Goal: Task Accomplishment & Management: Complete application form

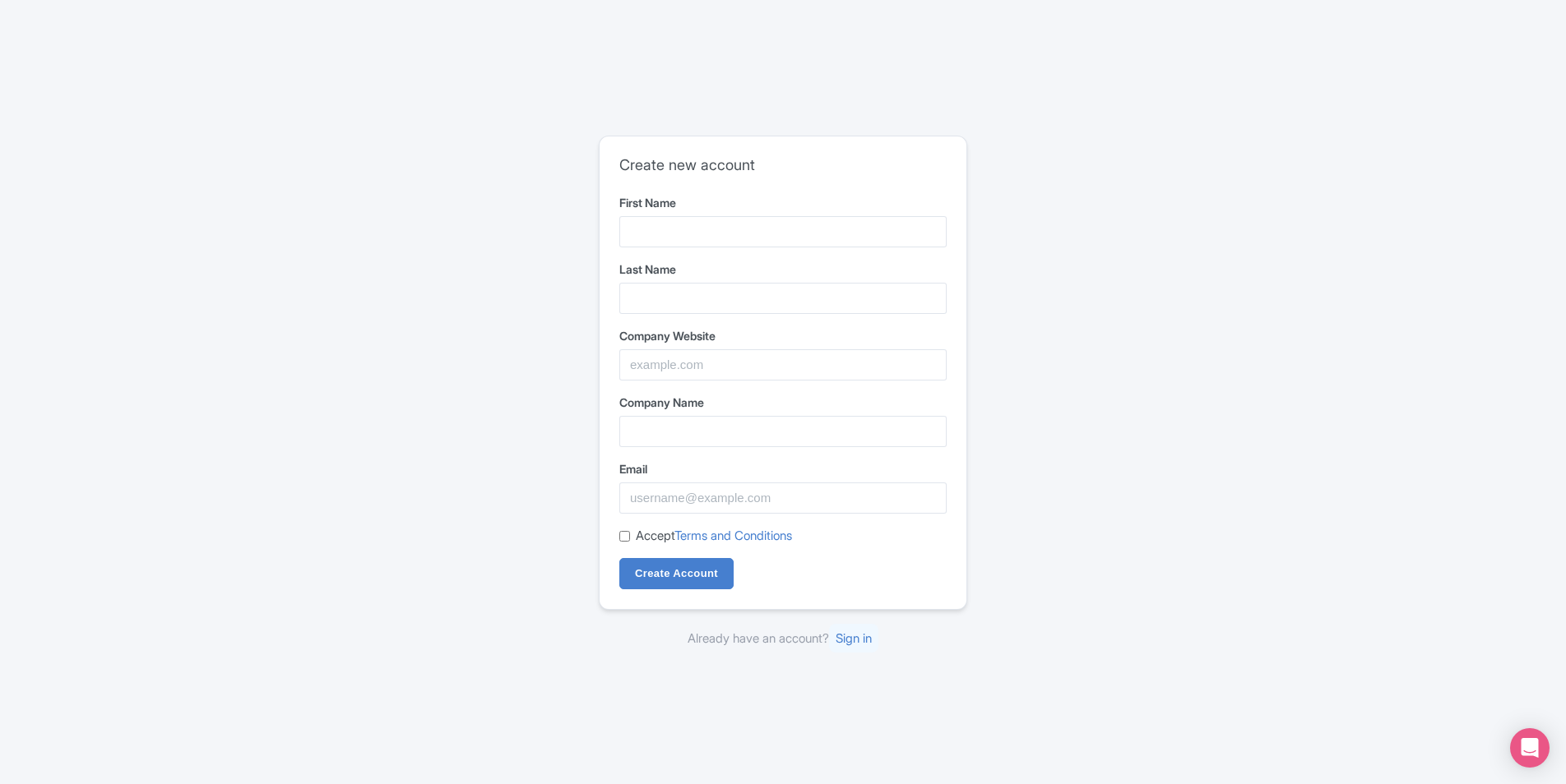
drag, startPoint x: 629, startPoint y: 195, endPoint x: 616, endPoint y: 231, distance: 38.3
click at [629, 195] on label "First Name" at bounding box center [783, 202] width 327 height 17
click at [629, 216] on input "First Name" at bounding box center [783, 232] width 327 height 32
click at [620, 240] on input "First Name" at bounding box center [783, 232] width 327 height 32
drag, startPoint x: 15, startPoint y: 205, endPoint x: 75, endPoint y: 3, distance: 210.7
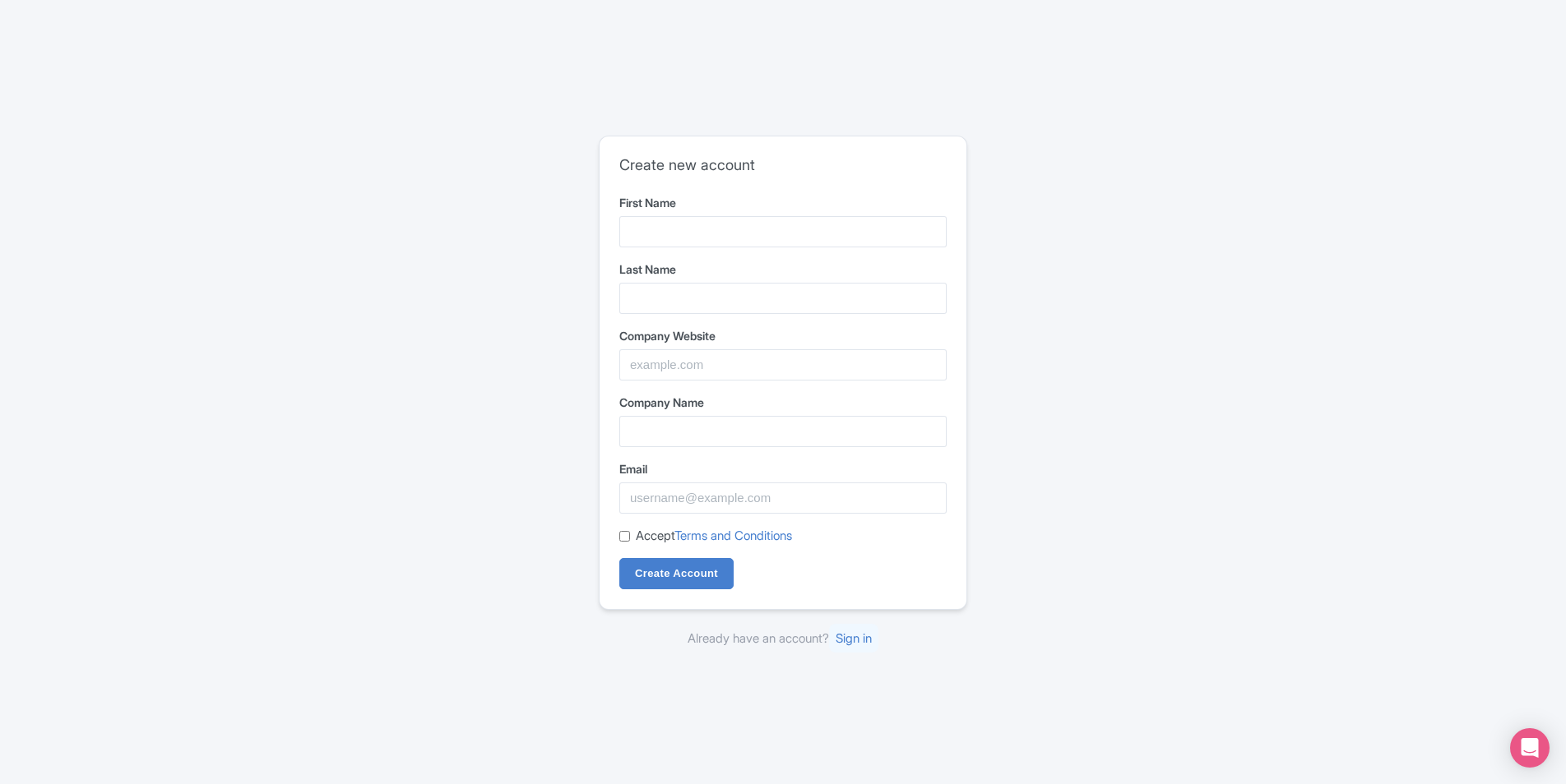
click at [17, 205] on div "Create new account First Name Last Name Company Website Company Name Email Acce…" at bounding box center [783, 392] width 1566 height 784
click at [718, 236] on input "First Name" at bounding box center [783, 232] width 327 height 32
type input "Aaliyah"
type input "Buchanan"
type input "GoBoat Australia"
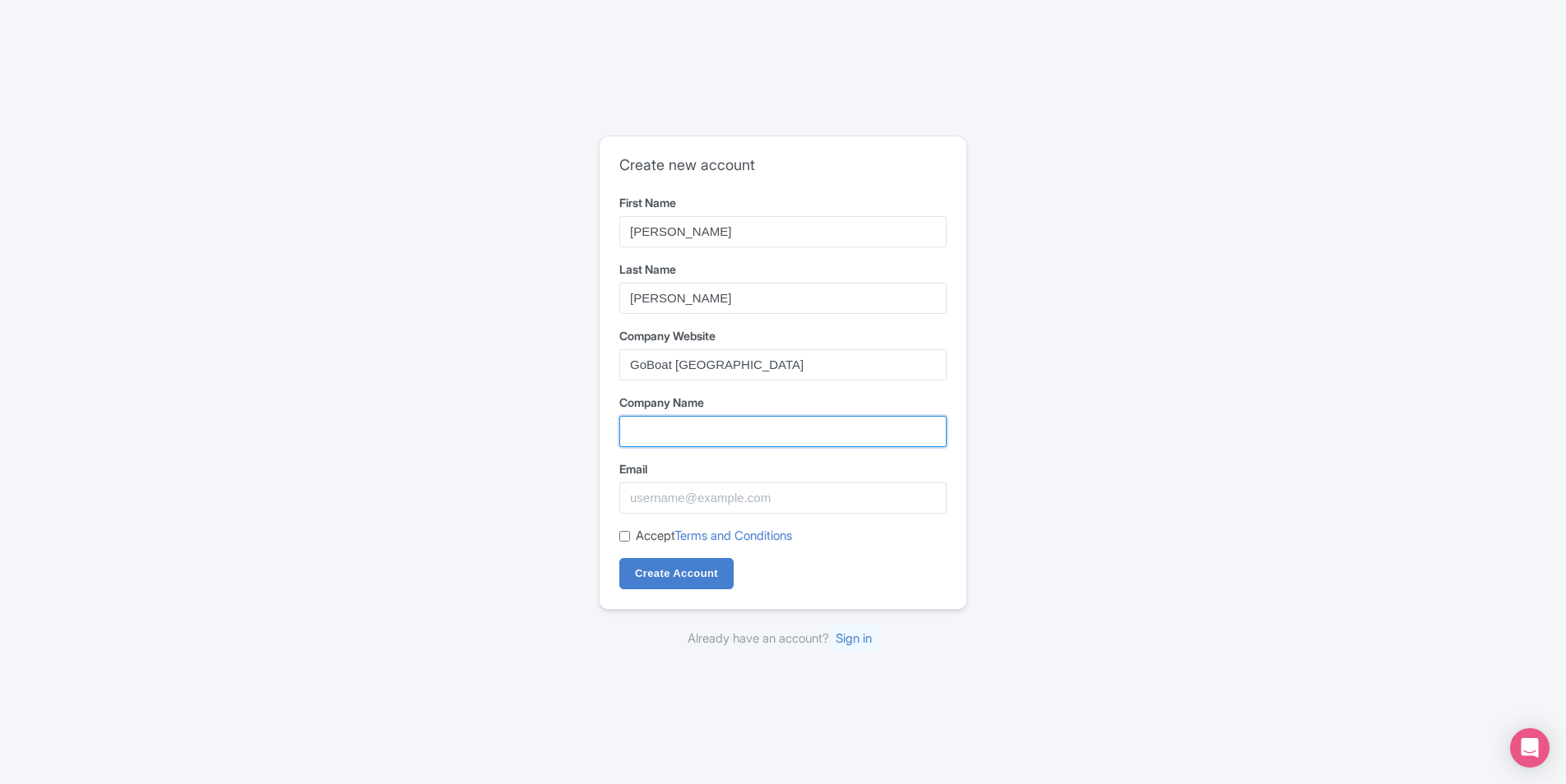
type input "GoBoat [GEOGRAPHIC_DATA]"
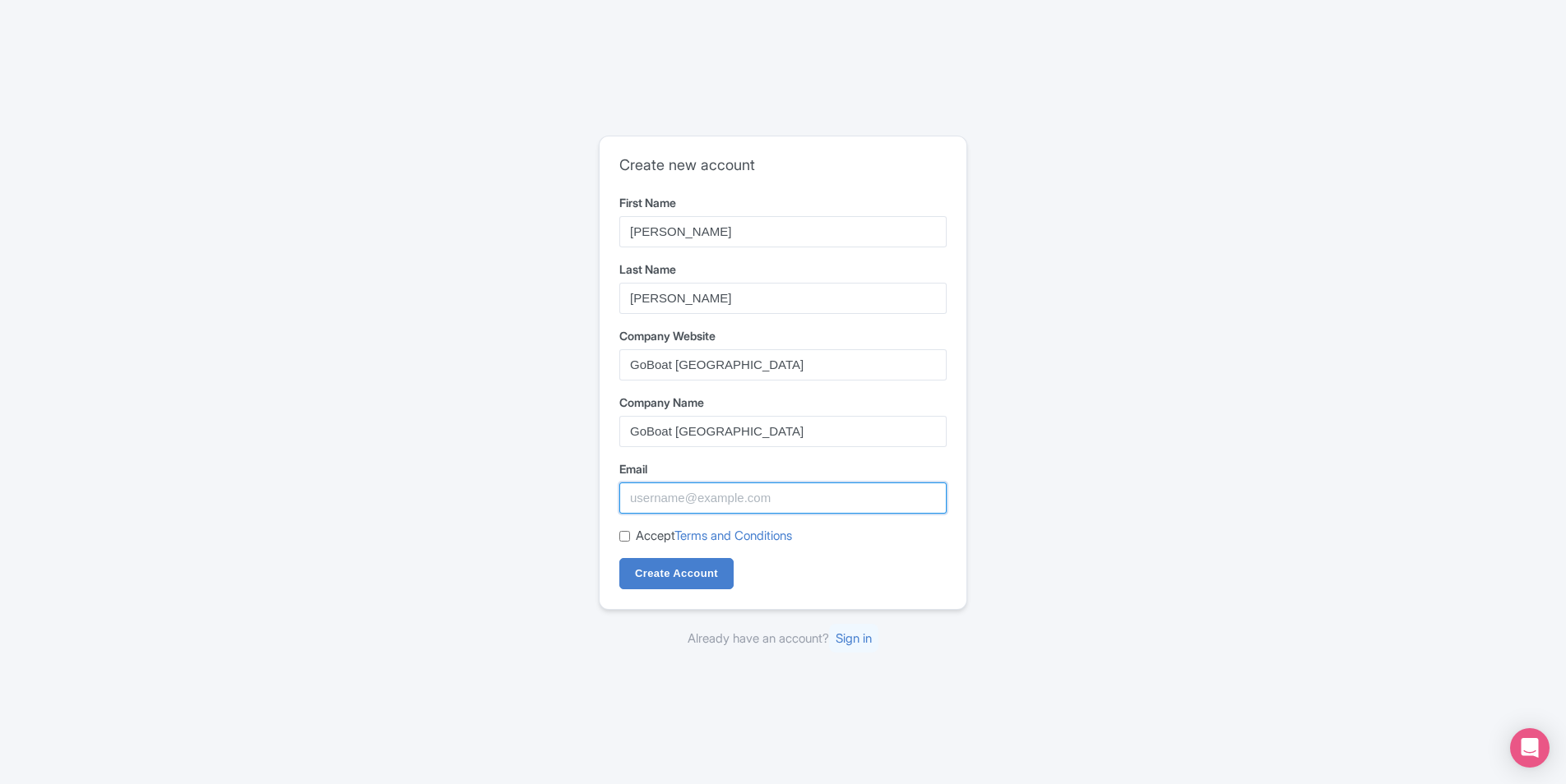
type input "aaliyah.buchanan@goboat.com.au"
click at [1267, 373] on div "Create new account First Name Aaliyah Last Name Buchanan Company Website GoBoat…" at bounding box center [783, 392] width 1052 height 526
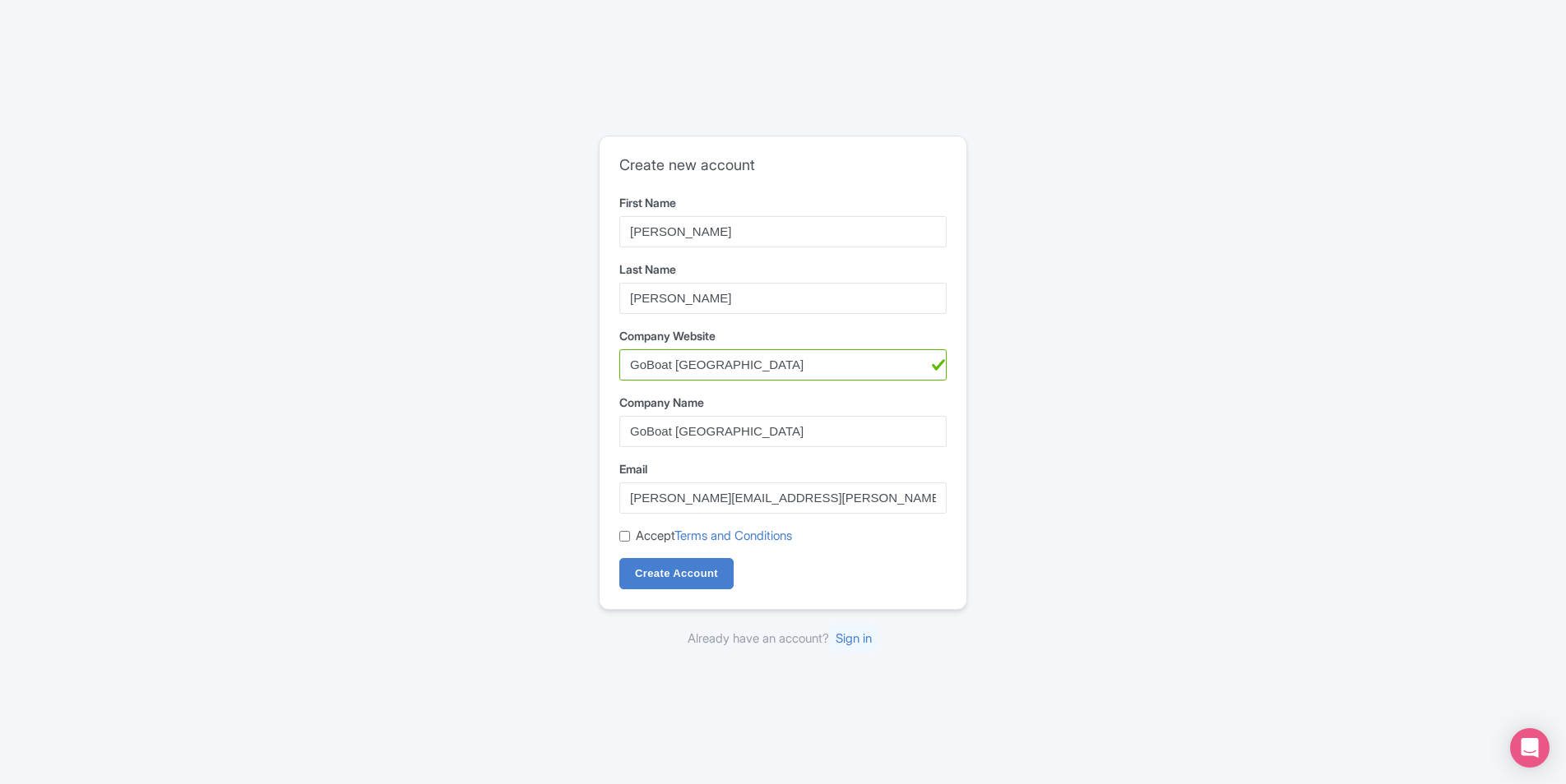
click at [630, 542] on div "Accept Terms and Conditions" at bounding box center [783, 536] width 327 height 19
click at [624, 541] on input "Accept Terms and Conditions" at bounding box center [624, 536] width 11 height 11
checkbox input "true"
click at [1168, 486] on div "Create new account First Name Aaliyah Last Name Buchanan Company Website GoBoat…" at bounding box center [783, 392] width 1052 height 526
click at [862, 491] on input "aaliyah.buchanan@goboat.com.au" at bounding box center [783, 499] width 327 height 32
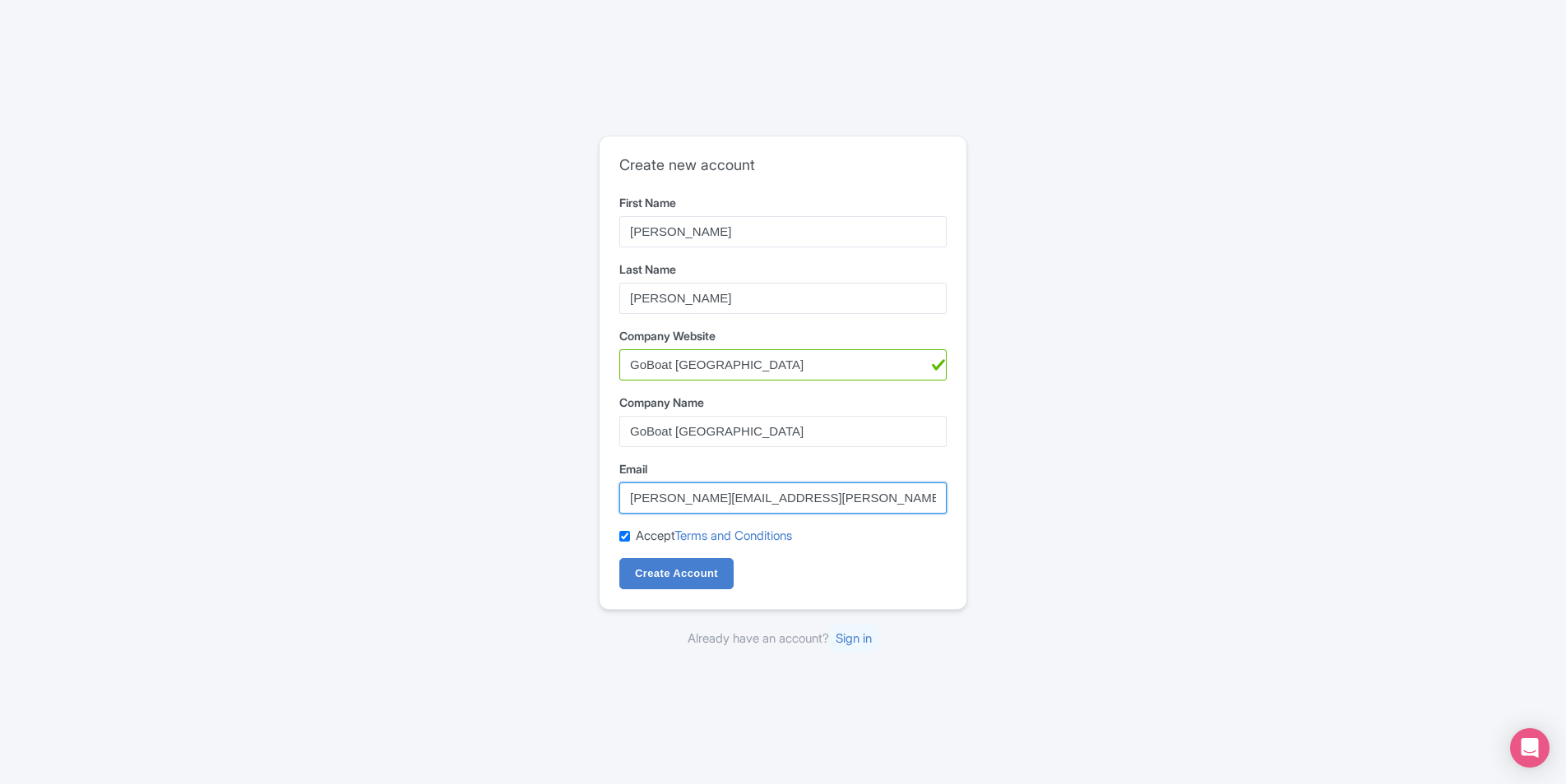
drag, startPoint x: 859, startPoint y: 491, endPoint x: 291, endPoint y: 487, distance: 568.0
click at [290, 484] on div "Create new account First Name Aaliyah Last Name Buchanan Company Website GoBoat…" at bounding box center [783, 392] width 1052 height 526
type input "T"
type input "trade@goboat.com.au"
click at [341, 522] on div "Create new account First Name Aaliyah Last Name Buchanan Company Website GoBoat…" at bounding box center [783, 392] width 1052 height 526
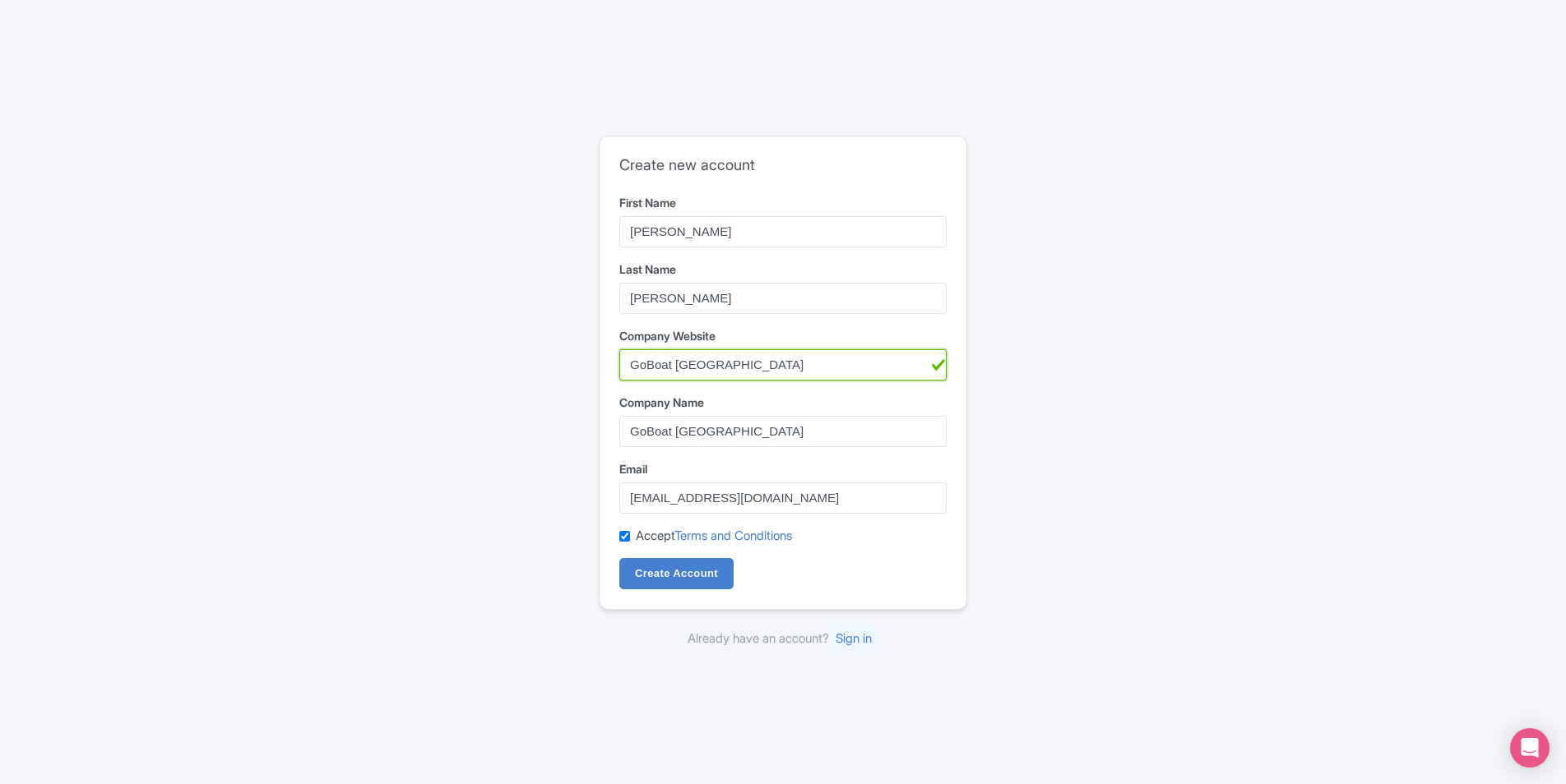
click at [729, 370] on input "GoBoat [GEOGRAPHIC_DATA]" at bounding box center [783, 365] width 327 height 32
click at [753, 365] on input "GoBoat [GEOGRAPHIC_DATA]" at bounding box center [783, 365] width 327 height 32
click at [818, 360] on input "GoBoat [GEOGRAPHIC_DATA]" at bounding box center [783, 365] width 327 height 32
click at [840, 319] on form "First Name Aaliyah Last Name Buchanan Company Website GoBoat Australia Company …" at bounding box center [783, 392] width 327 height 396
click at [1079, 312] on div "Create new account First Name Aaliyah Last Name Buchanan Company Website GoBoat…" at bounding box center [783, 392] width 1052 height 526
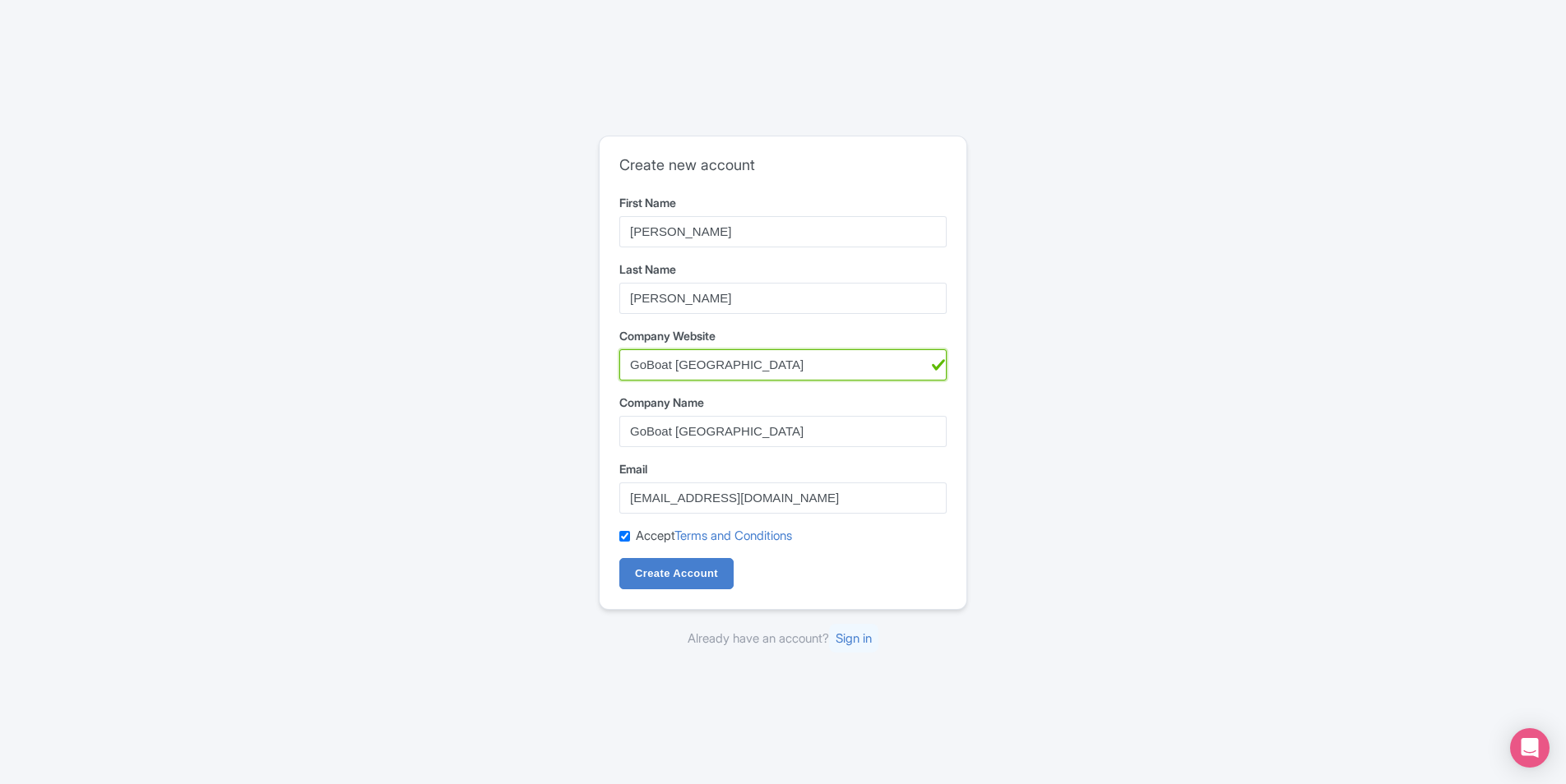
click at [771, 352] on input "GoBoat [GEOGRAPHIC_DATA]" at bounding box center [783, 365] width 327 height 32
click at [1129, 323] on div "Create new account First Name Aaliyah Last Name Buchanan Company Website GoBoat…" at bounding box center [783, 392] width 1052 height 526
click at [655, 583] on input "Create Account" at bounding box center [676, 574] width 114 height 32
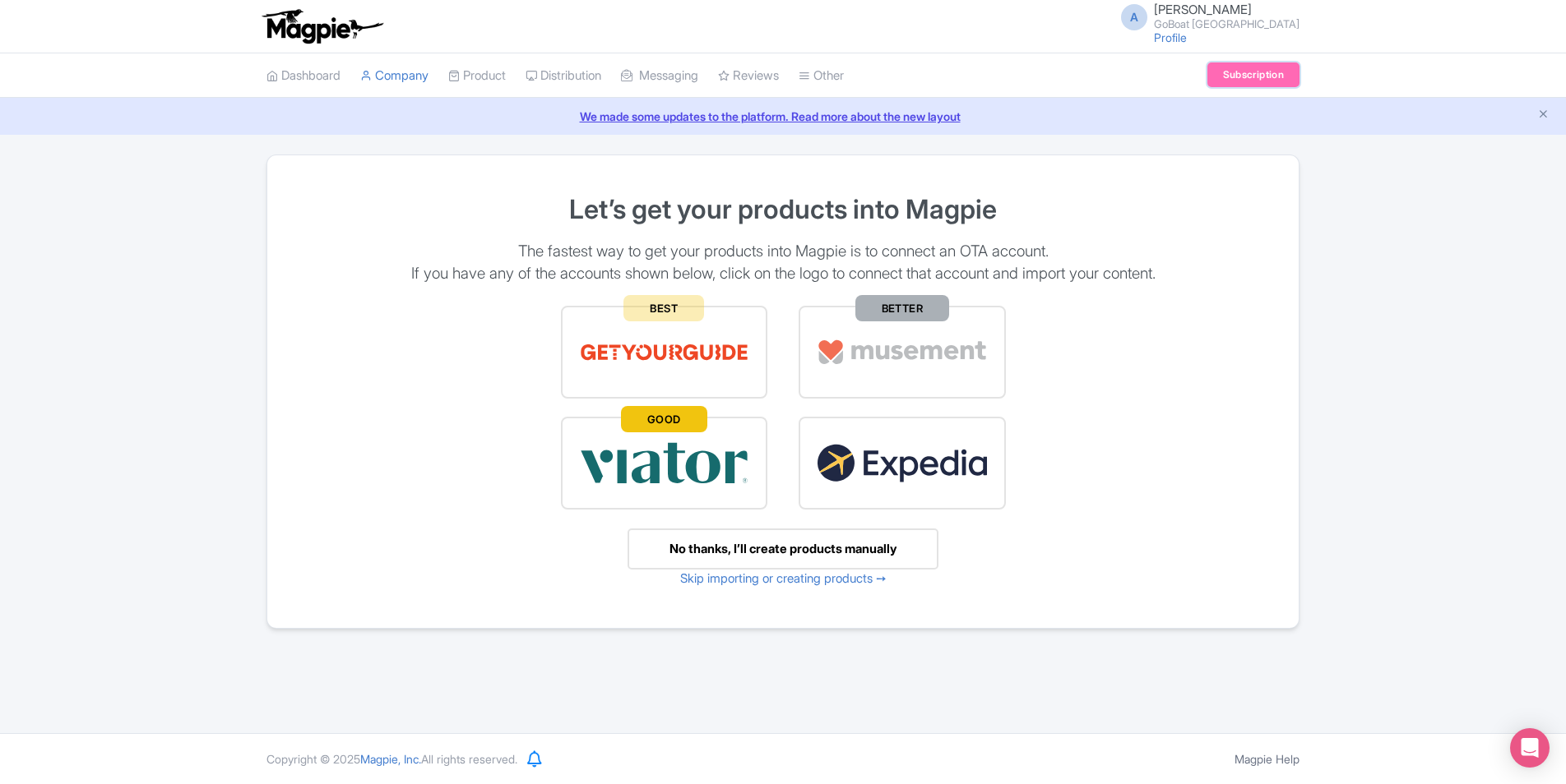
click at [1244, 76] on link "Subscription" at bounding box center [1253, 75] width 92 height 25
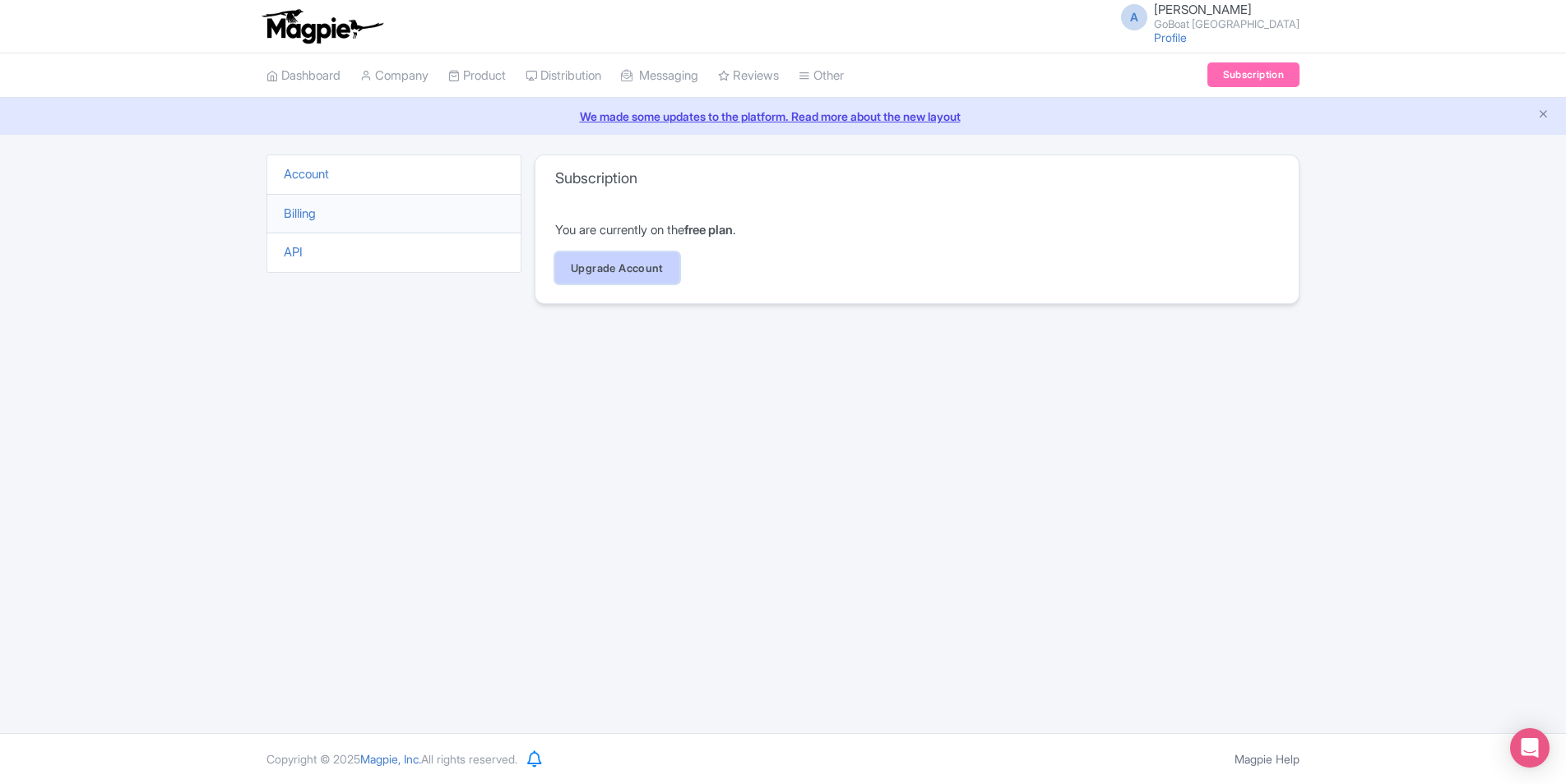
click at [627, 270] on link "Upgrade Account" at bounding box center [617, 268] width 124 height 32
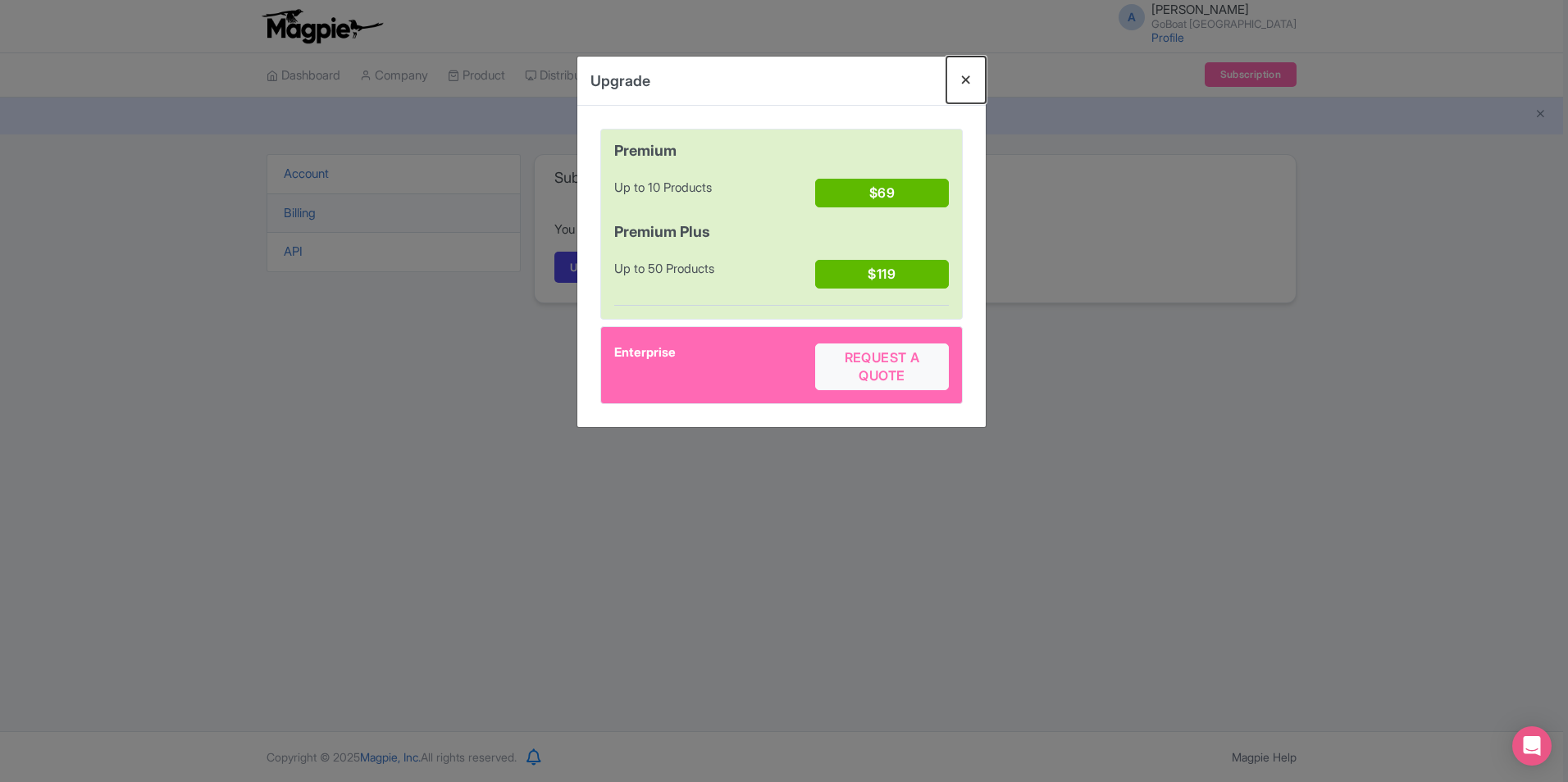
click at [956, 96] on button "Close" at bounding box center [965, 80] width 39 height 46
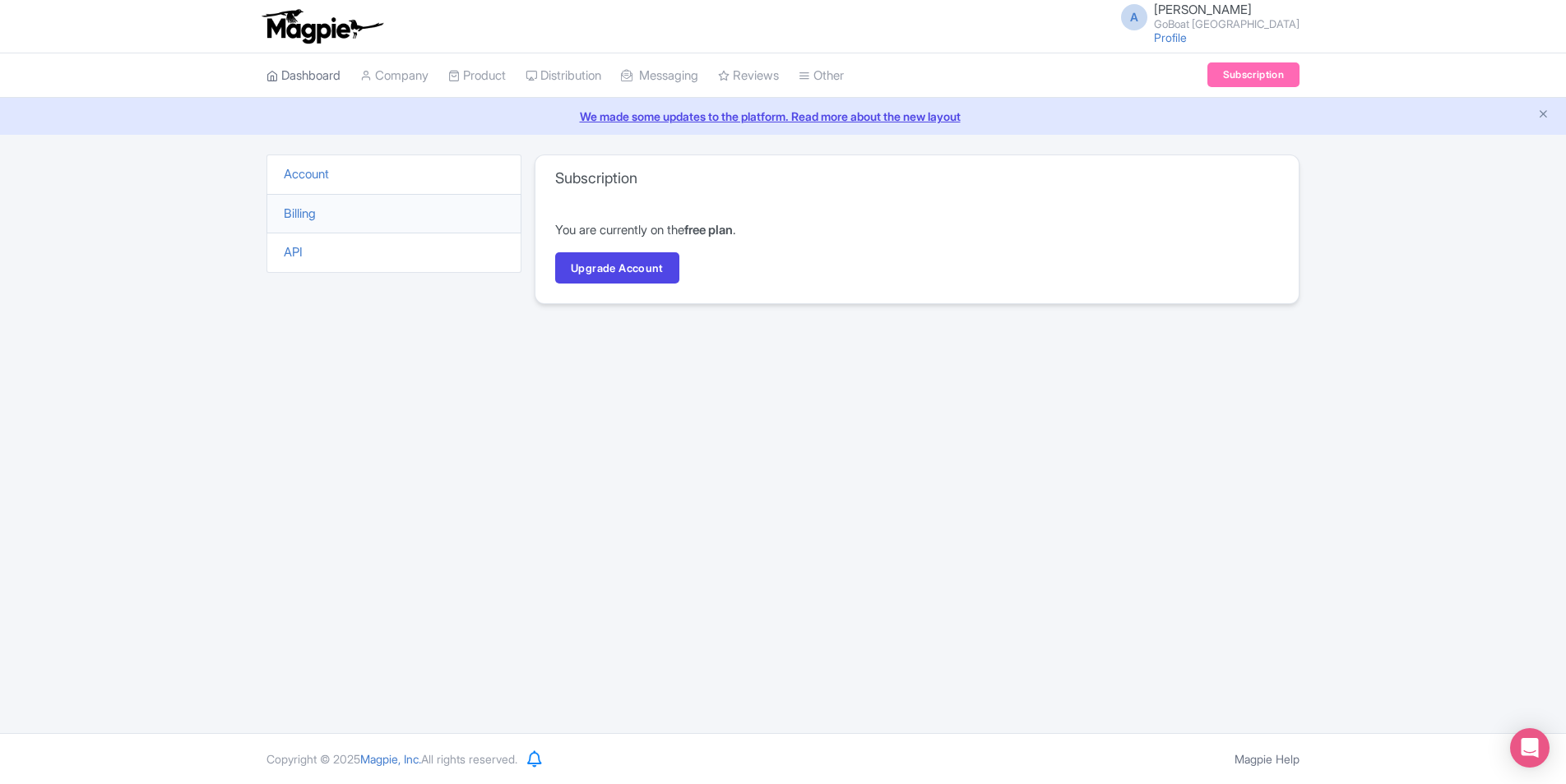
click at [331, 69] on link "Dashboard" at bounding box center [303, 76] width 74 height 45
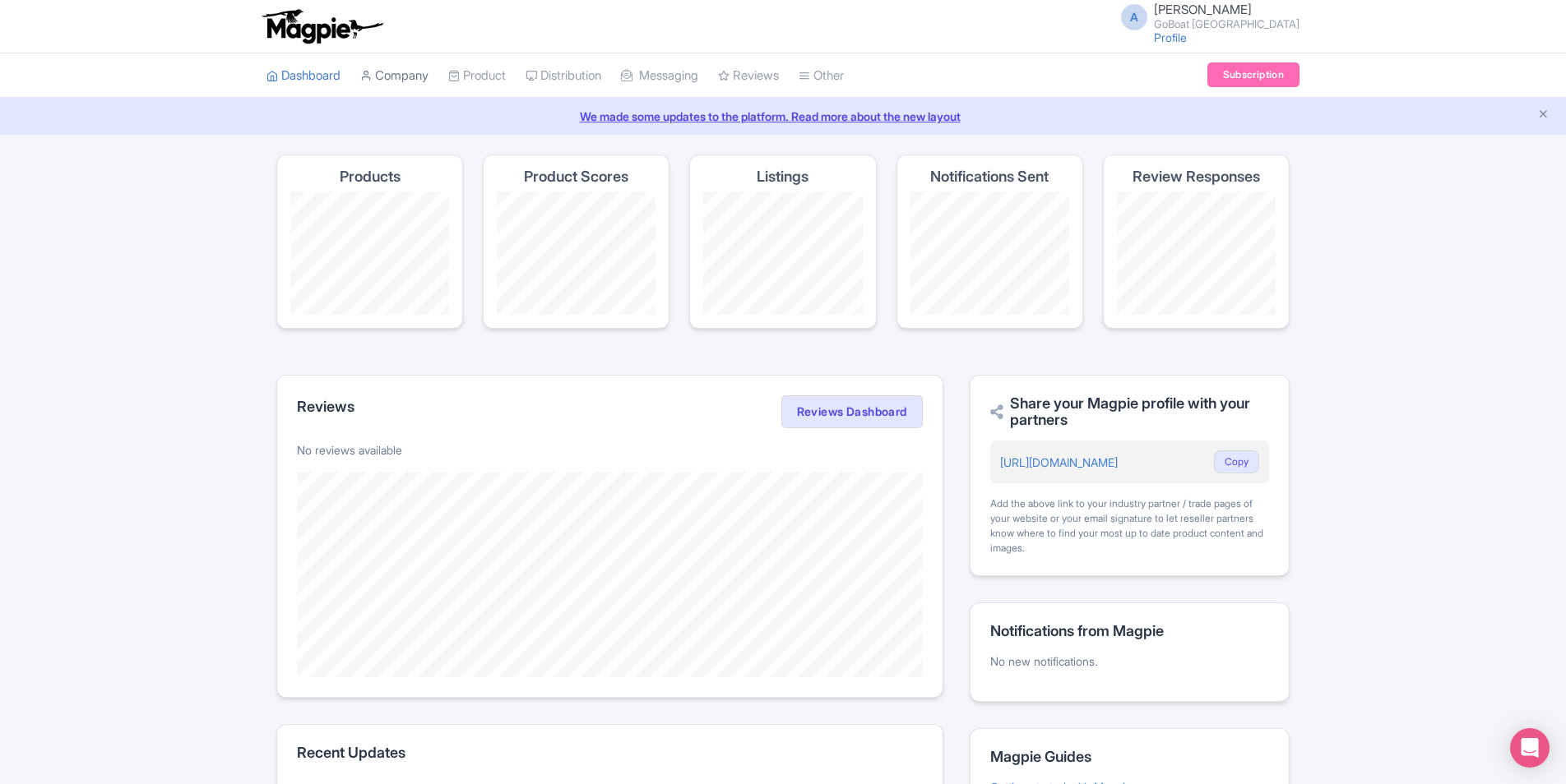
click at [400, 76] on link "Company" at bounding box center [395, 76] width 68 height 45
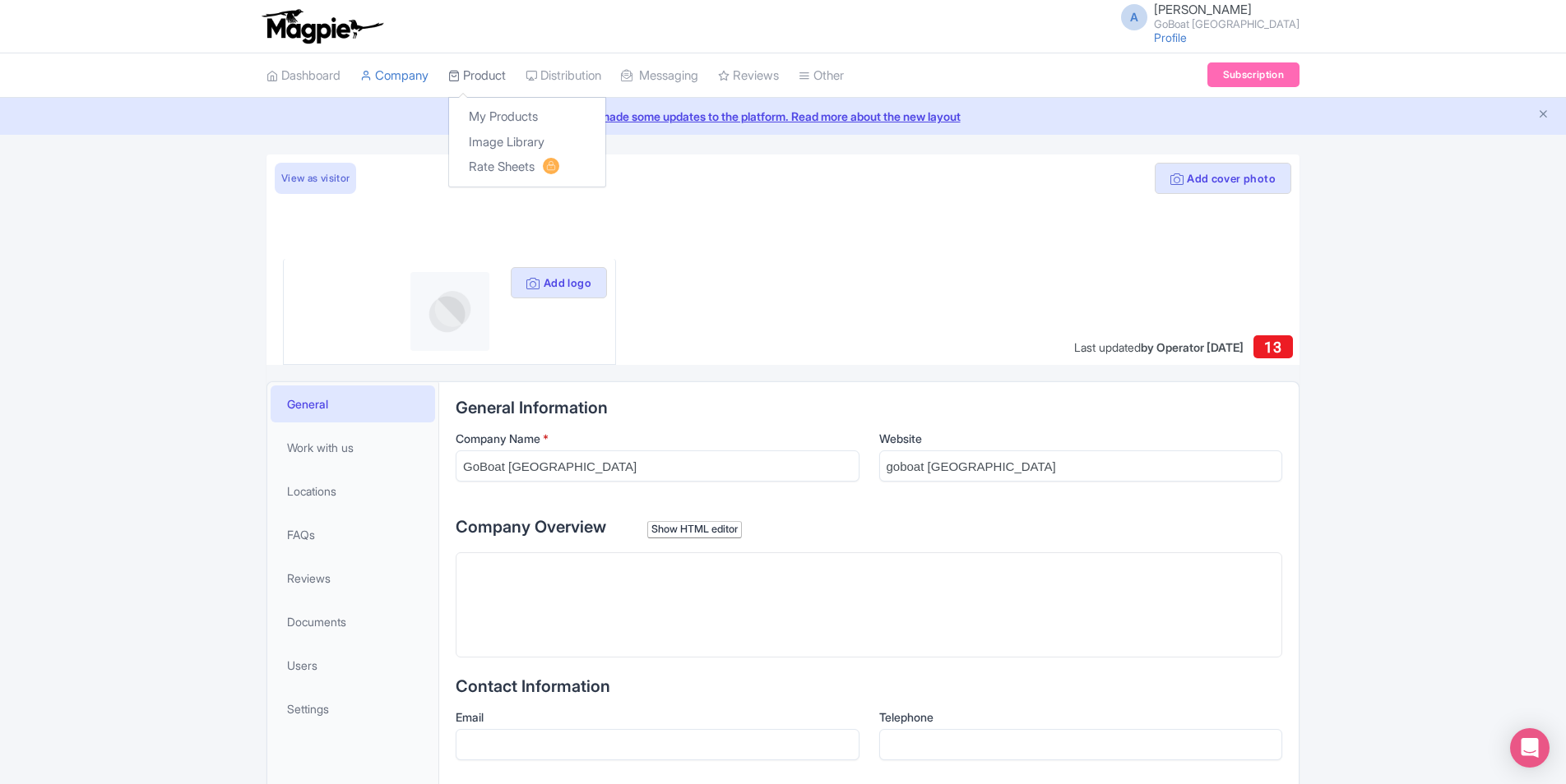
click at [477, 75] on link "Product" at bounding box center [476, 76] width 57 height 45
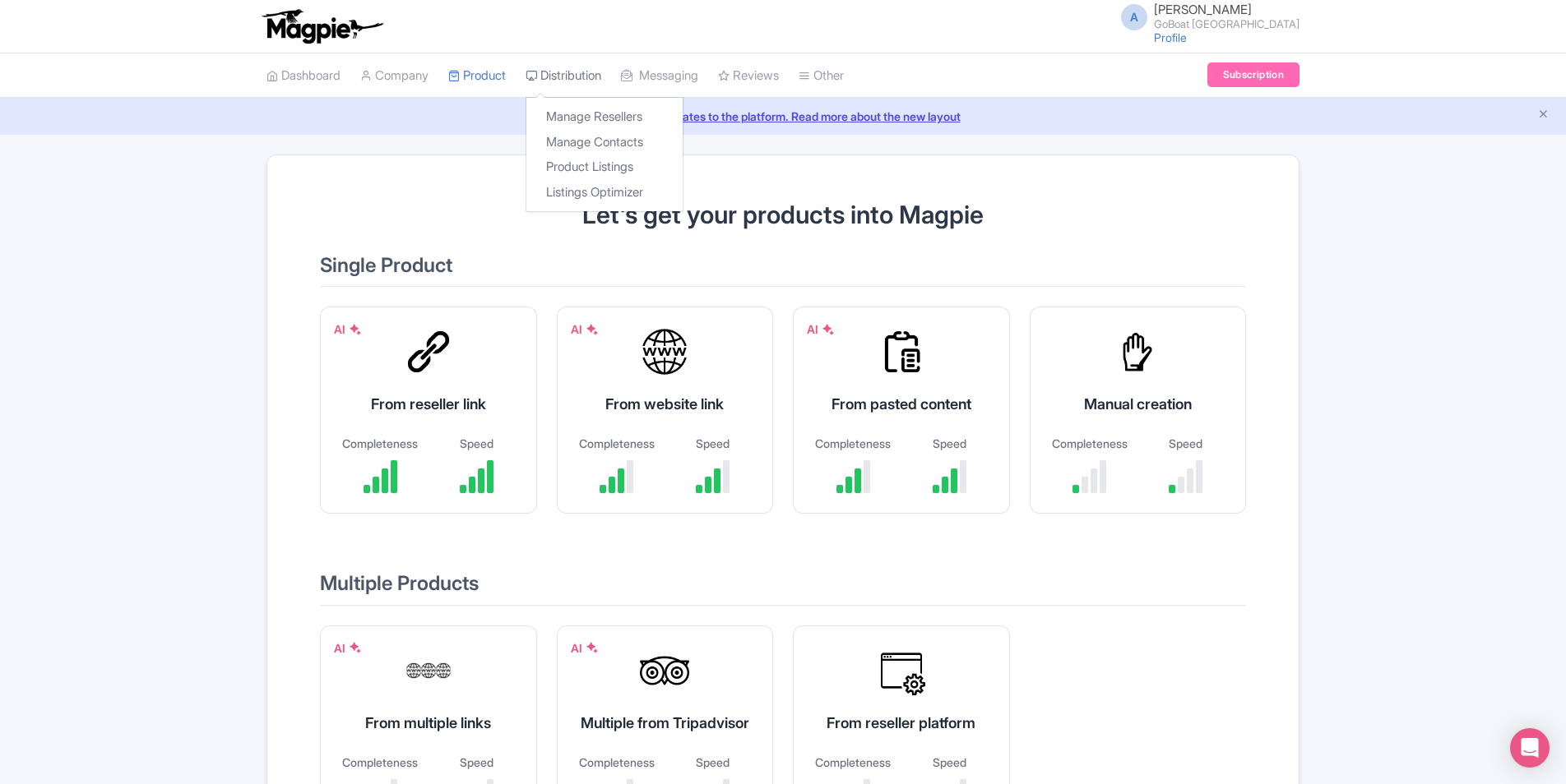
click at [584, 63] on link "Distribution" at bounding box center [563, 76] width 76 height 45
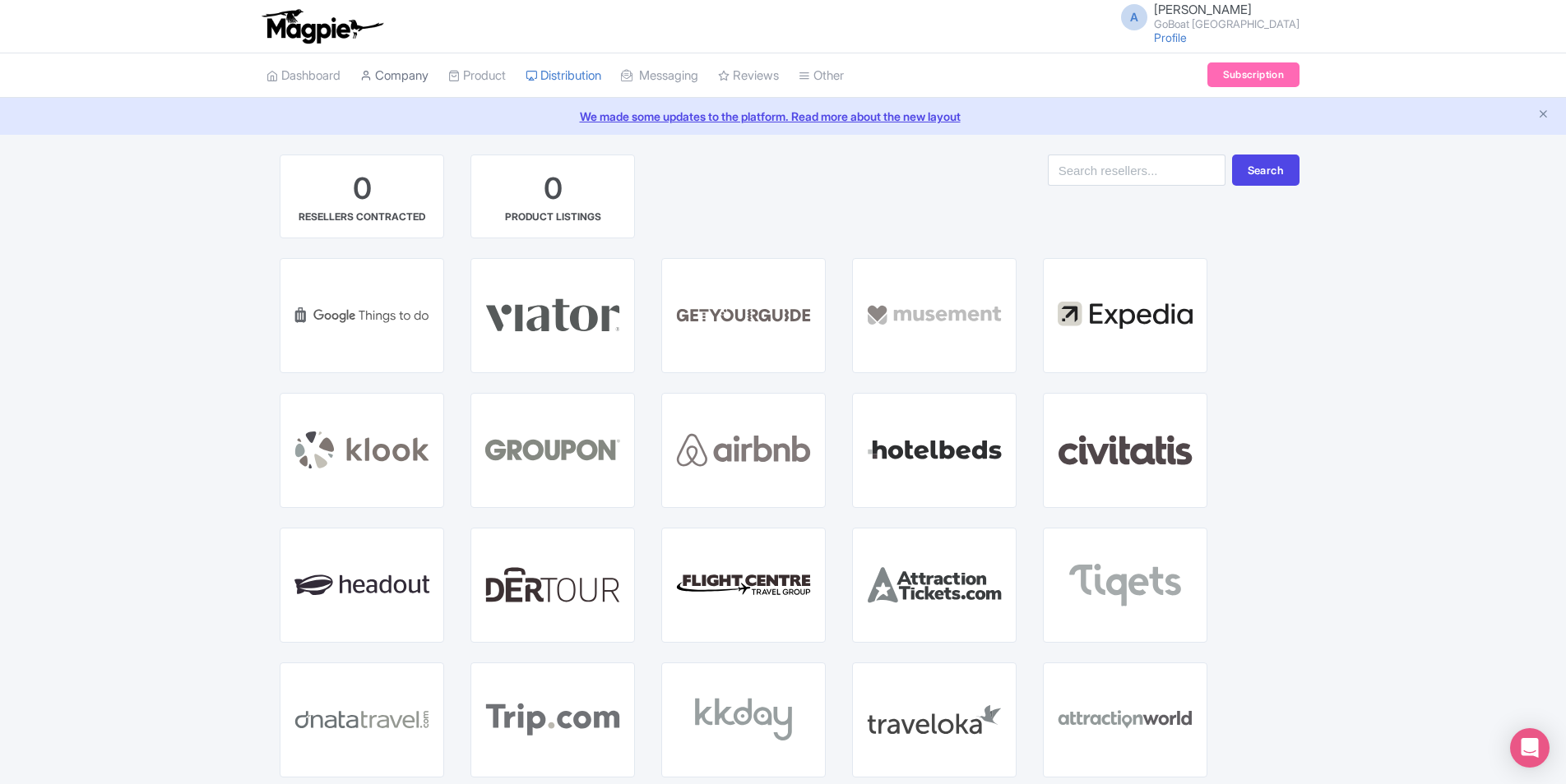
click at [388, 78] on link "Company" at bounding box center [395, 76] width 68 height 45
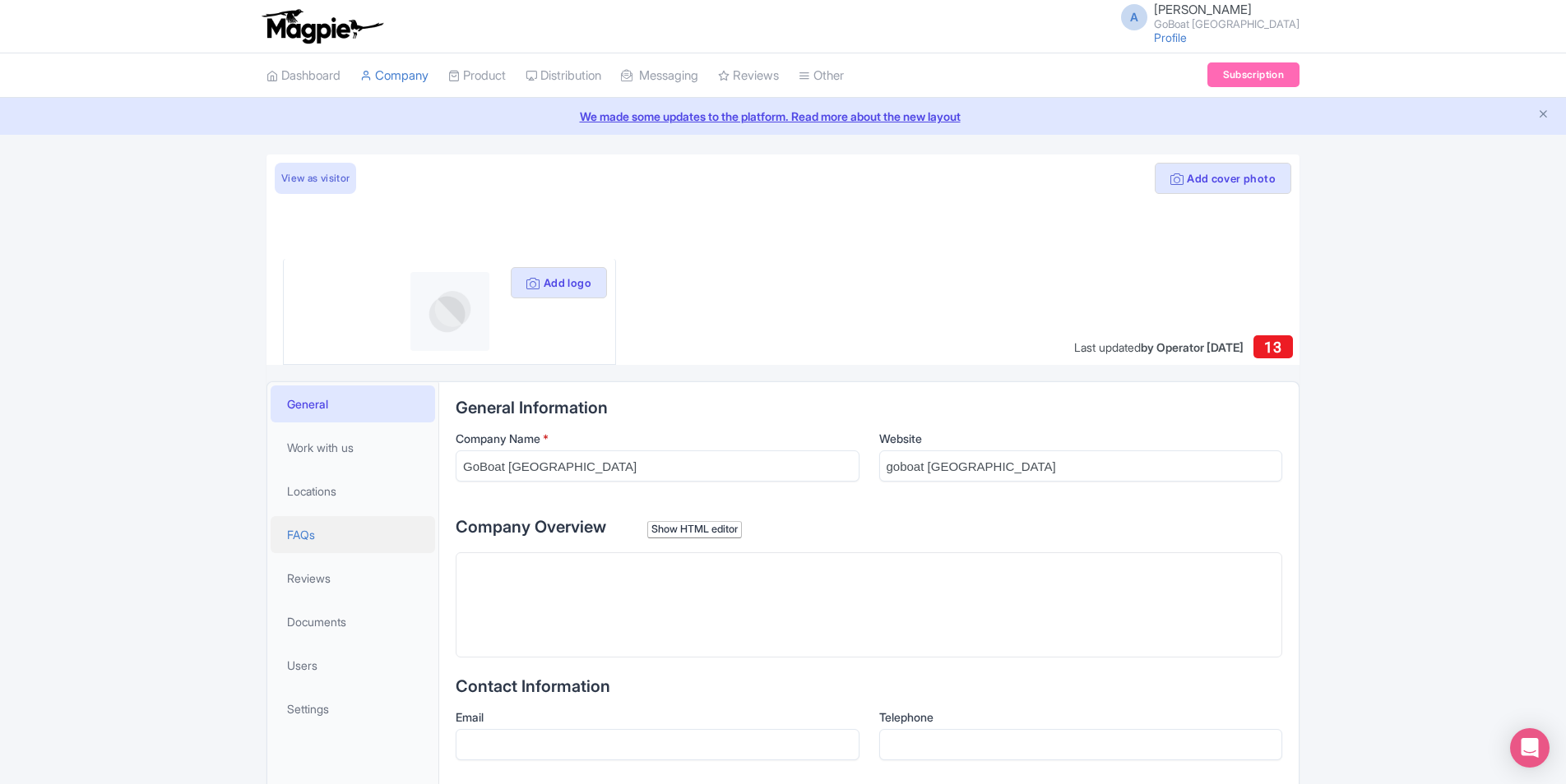
click at [319, 547] on link "FAQs" at bounding box center [353, 534] width 165 height 37
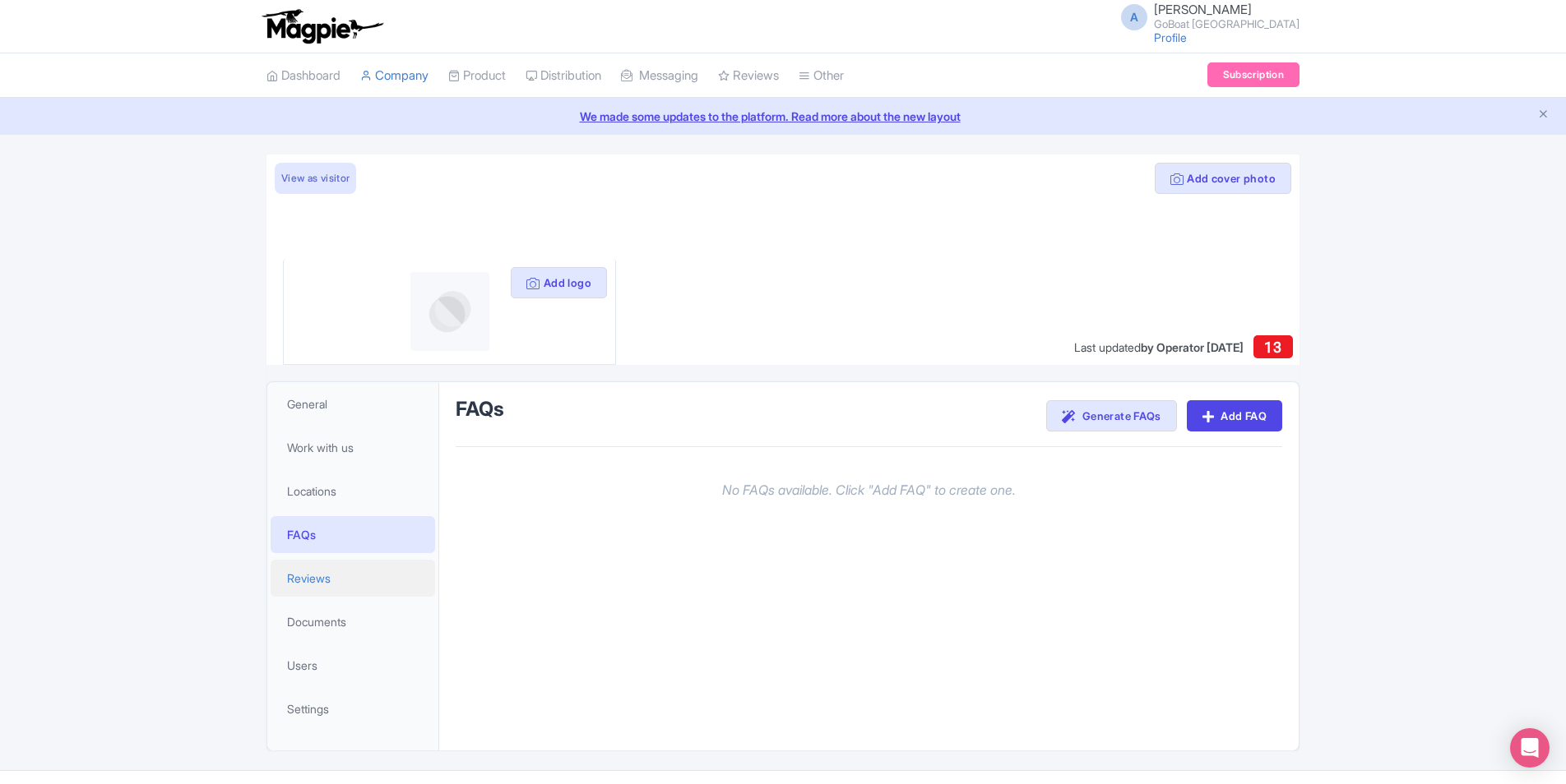
click at [331, 579] on span "Reviews" at bounding box center [309, 578] width 43 height 17
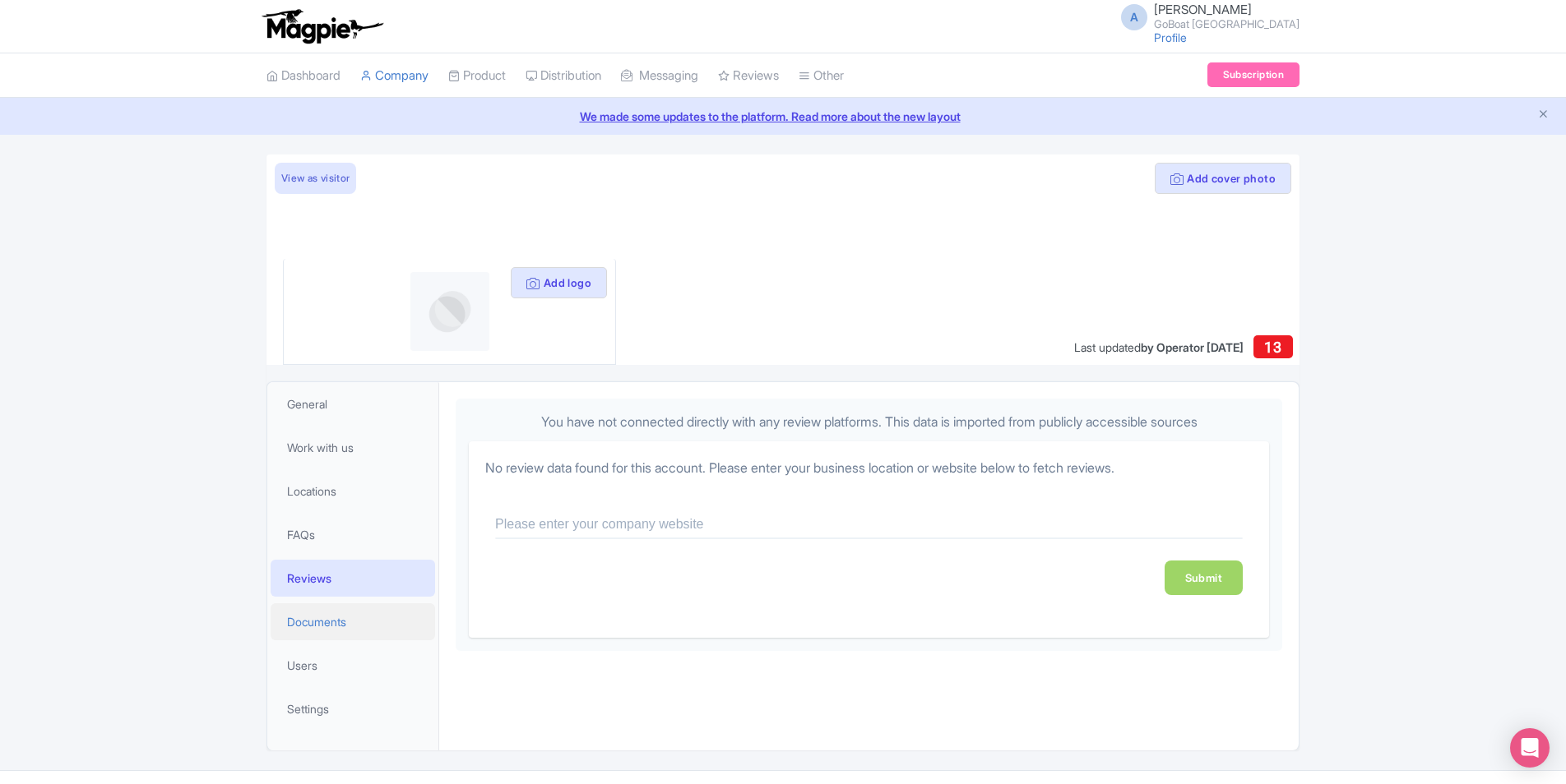
click at [334, 617] on span "Documents" at bounding box center [316, 622] width 59 height 17
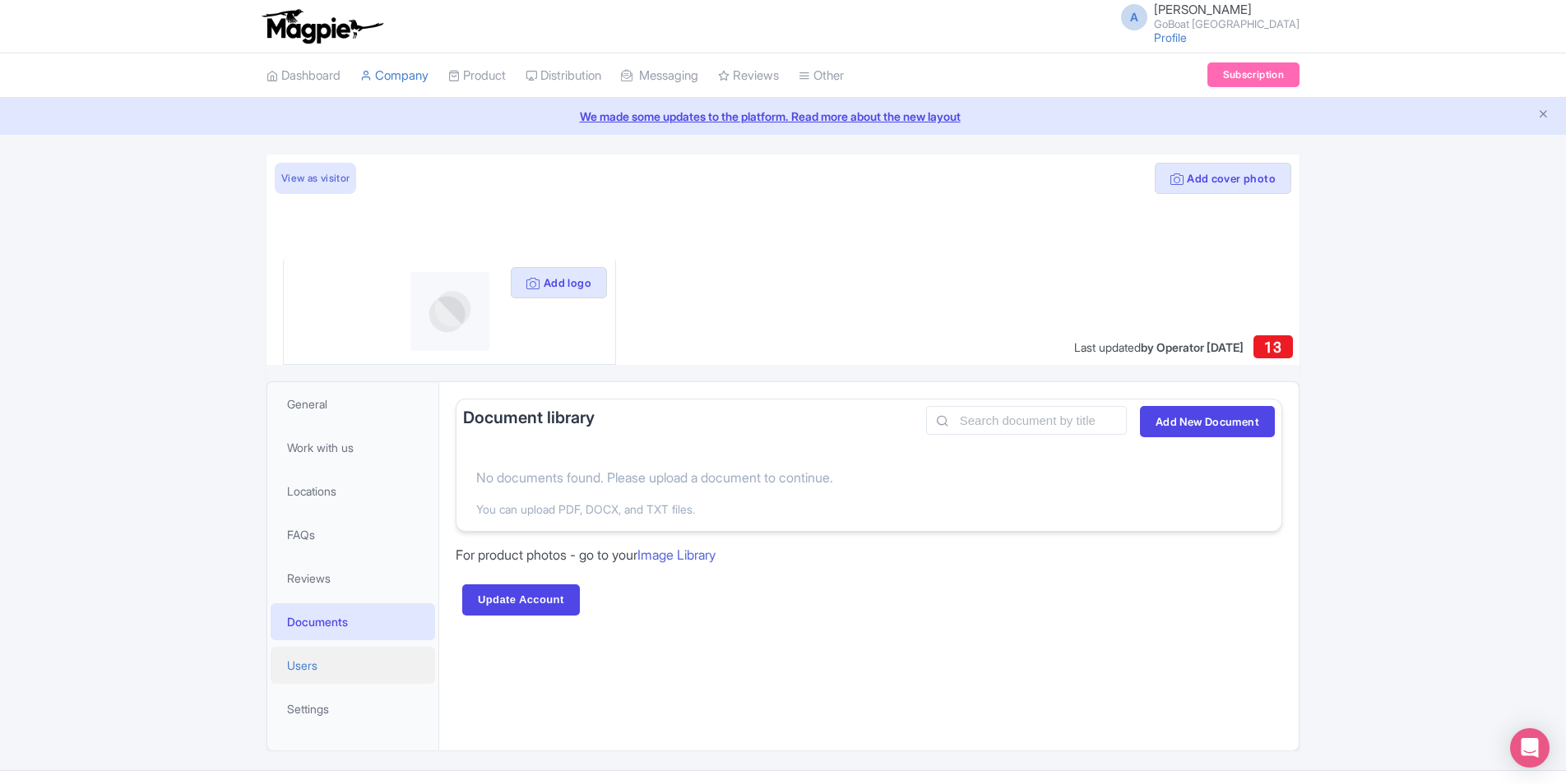
click at [334, 662] on link "Users" at bounding box center [353, 665] width 165 height 37
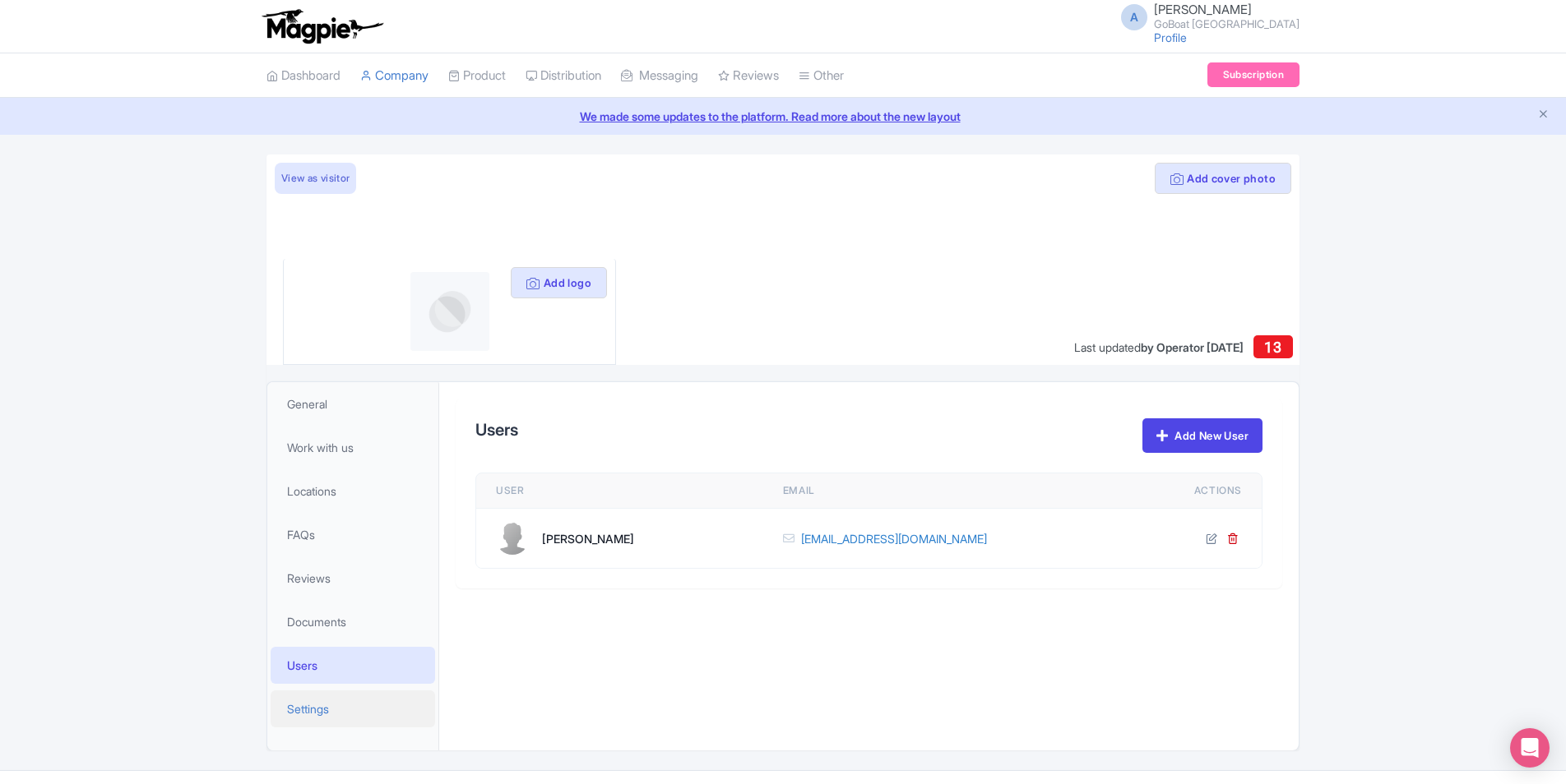
click at [345, 714] on link "Settings" at bounding box center [353, 709] width 165 height 37
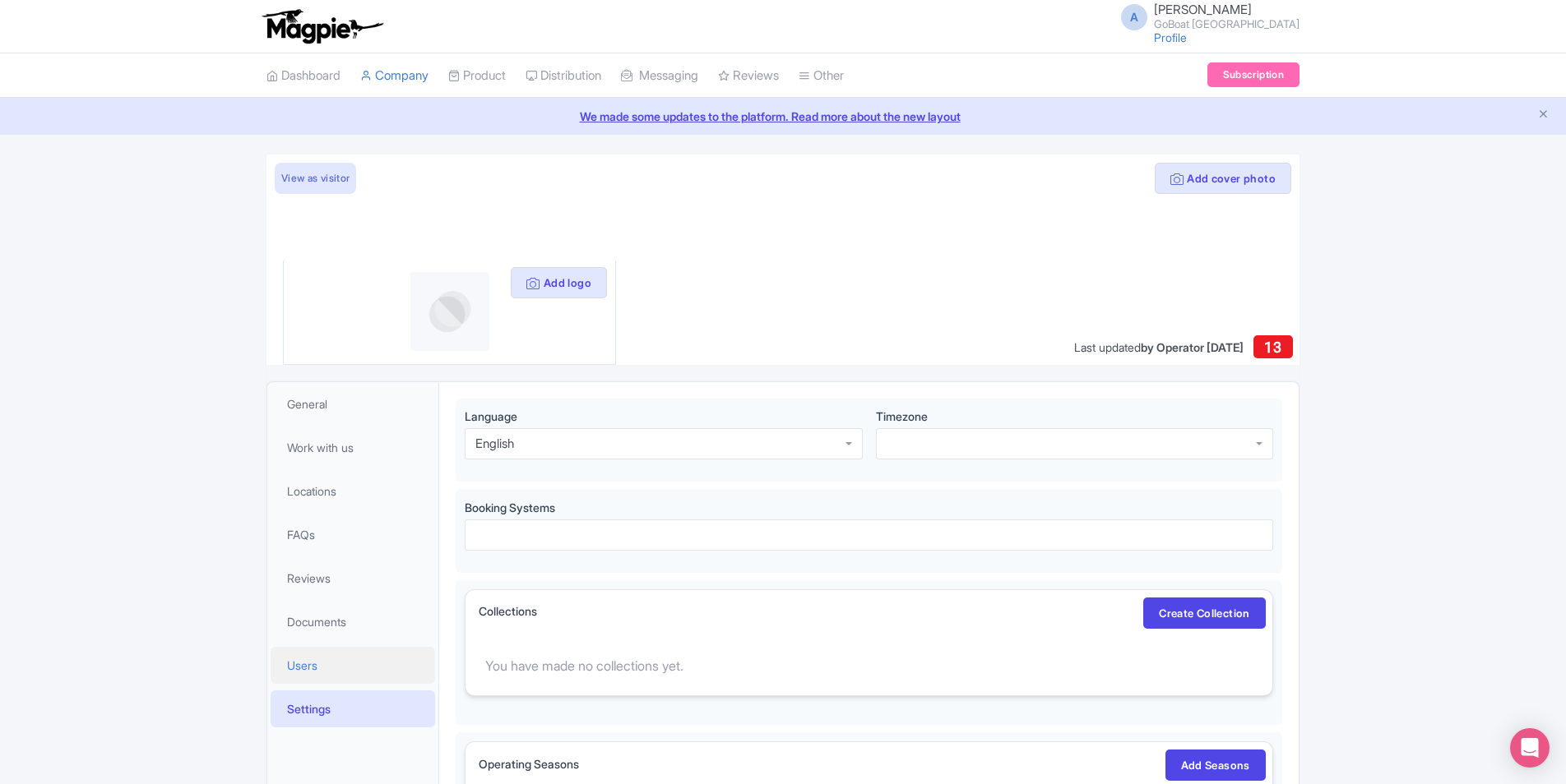
click at [334, 675] on link "Users" at bounding box center [353, 665] width 165 height 37
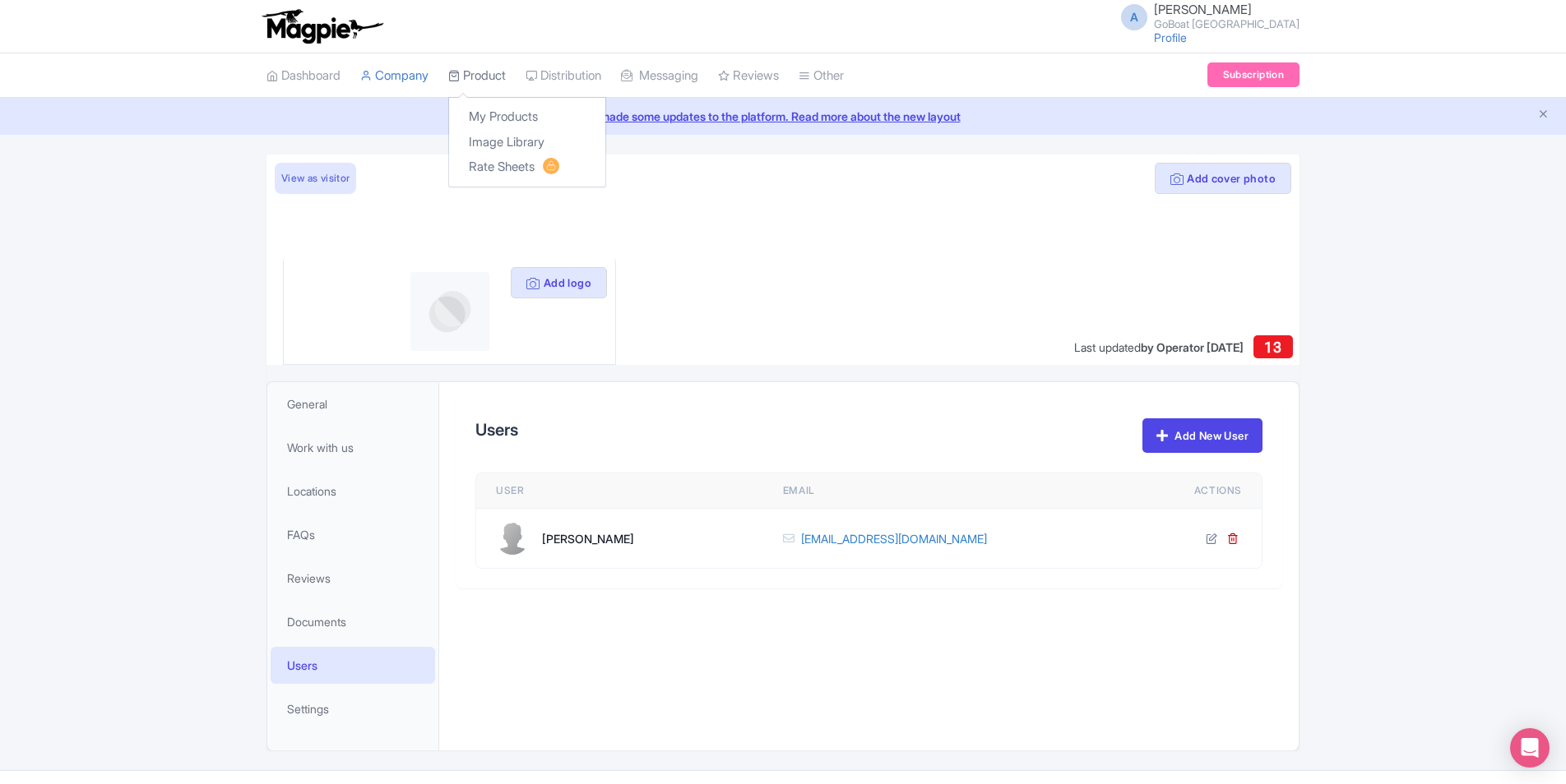
click at [461, 61] on link "Product" at bounding box center [476, 76] width 57 height 45
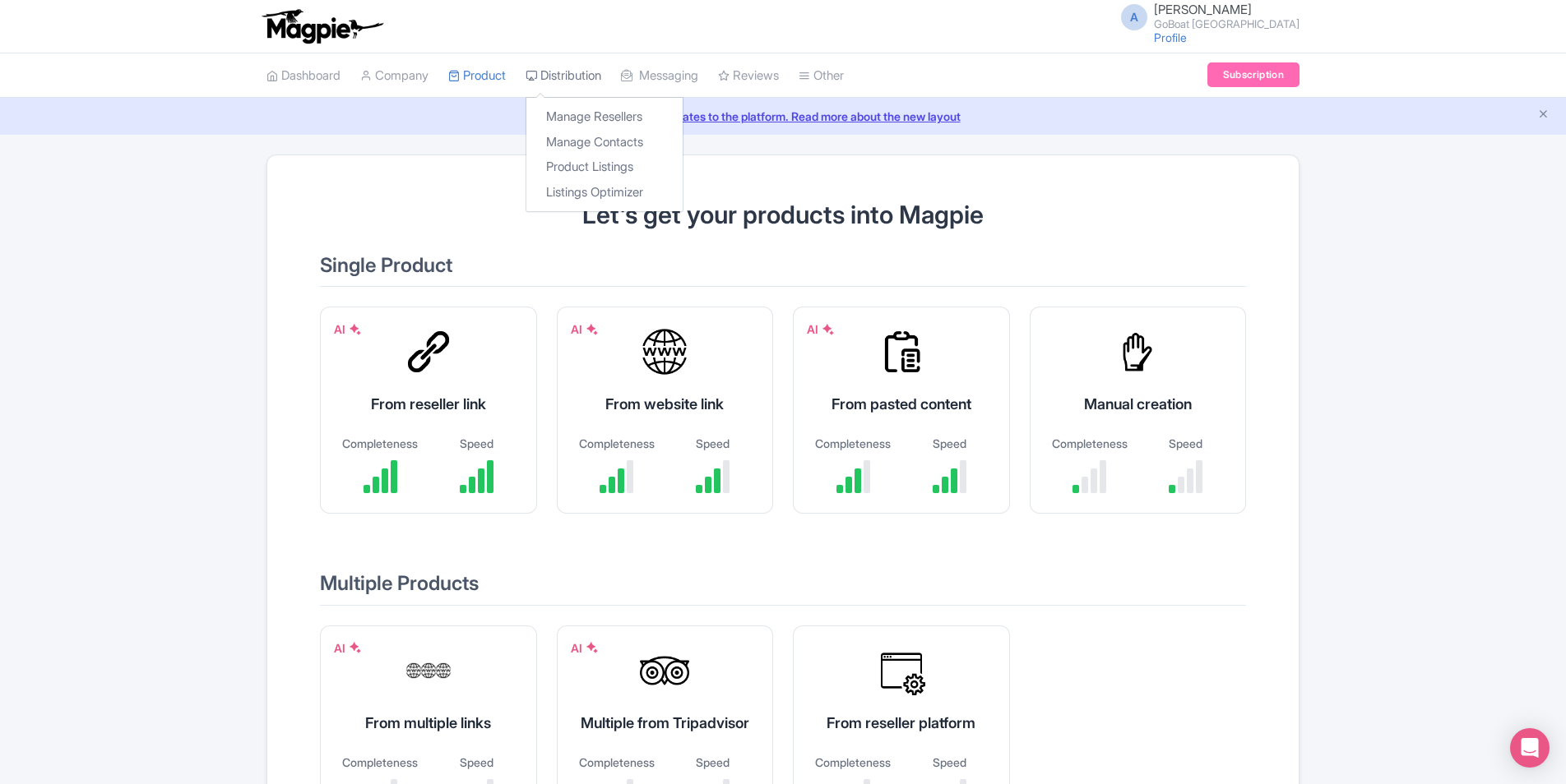
click at [567, 72] on link "Distribution" at bounding box center [563, 76] width 76 height 45
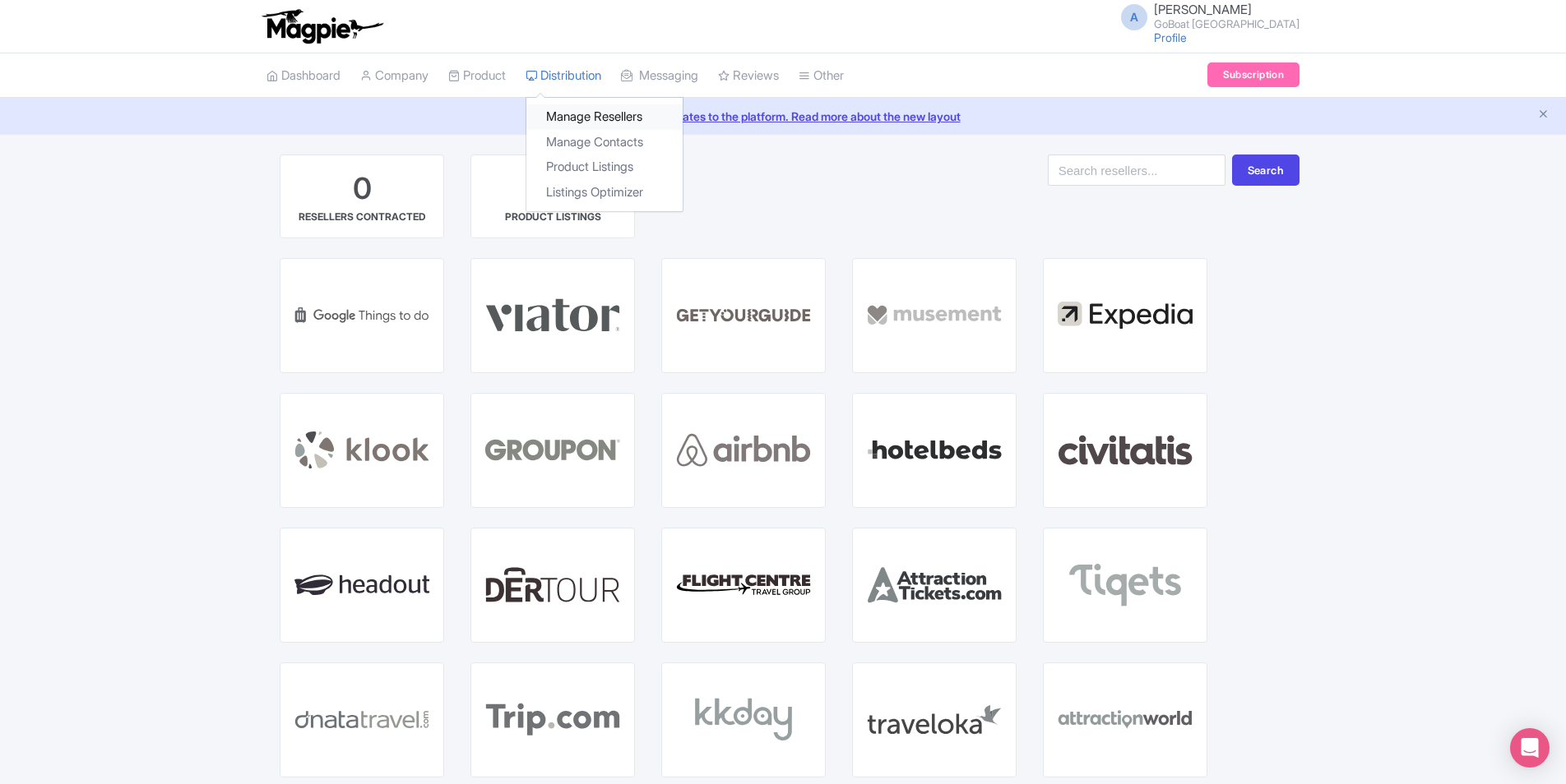
click at [579, 119] on link "Manage Resellers" at bounding box center [604, 117] width 157 height 26
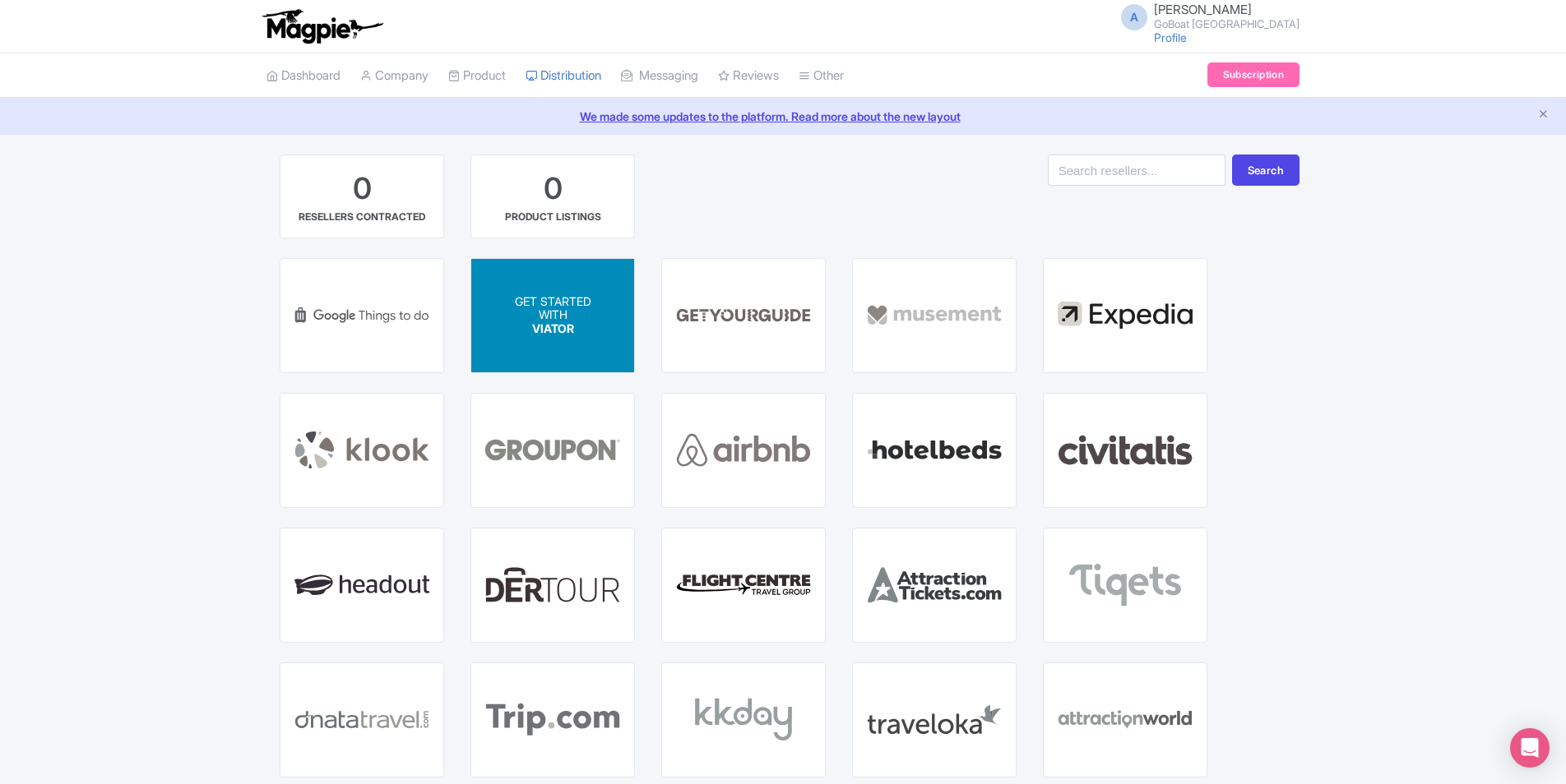
click at [544, 310] on p "WITH" at bounding box center [553, 315] width 77 height 14
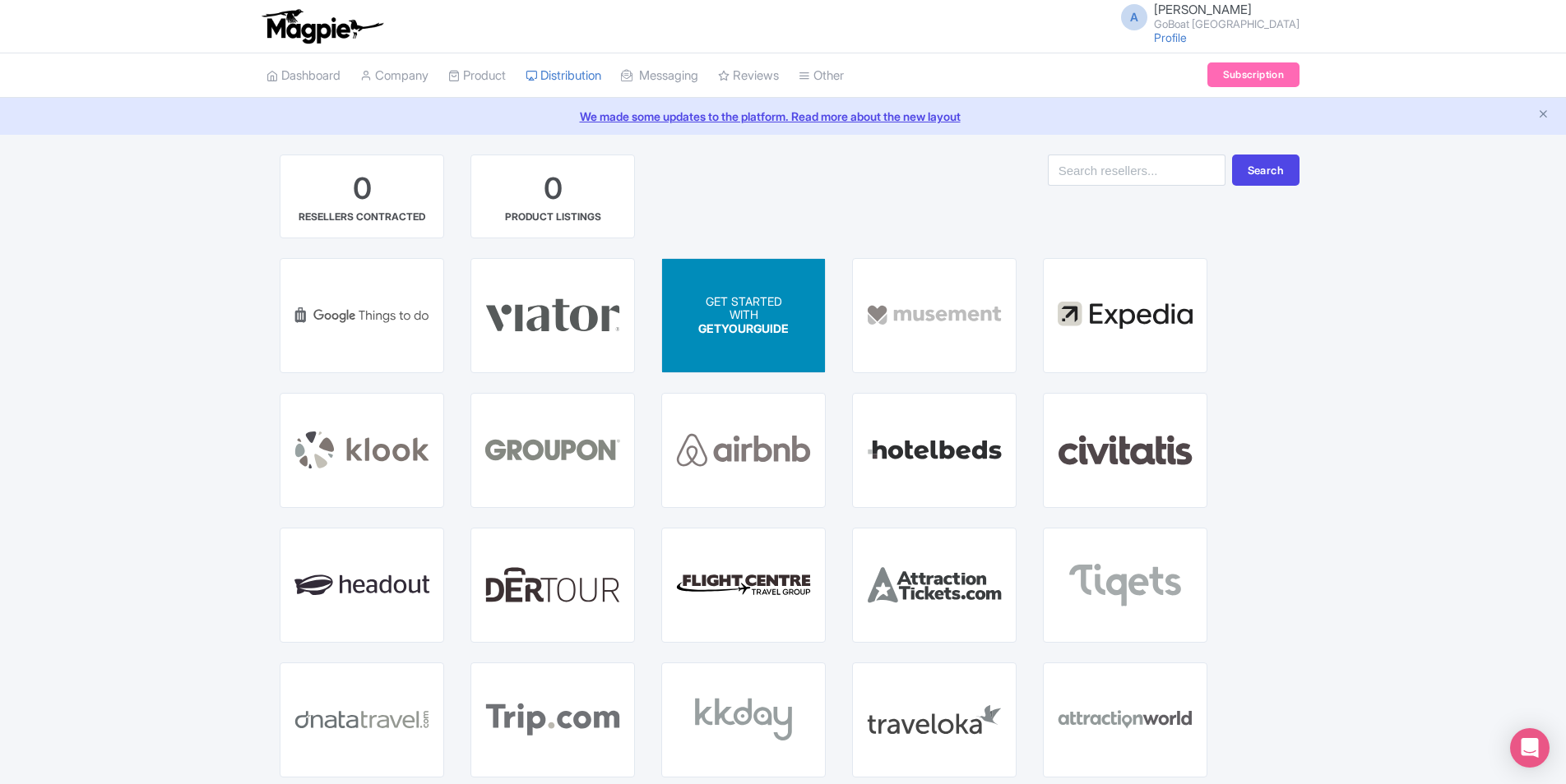
click at [737, 295] on span "GET STARTED" at bounding box center [744, 300] width 77 height 14
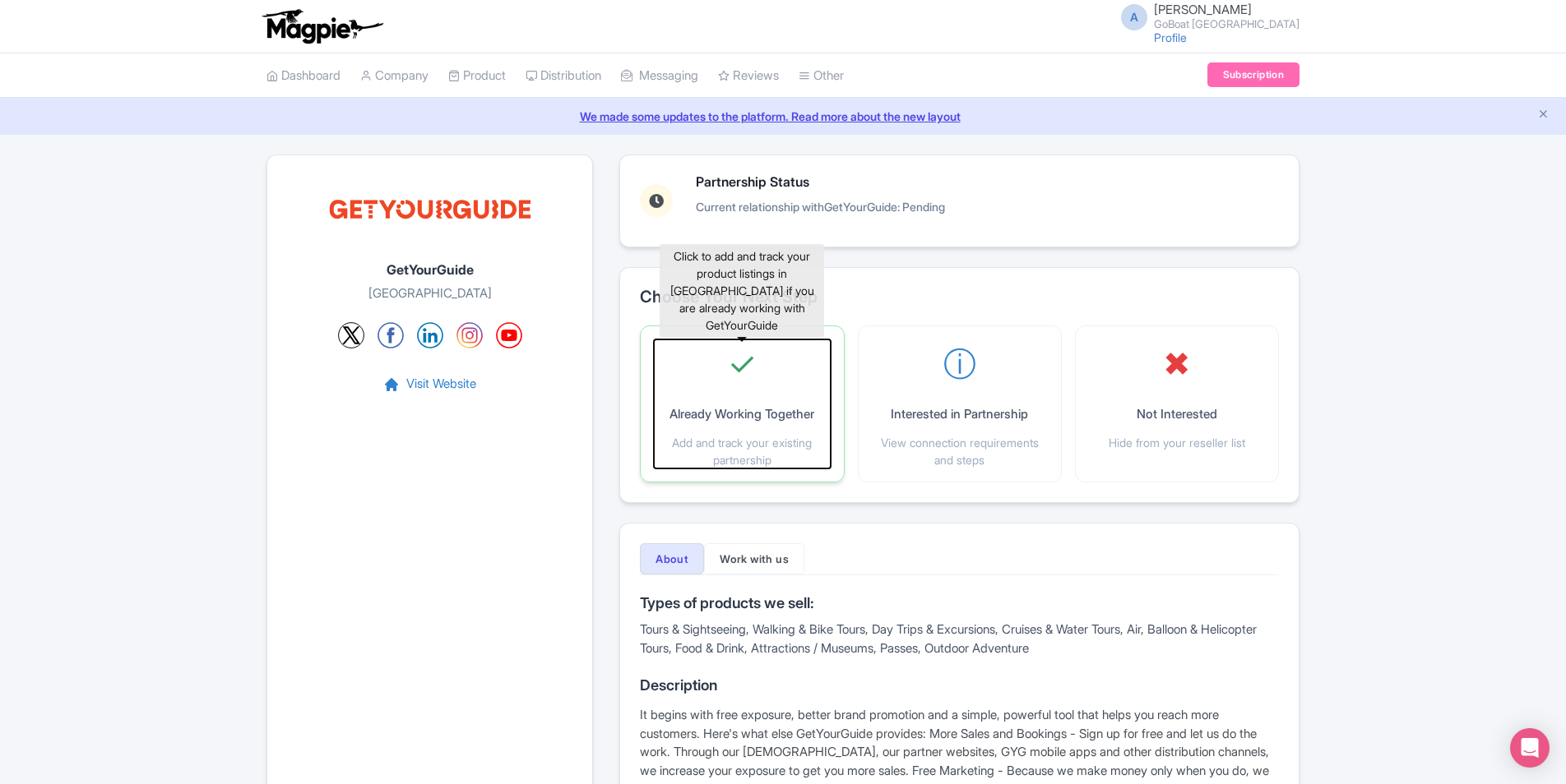
click at [757, 373] on div "✓ Already Working Together Add and track your existing partnership" at bounding box center [741, 404] width 176 height 129
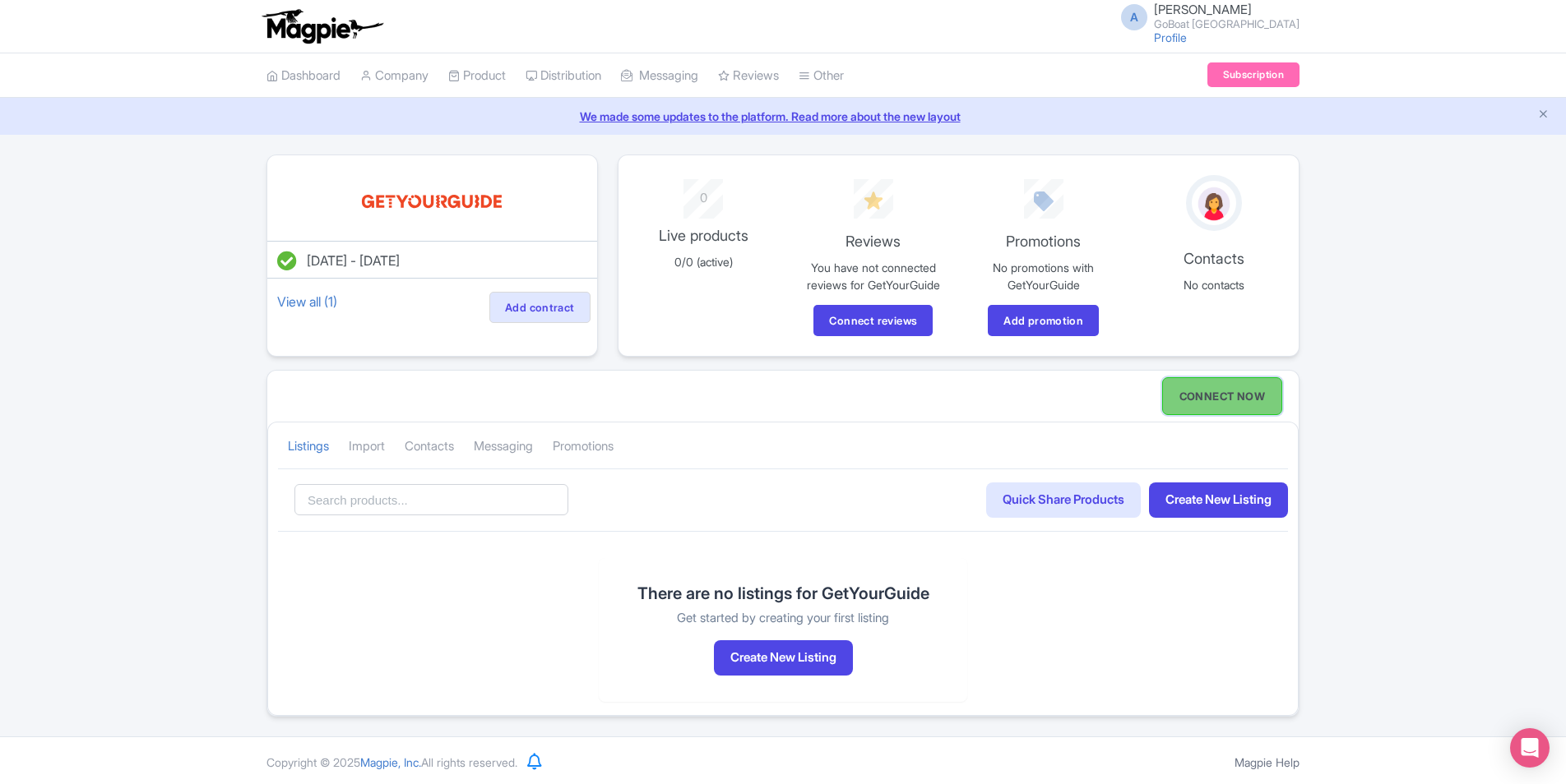
click at [1230, 383] on link "CONNECT NOW" at bounding box center [1222, 395] width 120 height 37
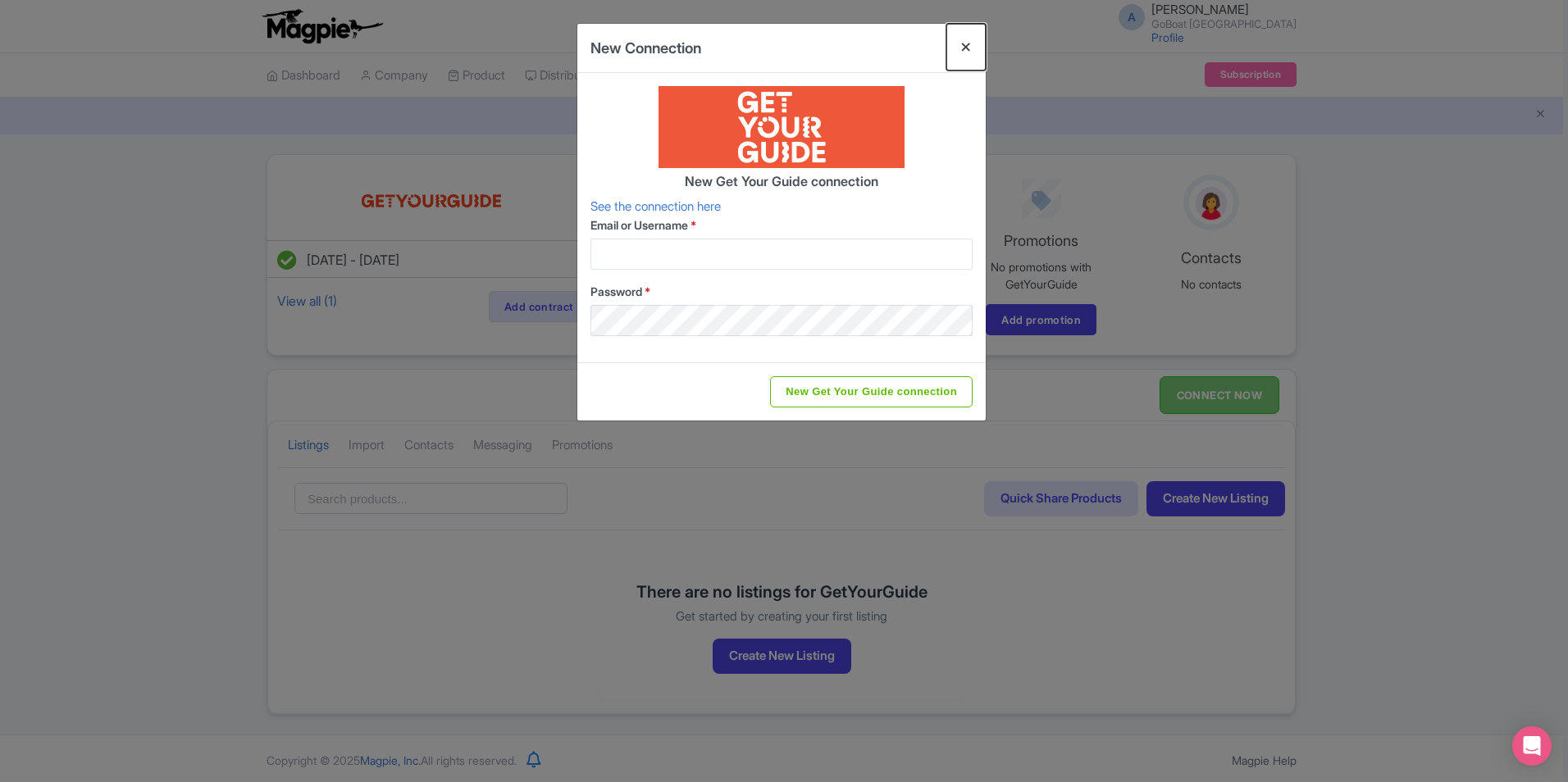
click at [977, 51] on button "Close" at bounding box center [965, 47] width 39 height 46
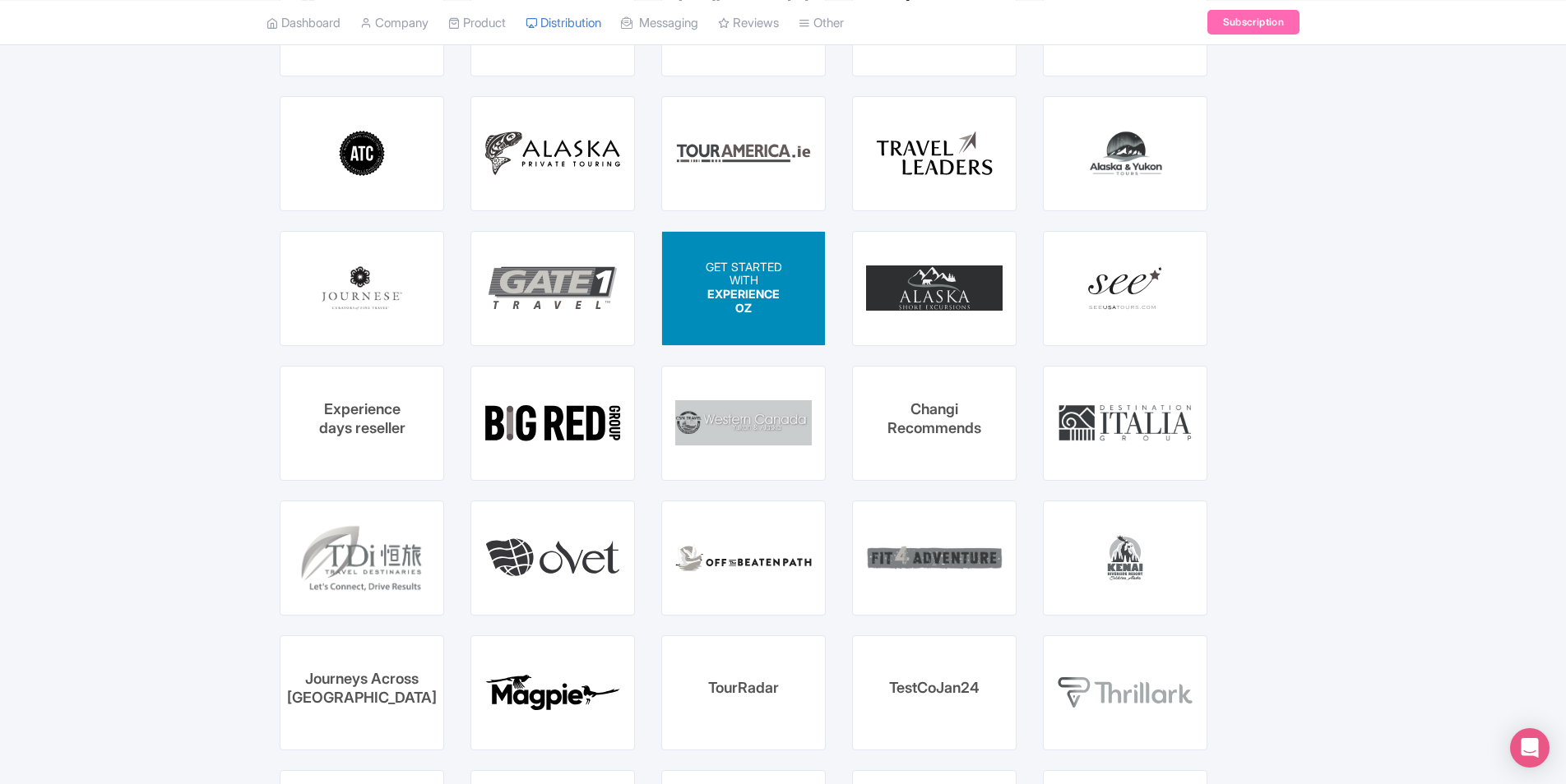
scroll to position [2090, 0]
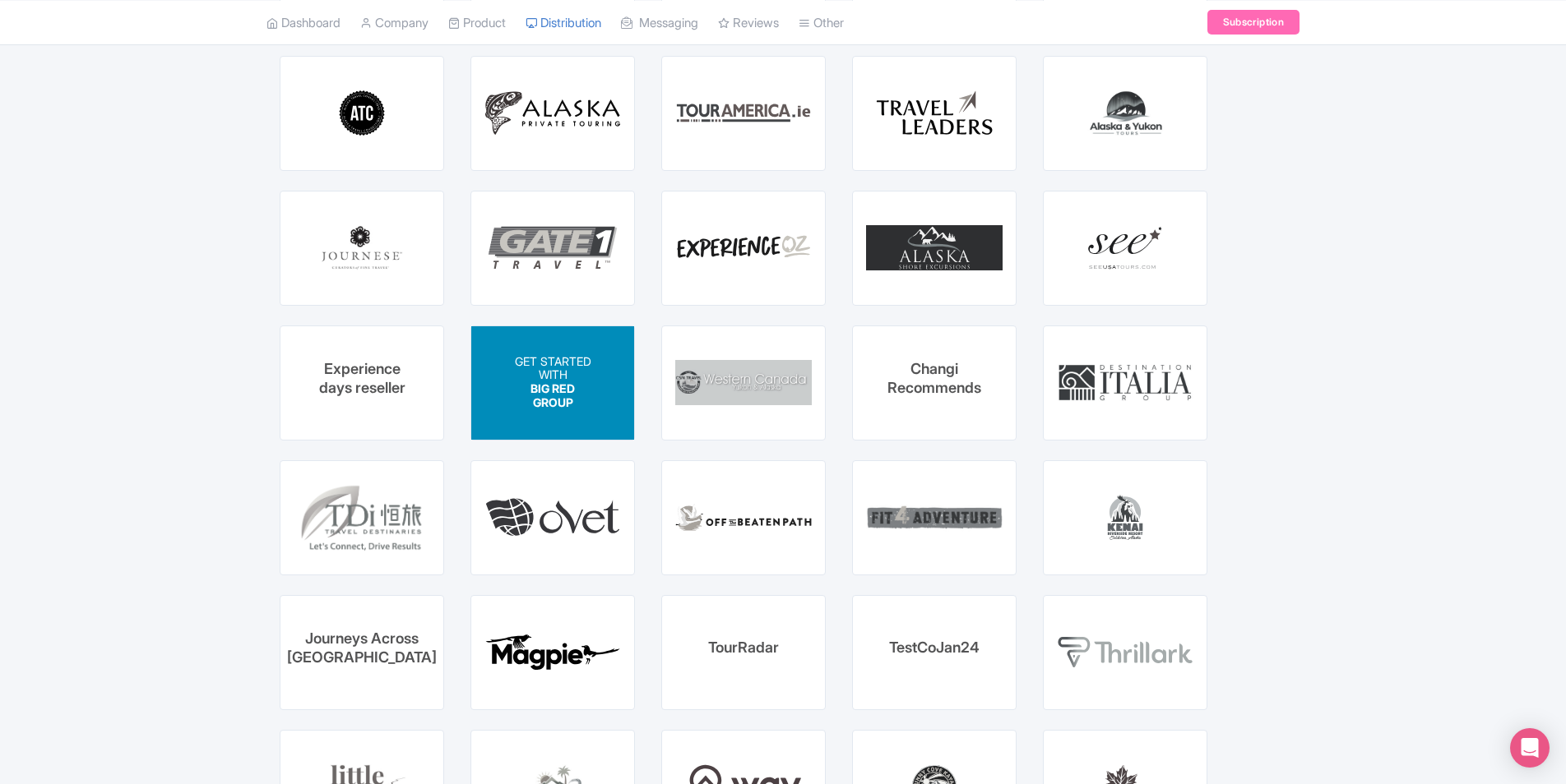
click at [588, 342] on div "GET STARTED WITH BIG RED GROUP" at bounding box center [553, 383] width 163 height 113
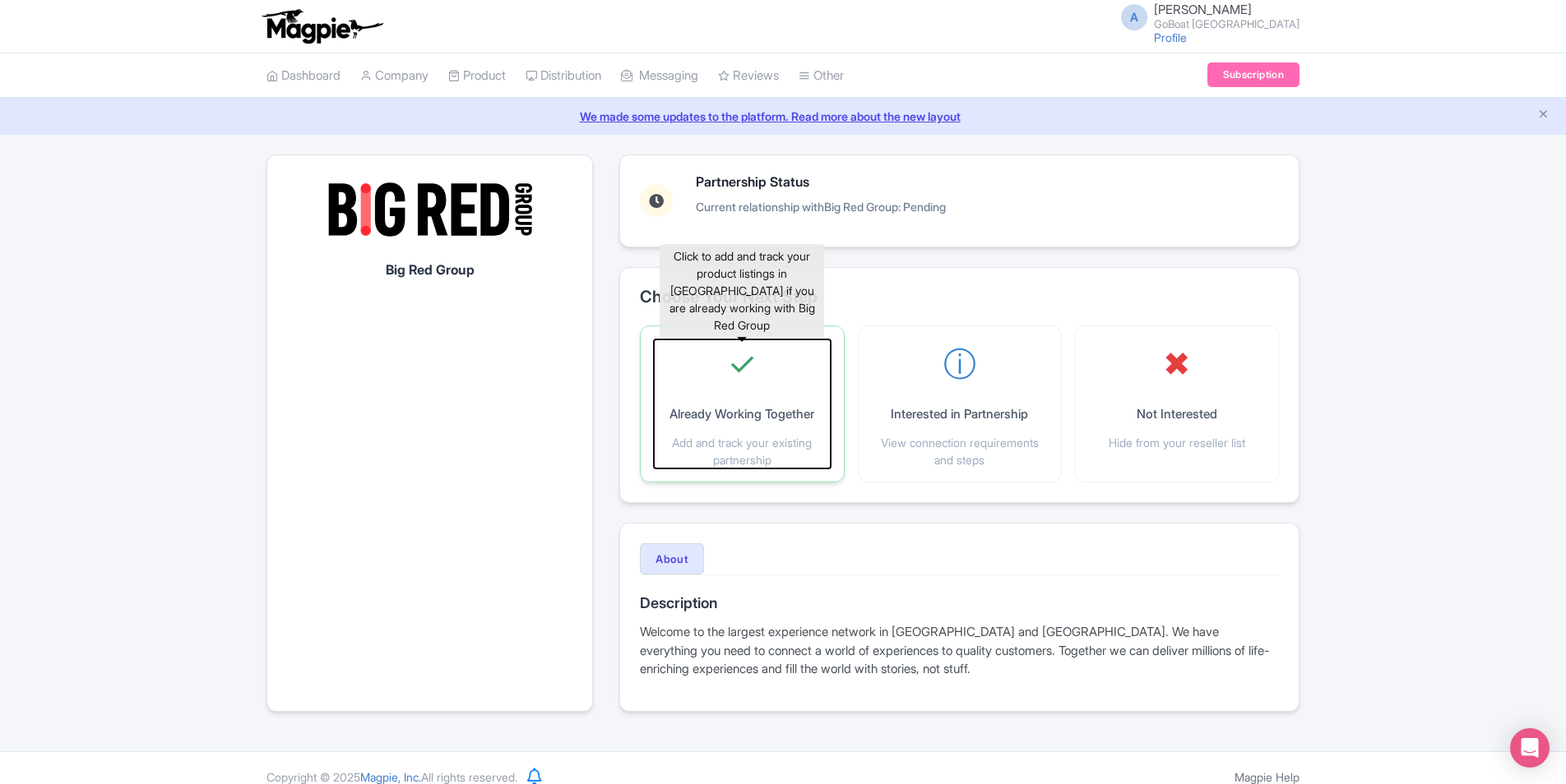
click at [786, 420] on p "Already Working Together" at bounding box center [742, 414] width 145 height 19
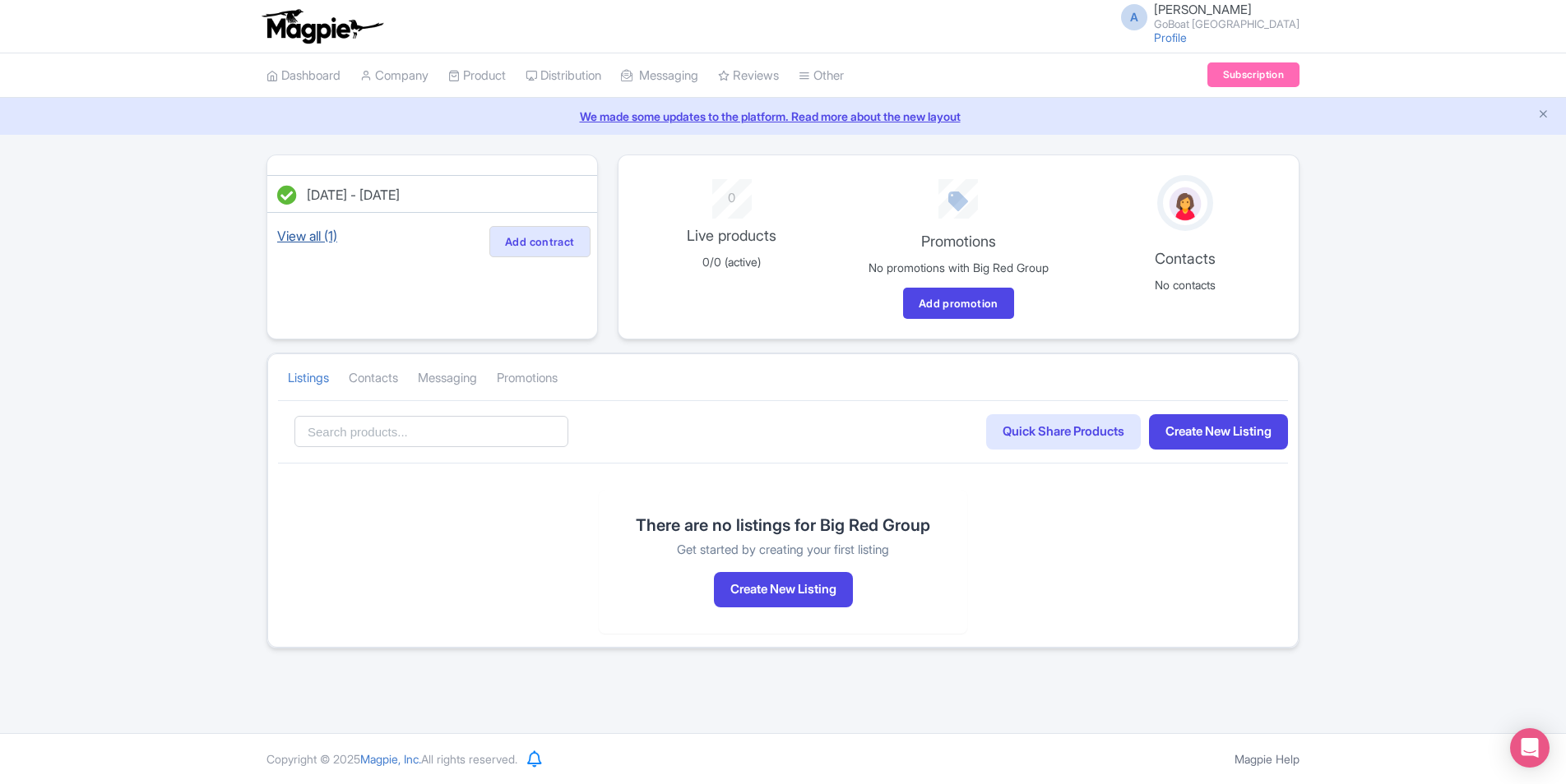
click at [311, 233] on link "View all (1)" at bounding box center [307, 236] width 67 height 23
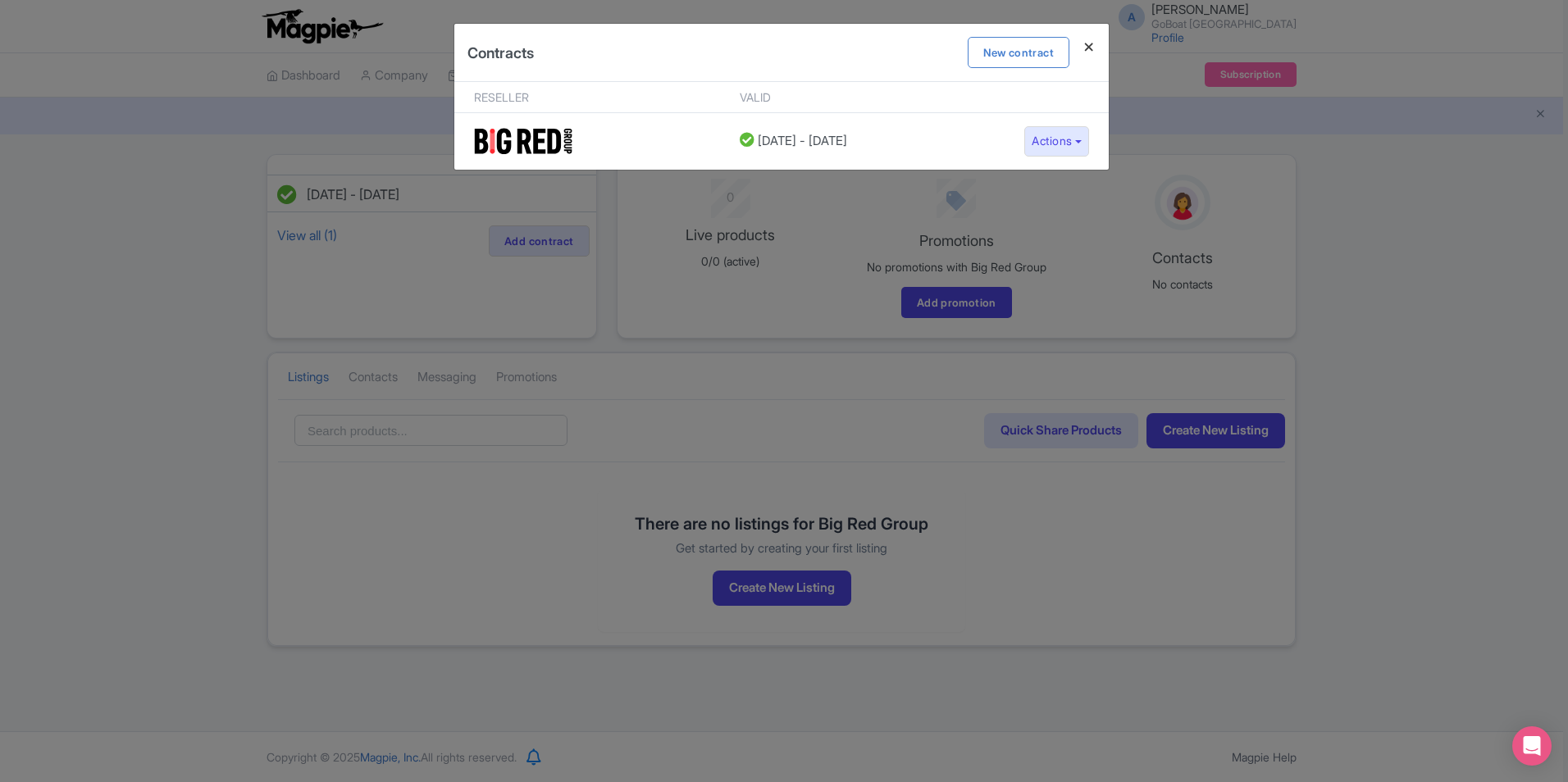
click at [1092, 45] on h4 at bounding box center [1088, 47] width 39 height 46
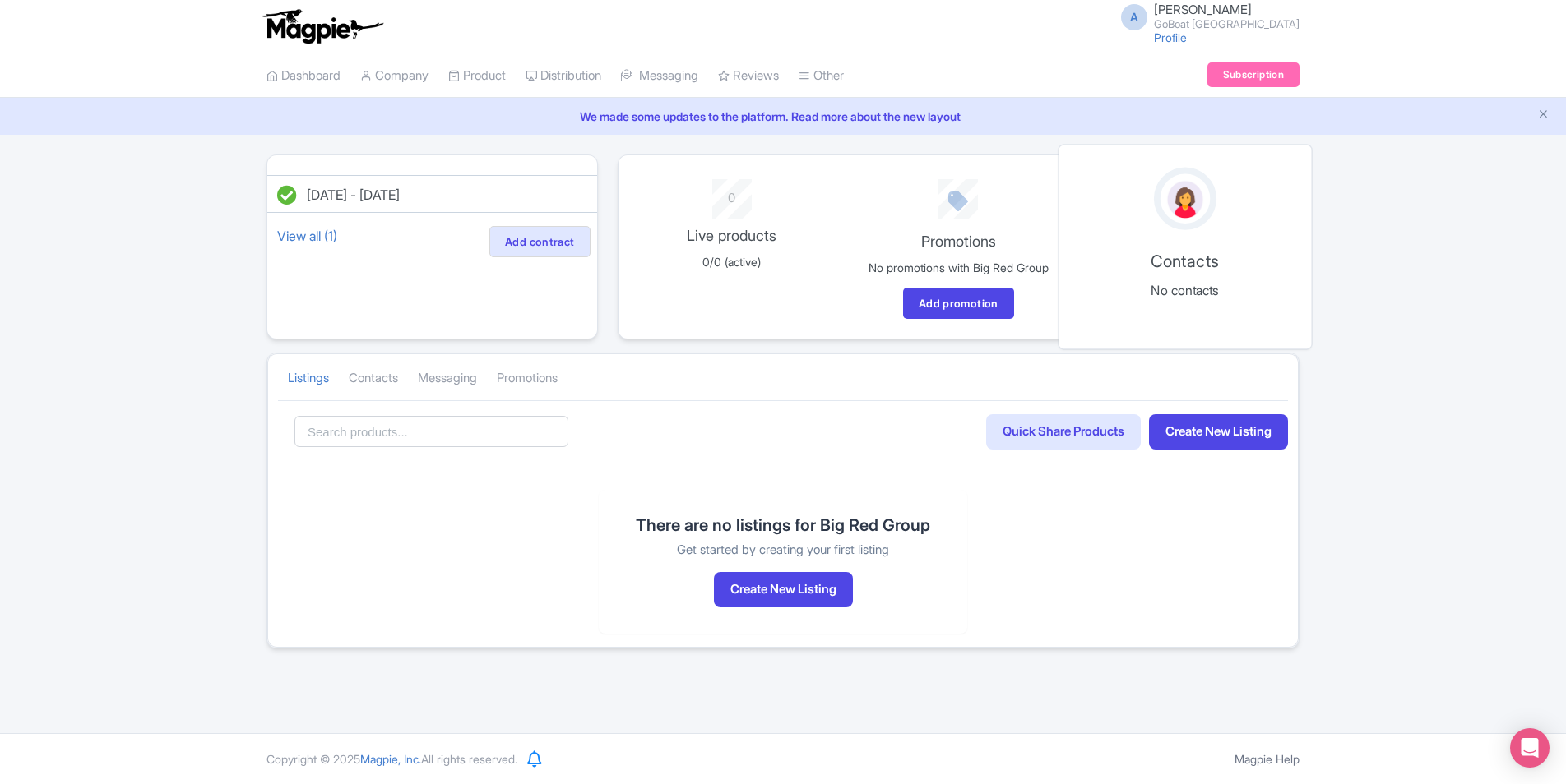
click at [1170, 230] on div at bounding box center [1185, 199] width 231 height 62
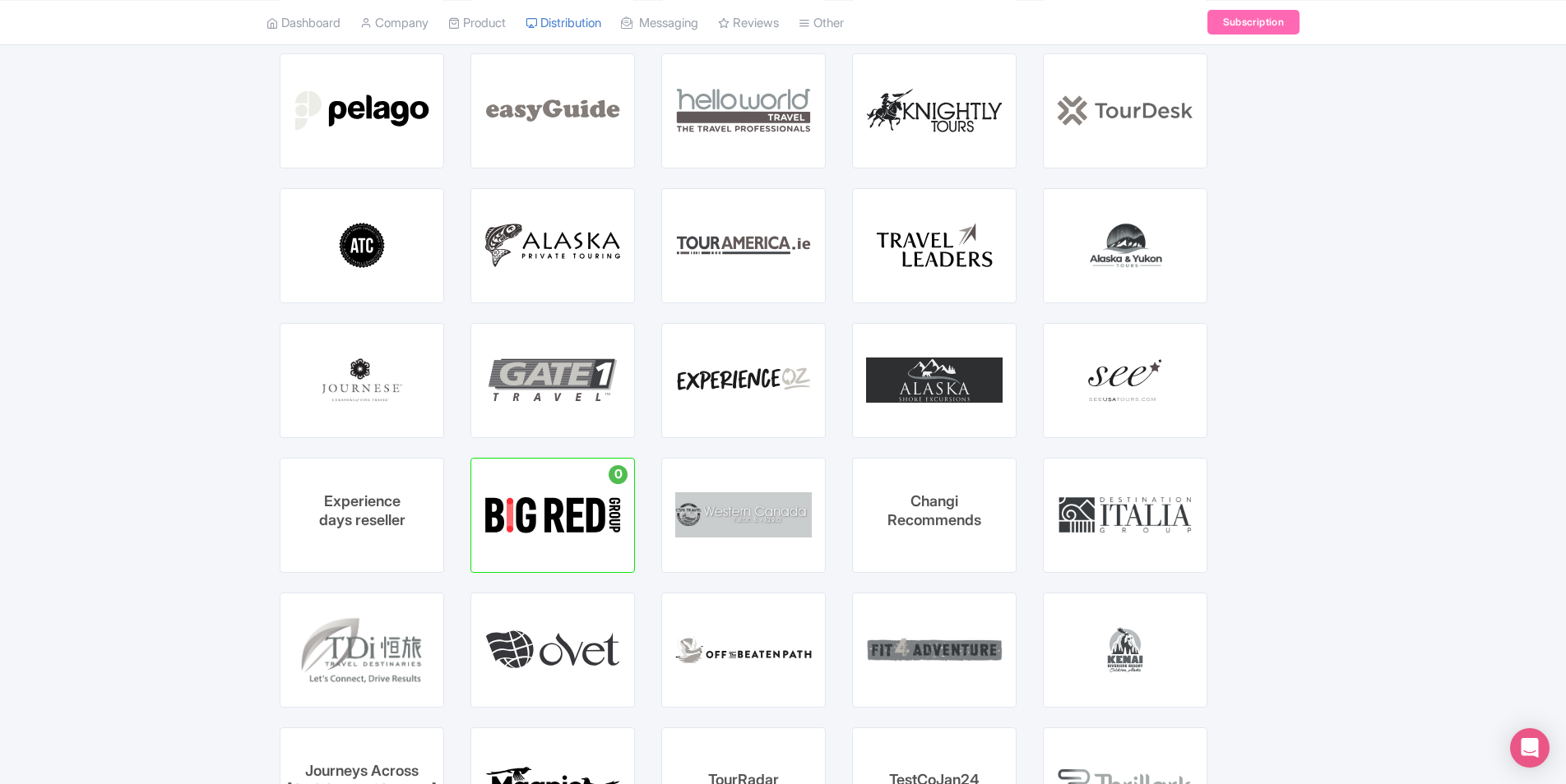
scroll to position [1997, 0]
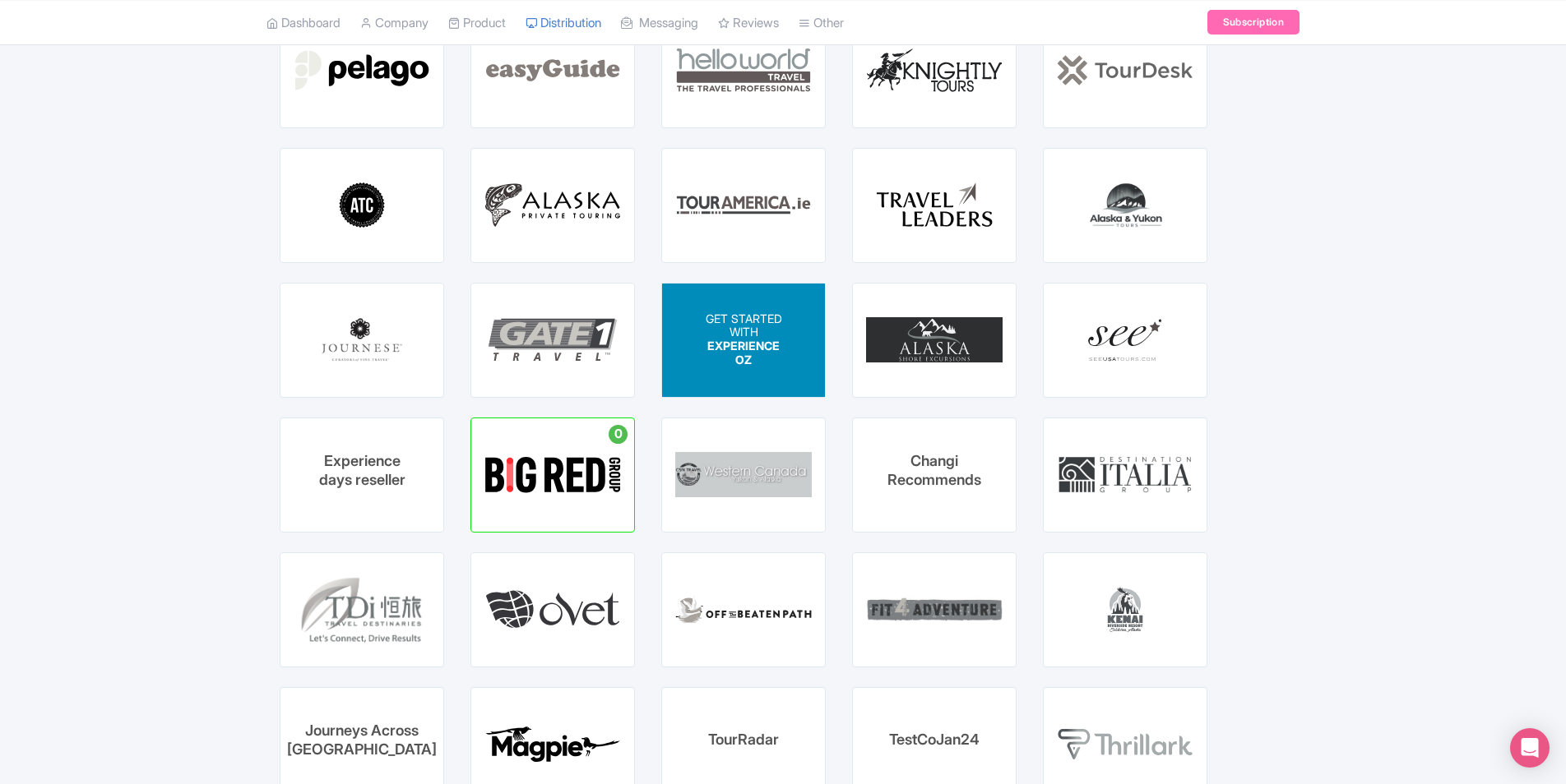
click at [752, 351] on span "EXPERIENCE OZ" at bounding box center [743, 354] width 72 height 28
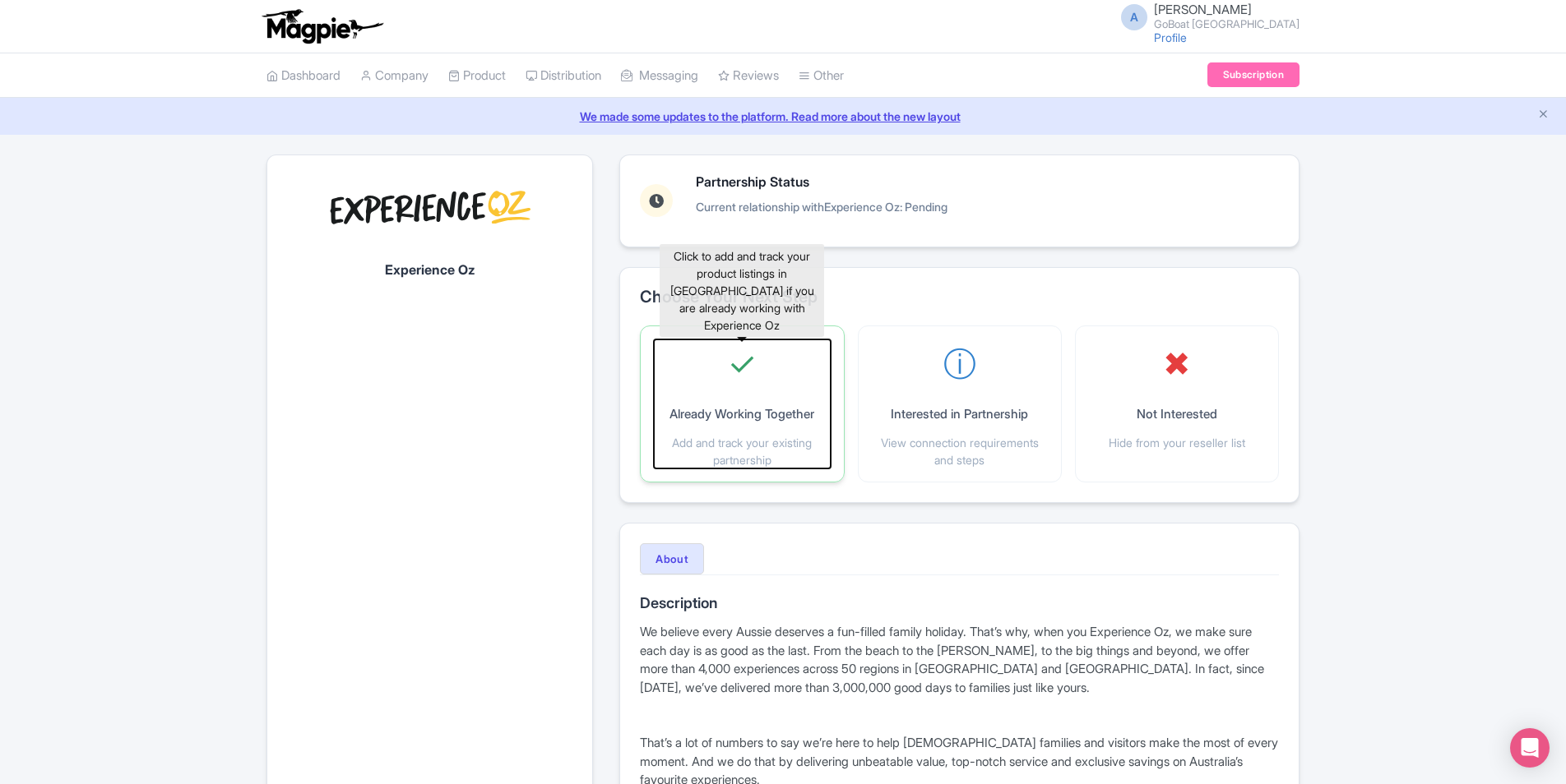
click at [773, 446] on p "Add and track your existing partnership" at bounding box center [741, 451] width 176 height 34
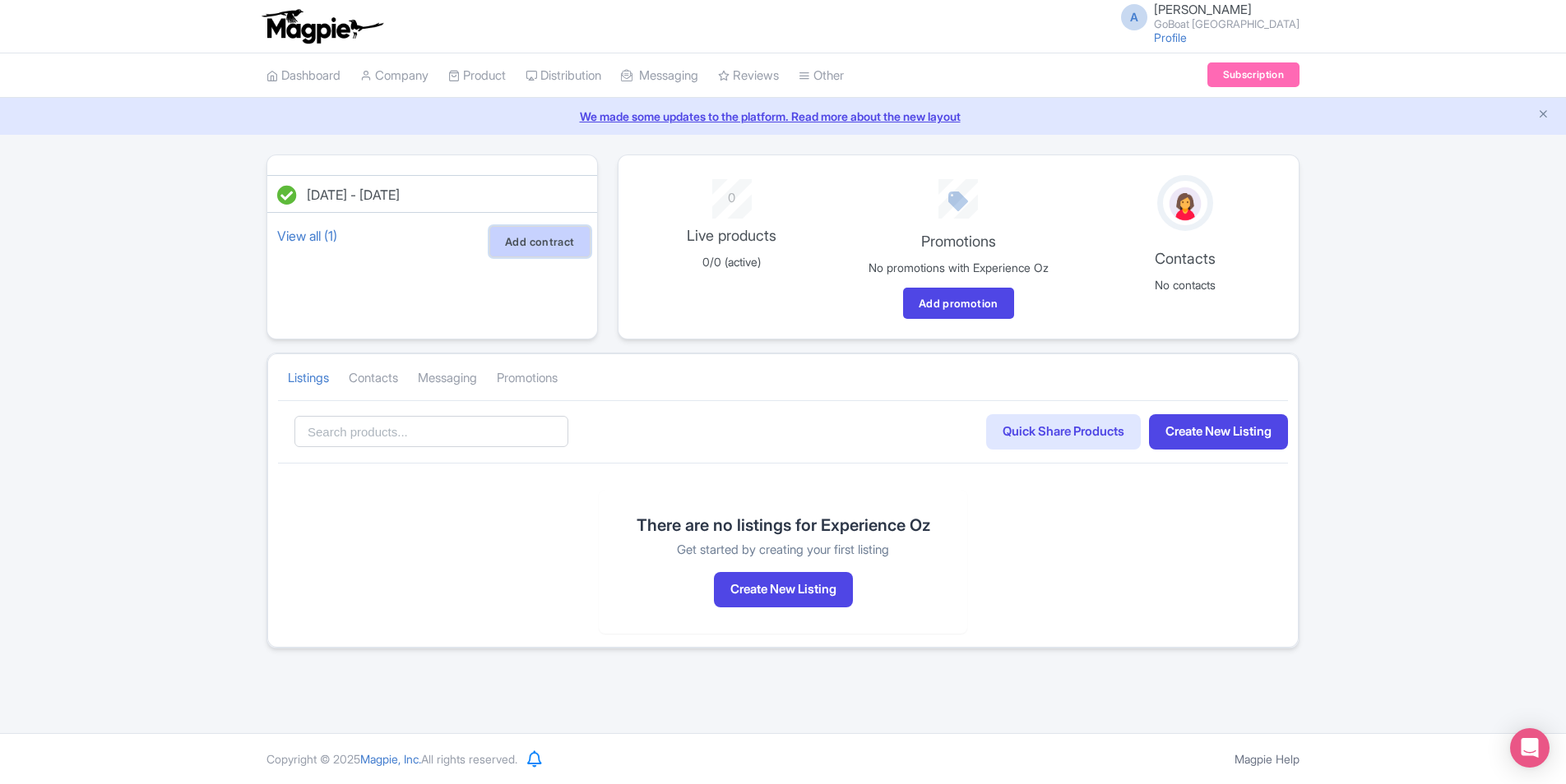
click at [544, 253] on link "Add contract" at bounding box center [539, 242] width 101 height 32
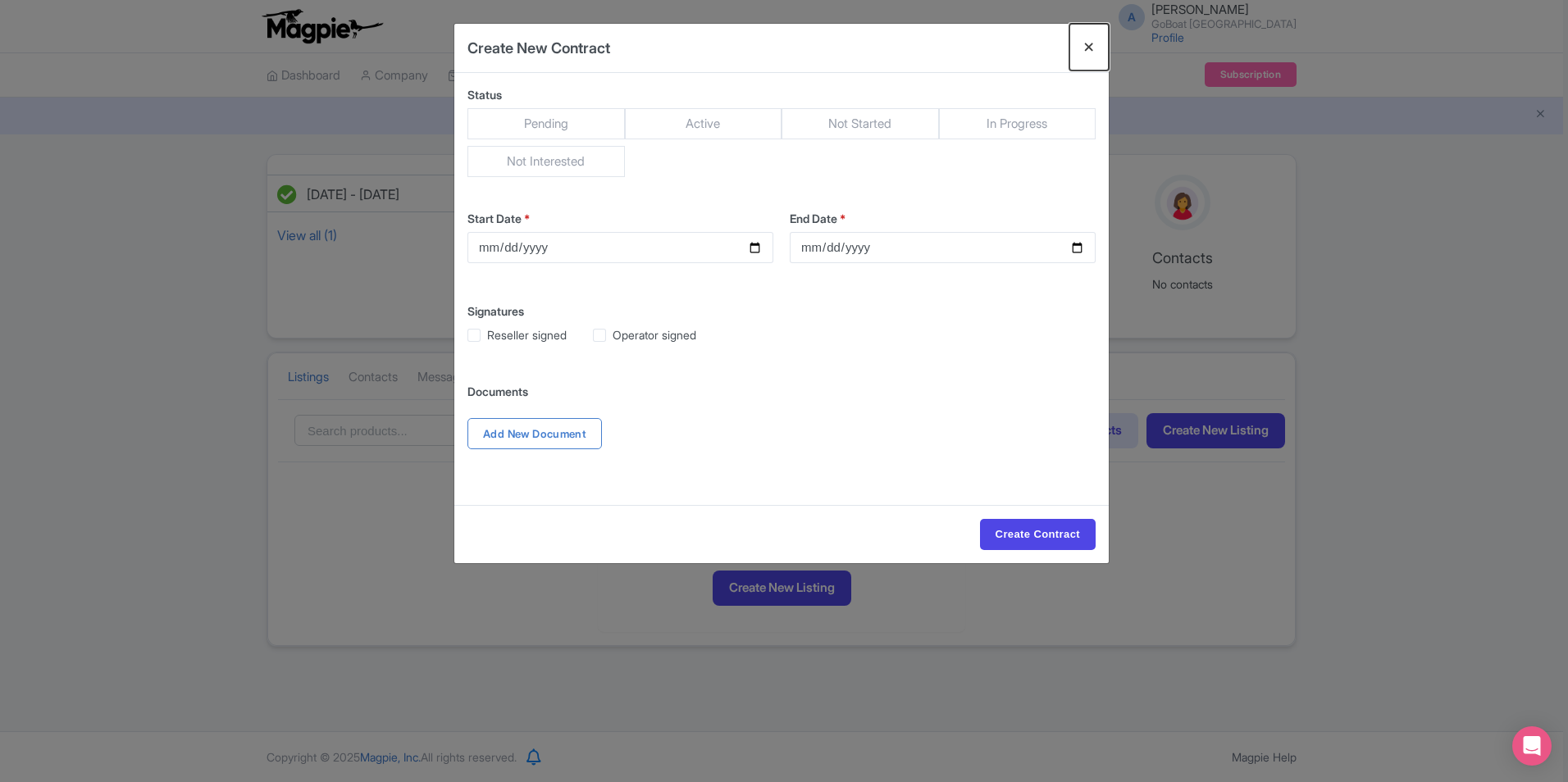
click at [1087, 54] on button "Close" at bounding box center [1088, 47] width 39 height 46
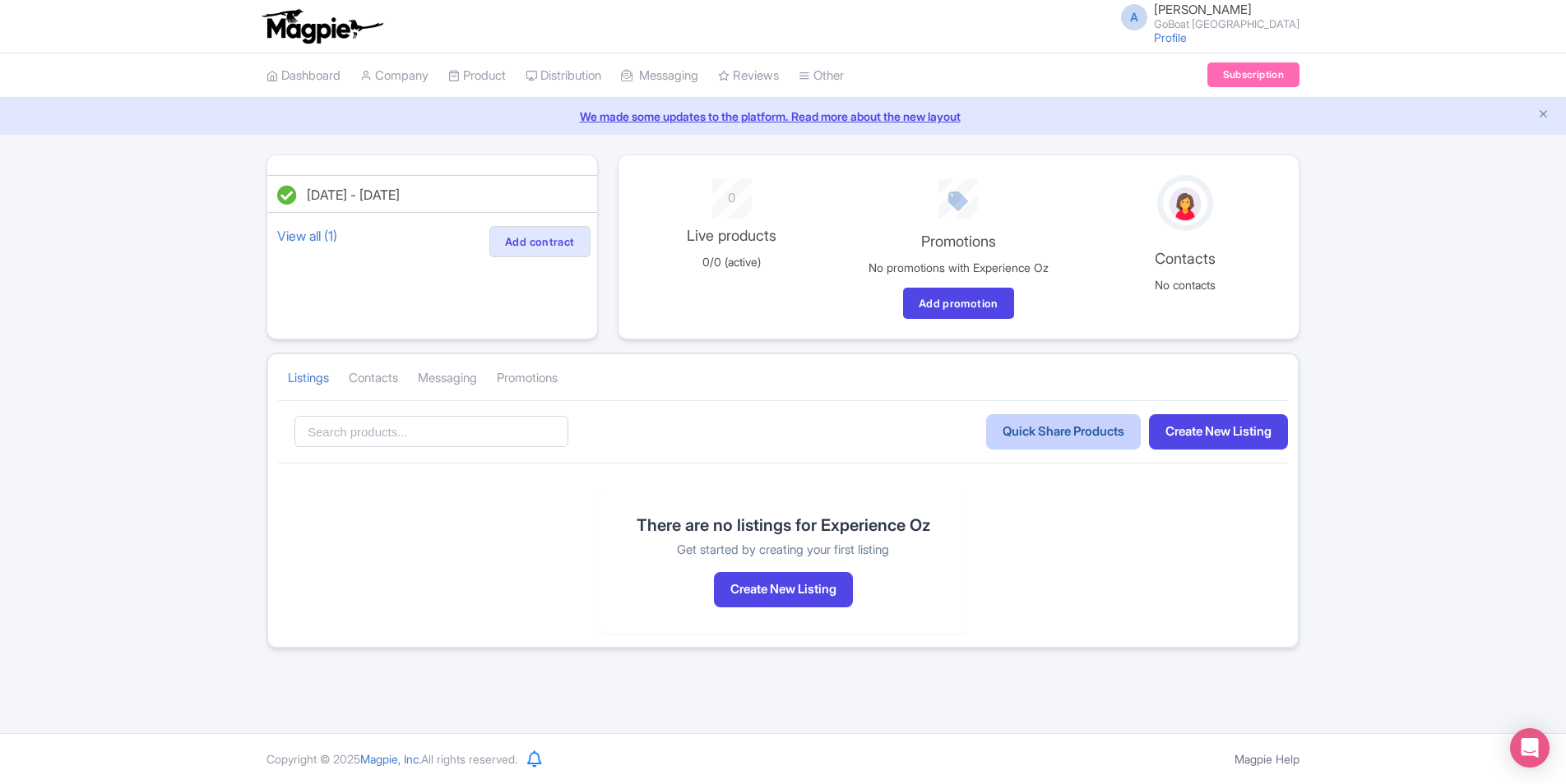
click at [1053, 439] on link "Quick Share Products" at bounding box center [1063, 432] width 155 height 35
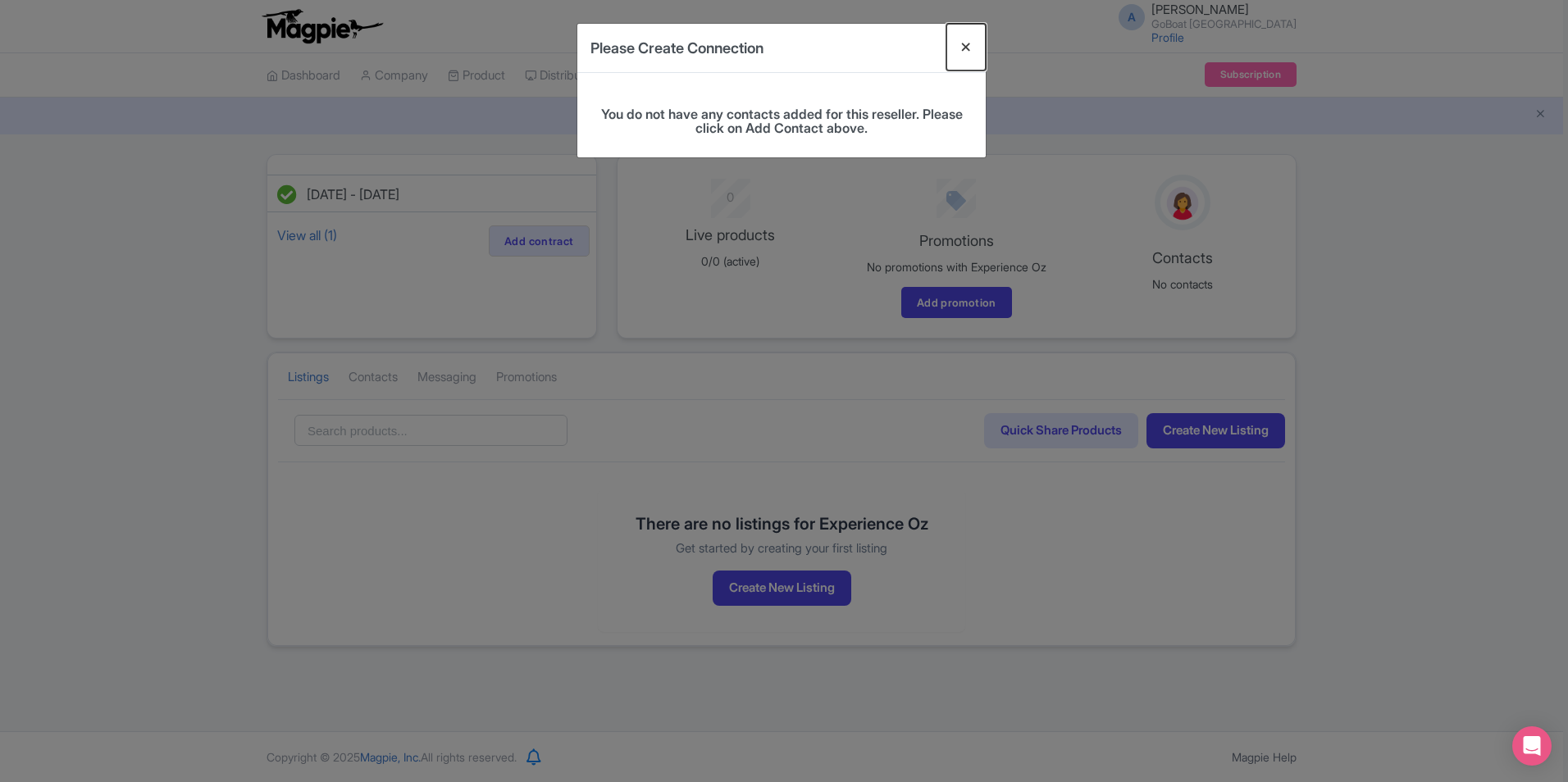
click at [980, 37] on button "Close" at bounding box center [965, 47] width 39 height 46
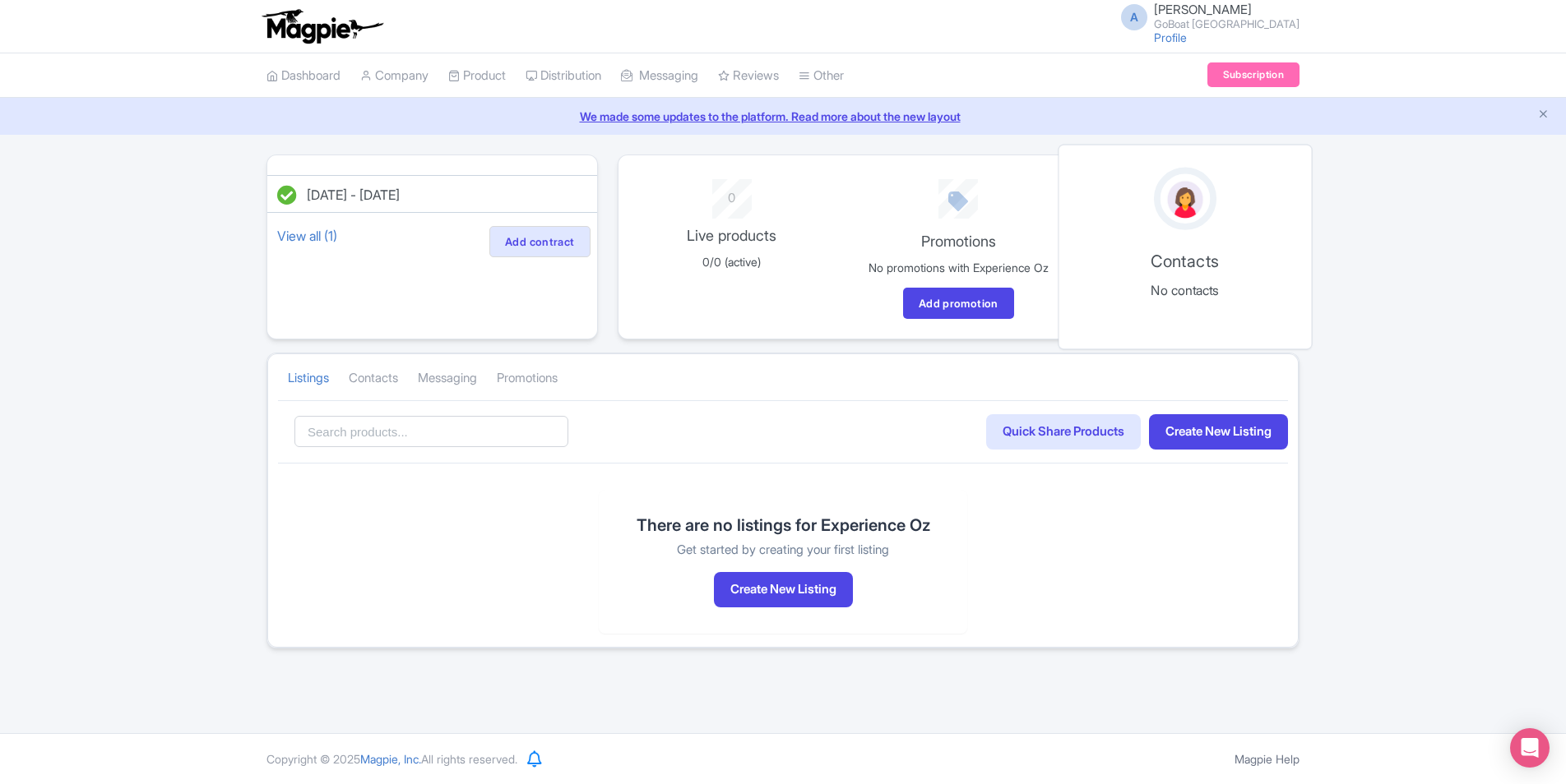
click at [1216, 226] on div at bounding box center [1185, 199] width 231 height 62
click at [1051, 446] on link "Quick Share Products" at bounding box center [1063, 432] width 155 height 35
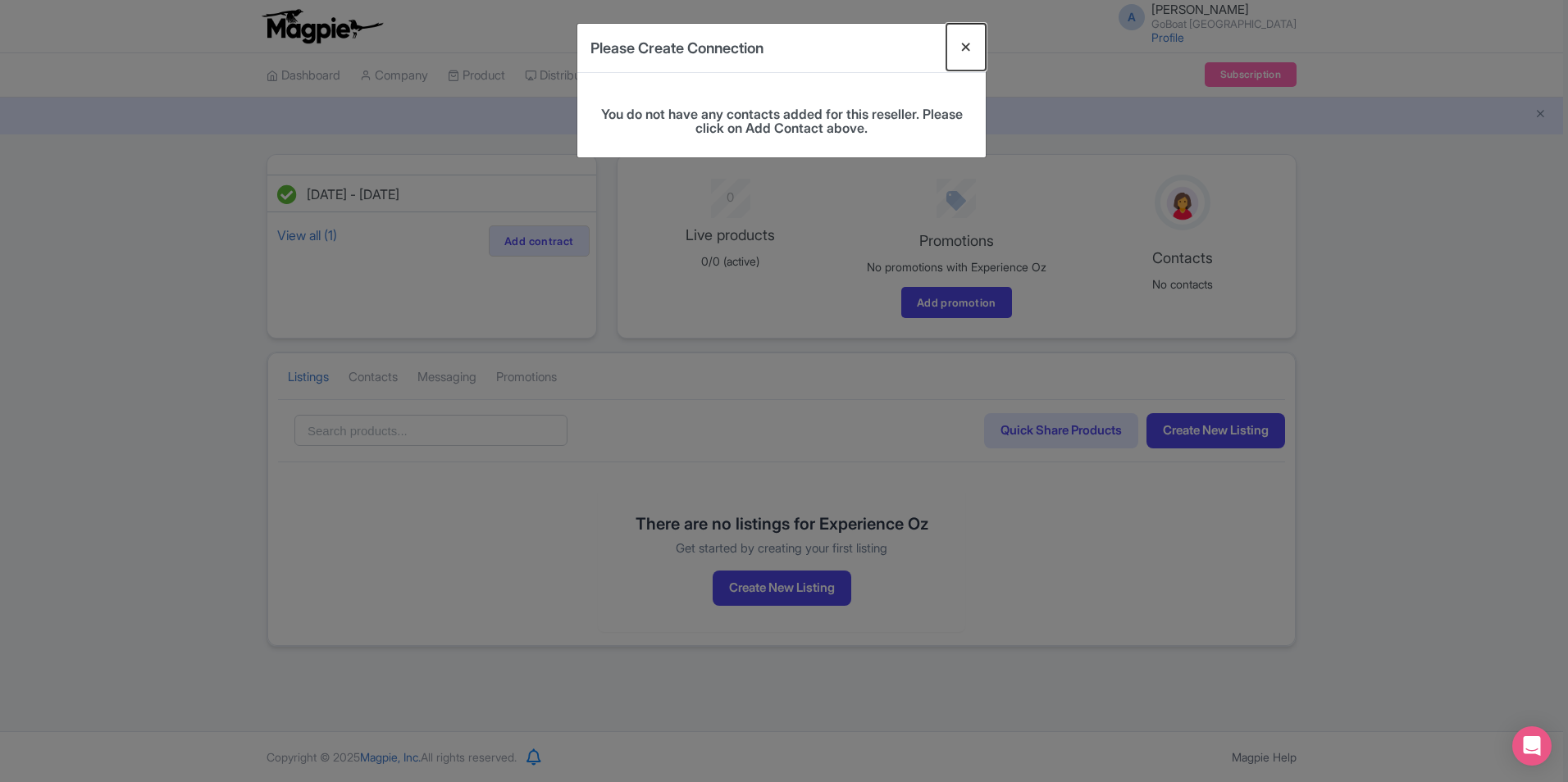
click at [981, 25] on button "Close" at bounding box center [965, 47] width 39 height 46
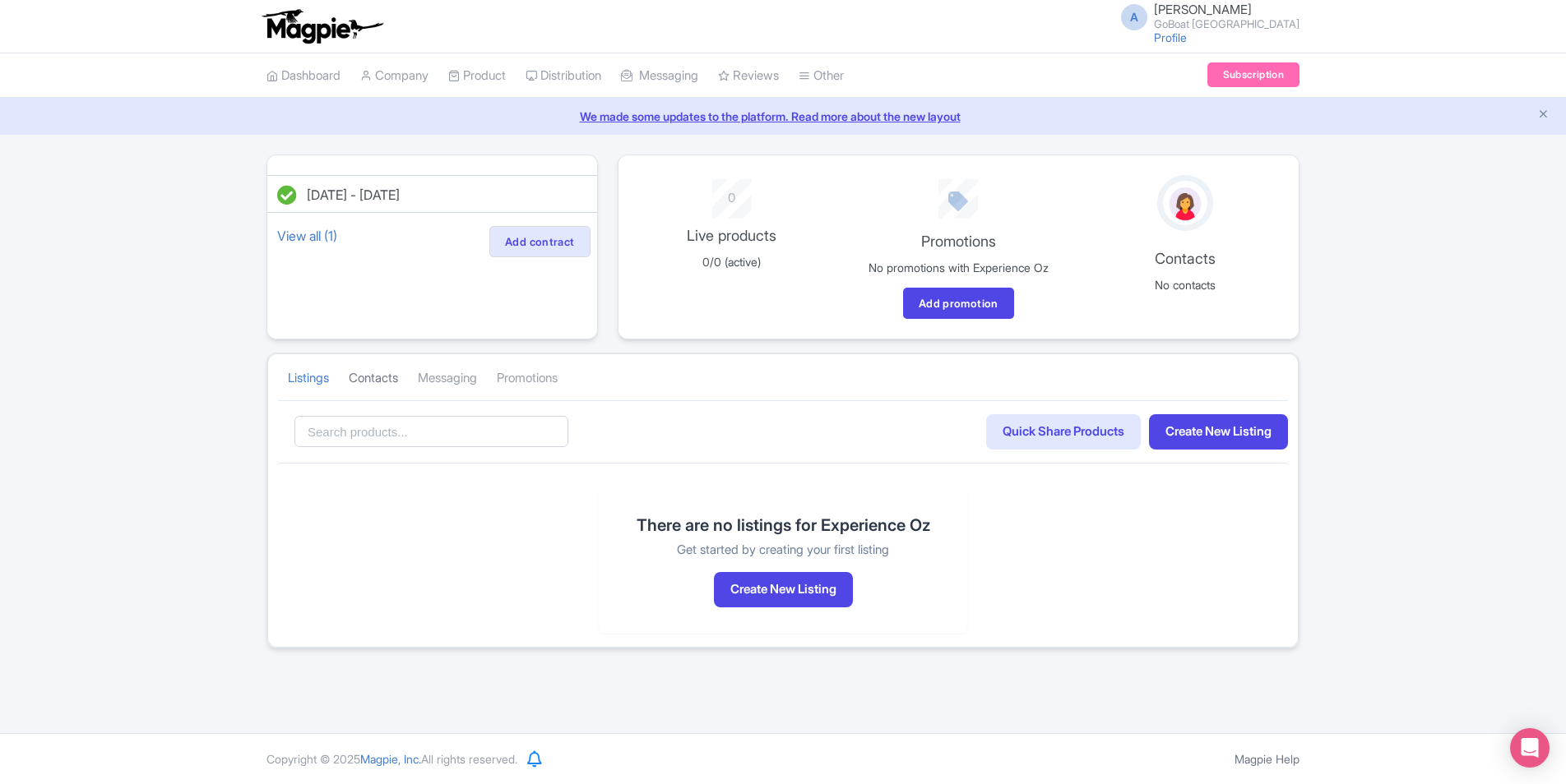
click at [353, 374] on link "Contacts" at bounding box center [373, 379] width 49 height 45
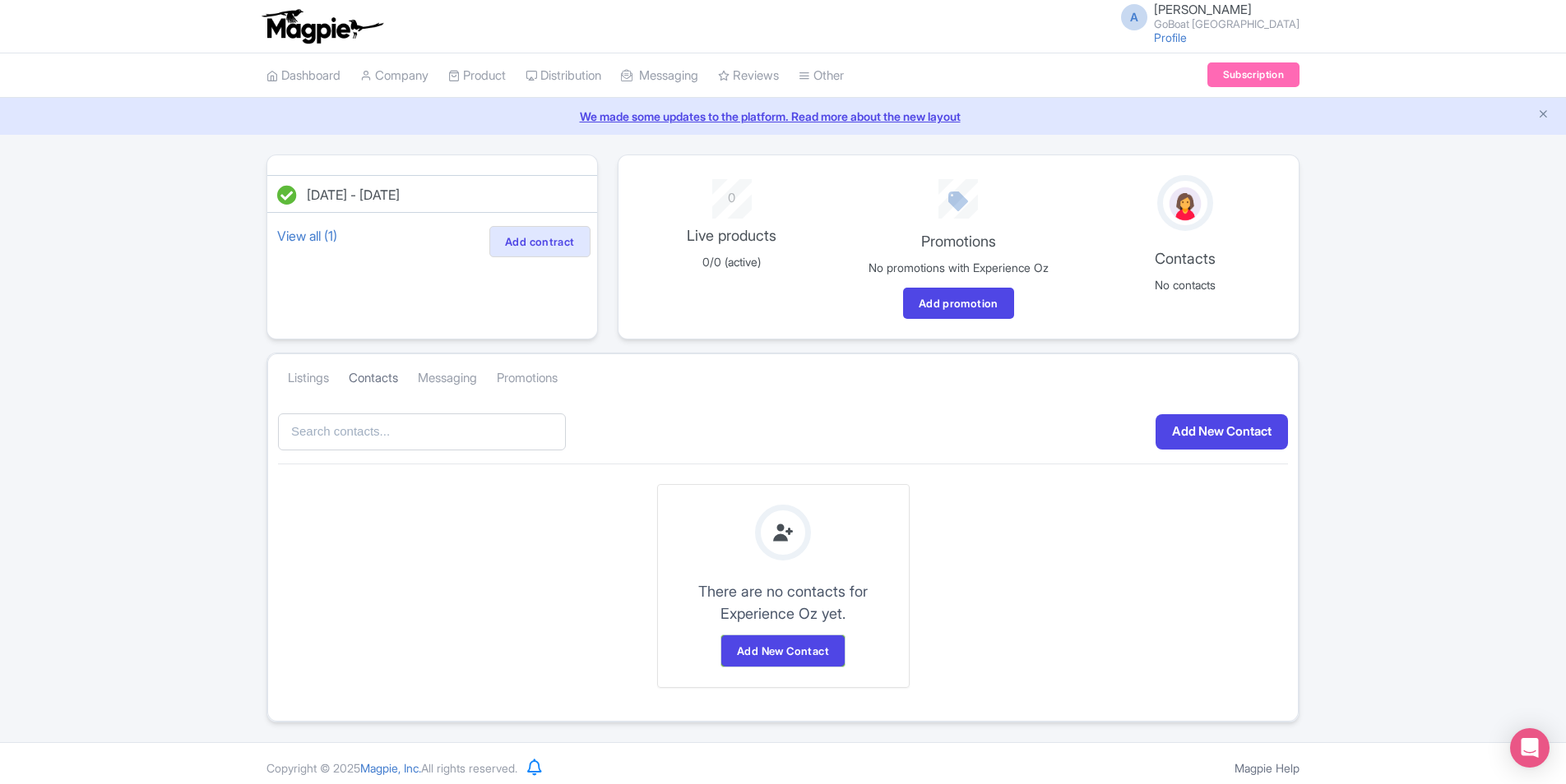
click at [369, 381] on link "Contacts" at bounding box center [373, 379] width 49 height 45
click at [823, 645] on link "Add New Contact" at bounding box center [783, 652] width 123 height 32
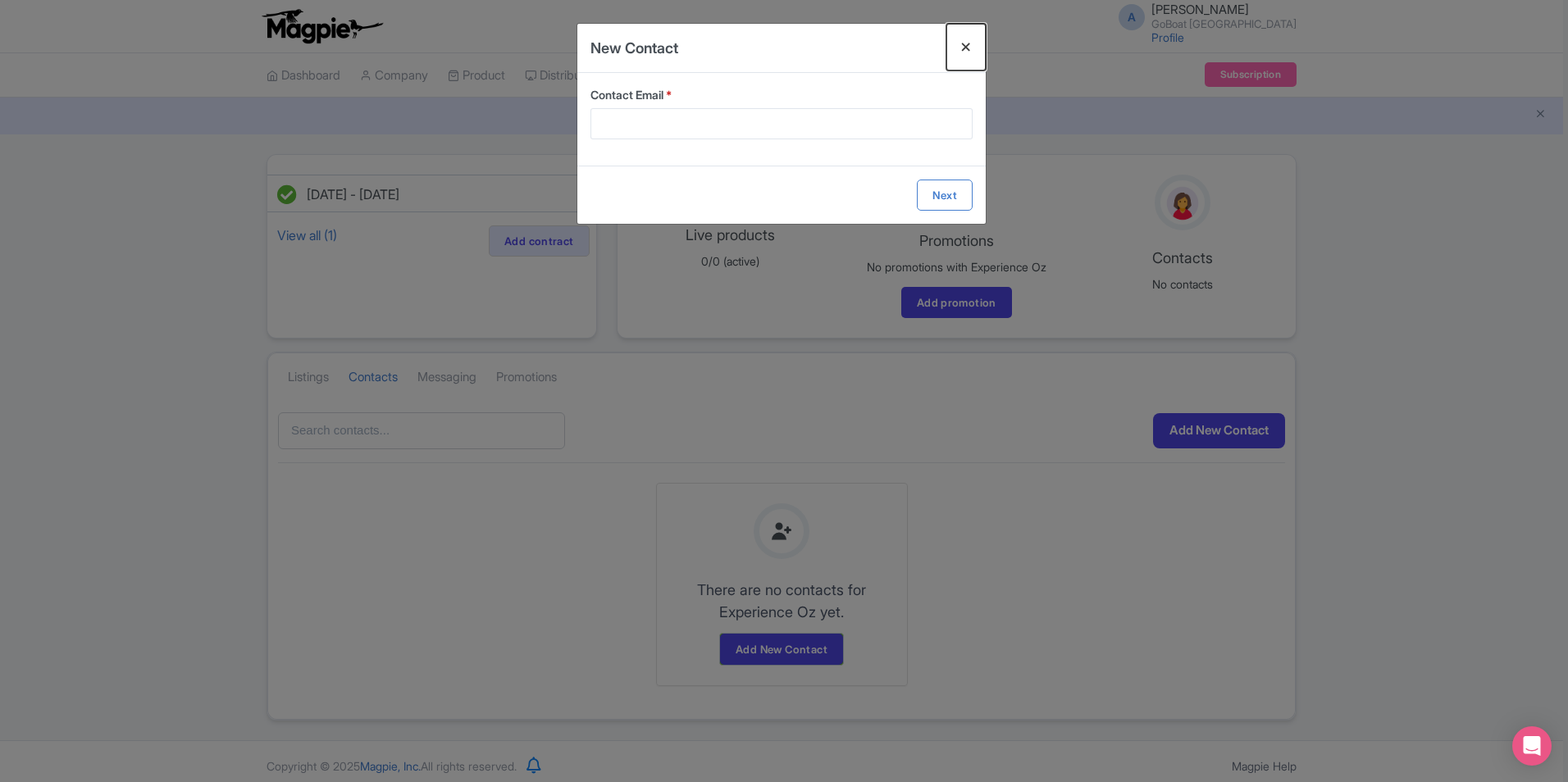
click at [965, 46] on button "Close" at bounding box center [965, 47] width 39 height 46
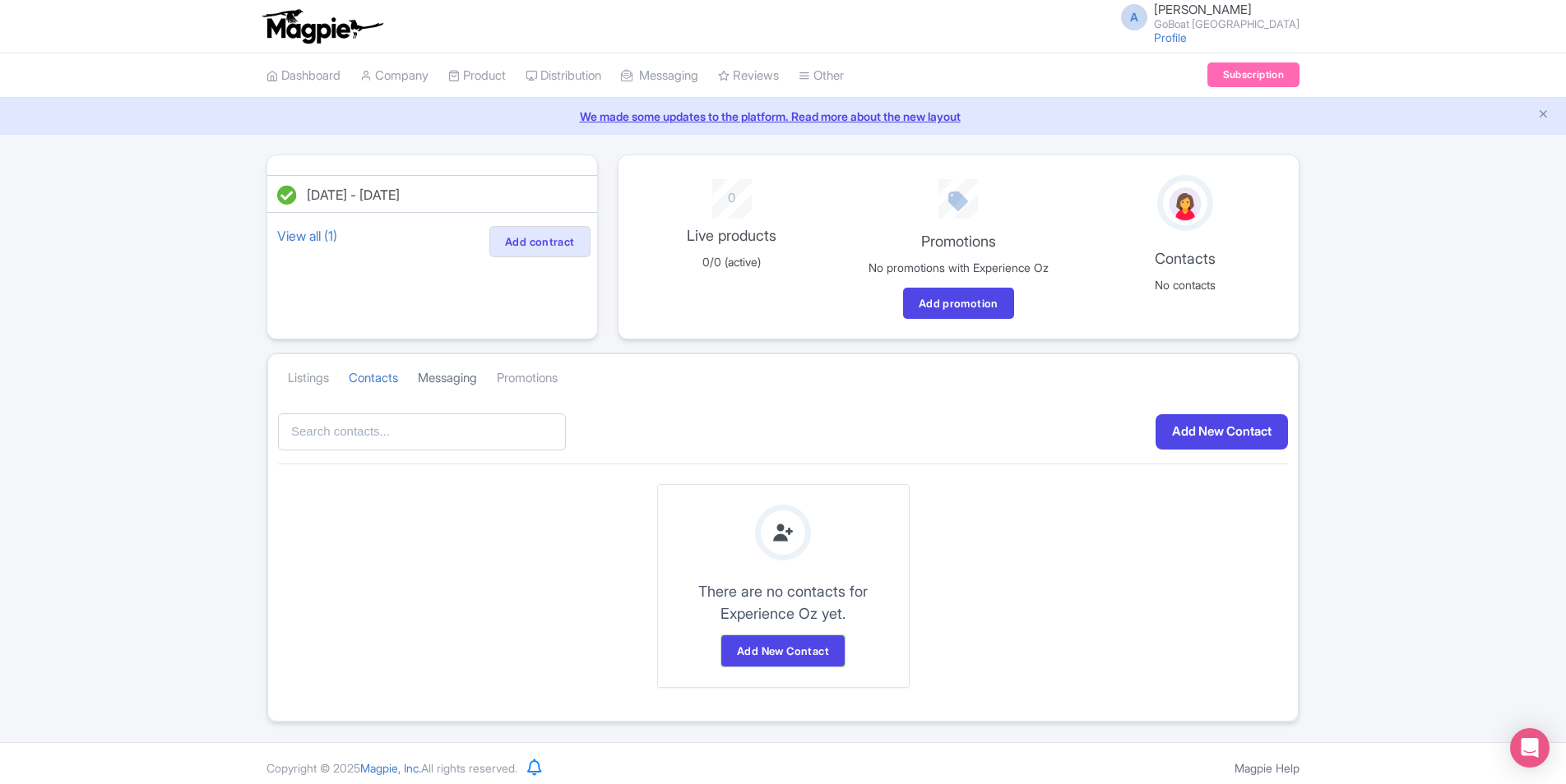
click at [439, 390] on link "Messaging" at bounding box center [447, 379] width 59 height 45
click at [552, 370] on link "Promotions" at bounding box center [527, 379] width 61 height 45
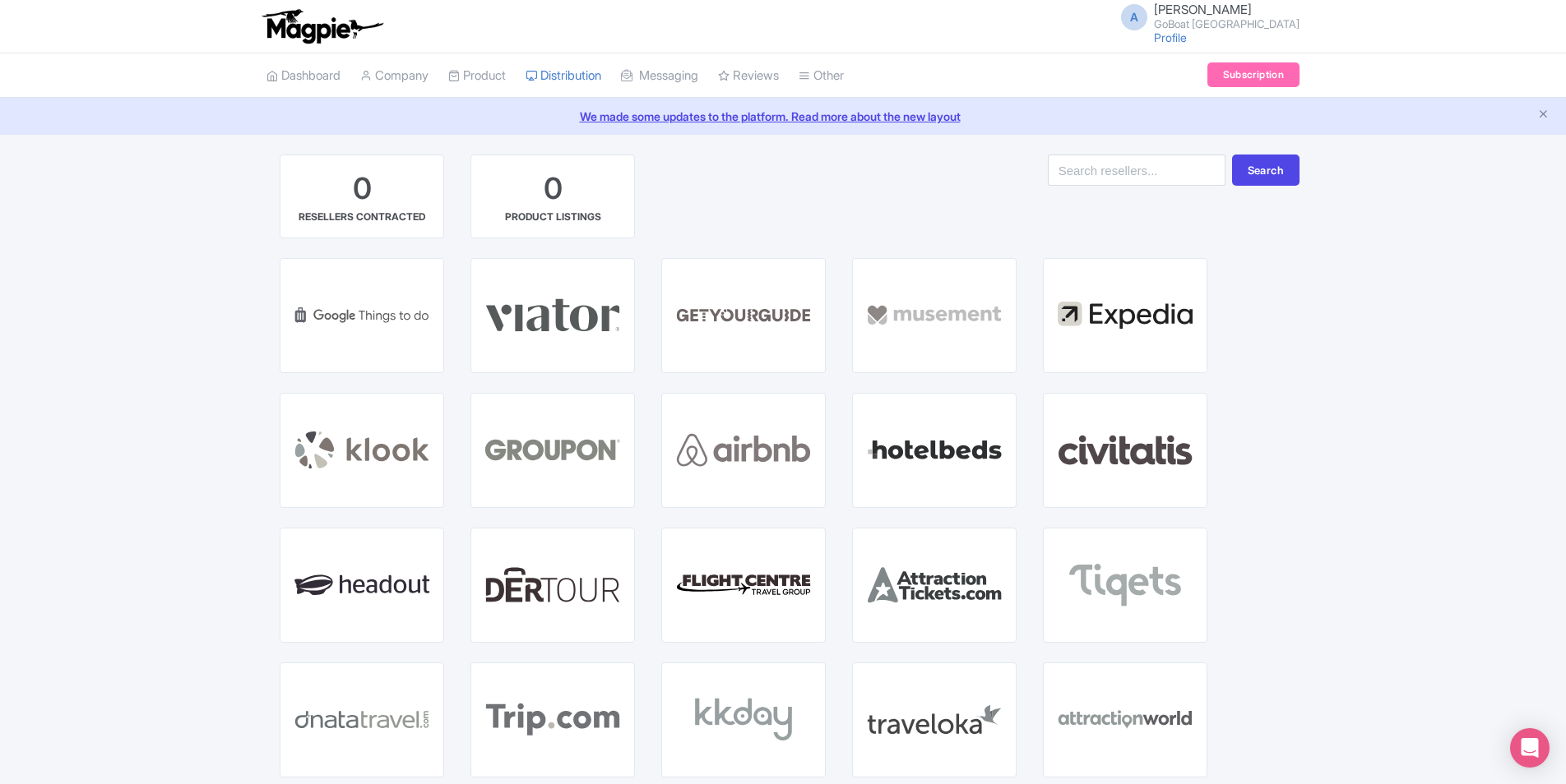
click at [687, 118] on link "We made some updates to the platform. Read more about the new layout" at bounding box center [783, 116] width 1546 height 17
click at [493, 116] on link "My Products" at bounding box center [527, 117] width 157 height 26
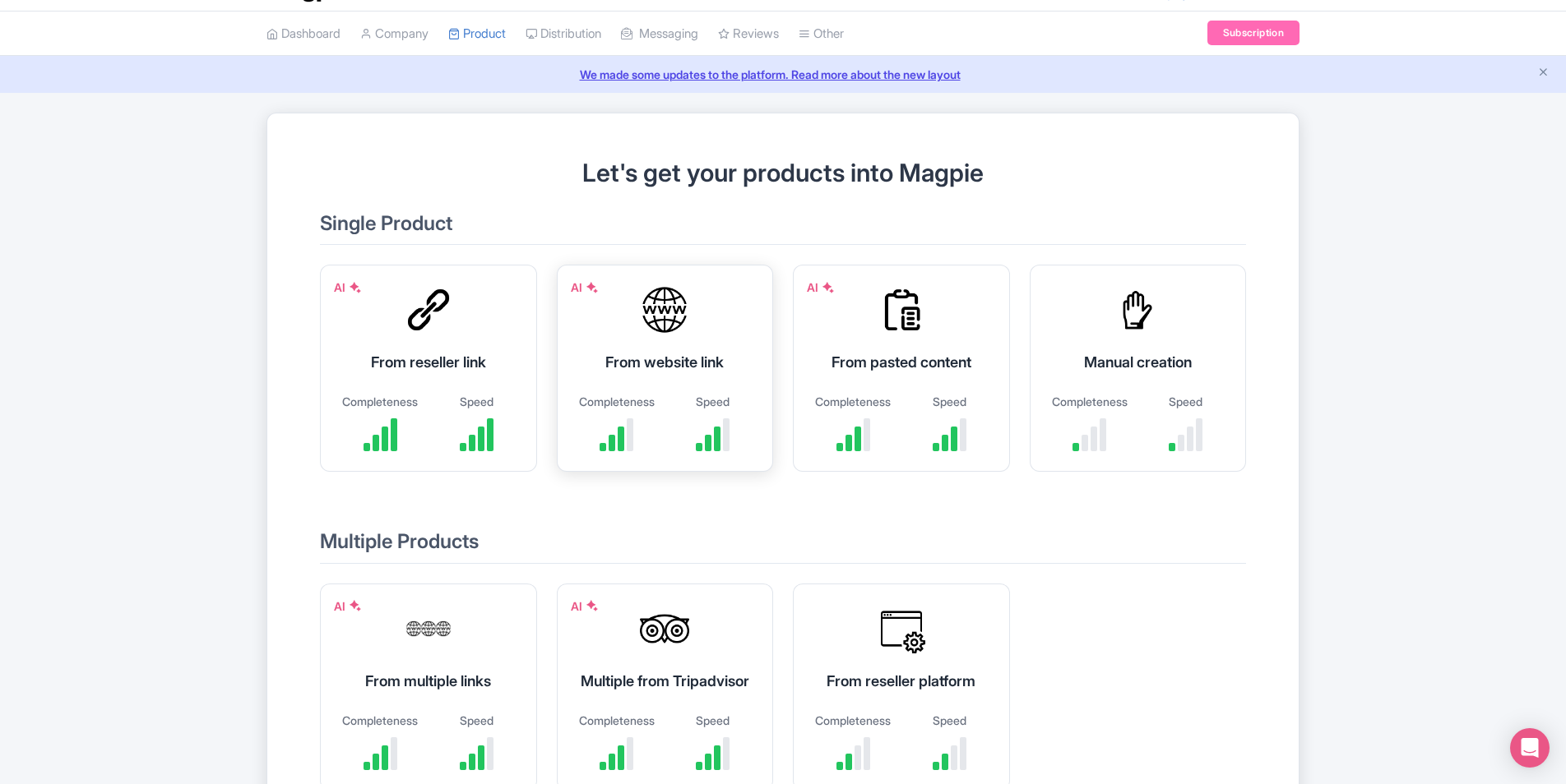
scroll to position [82, 0]
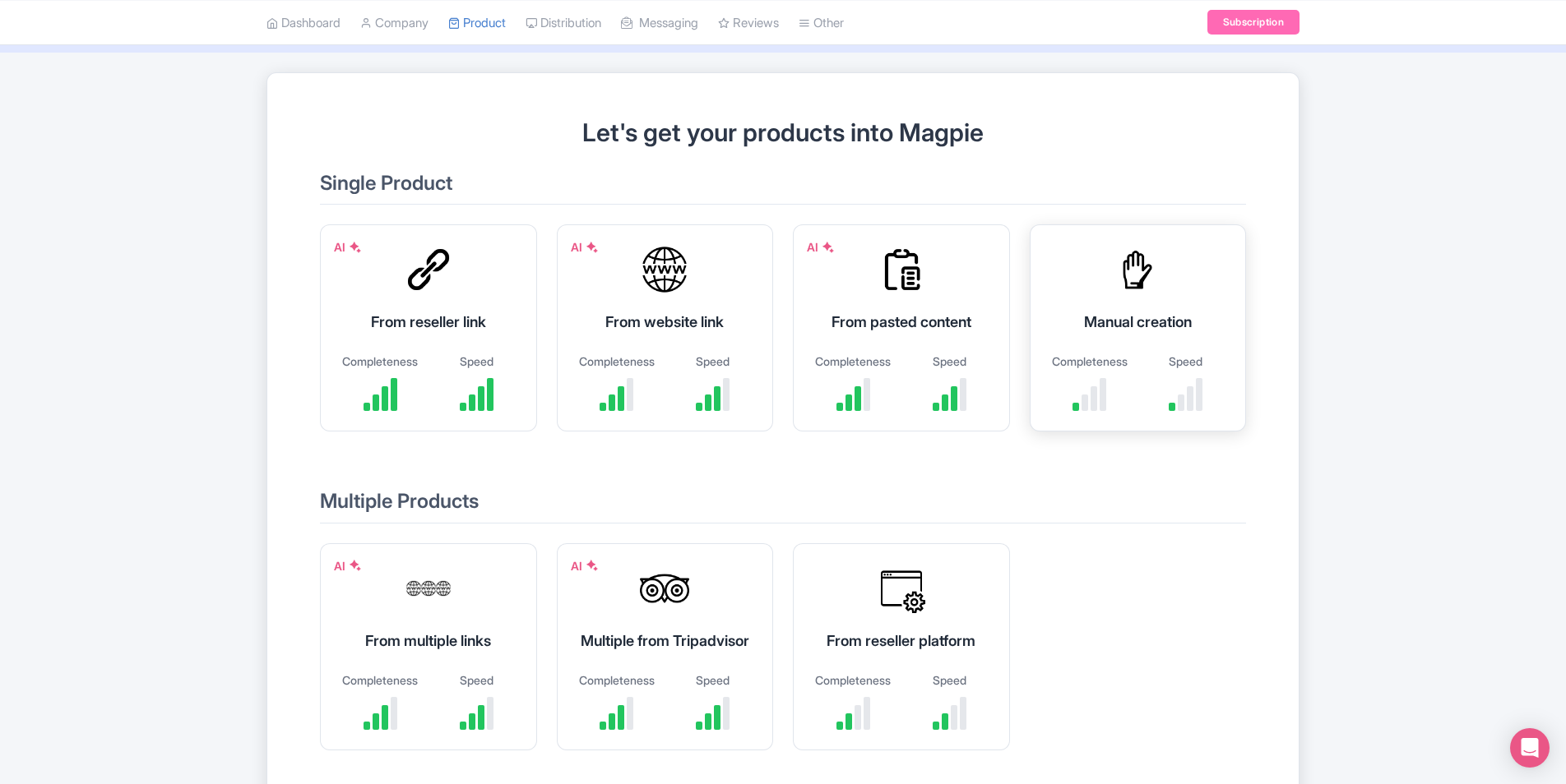
click at [1200, 287] on div "Manual creation Completeness Speed" at bounding box center [1138, 328] width 217 height 207
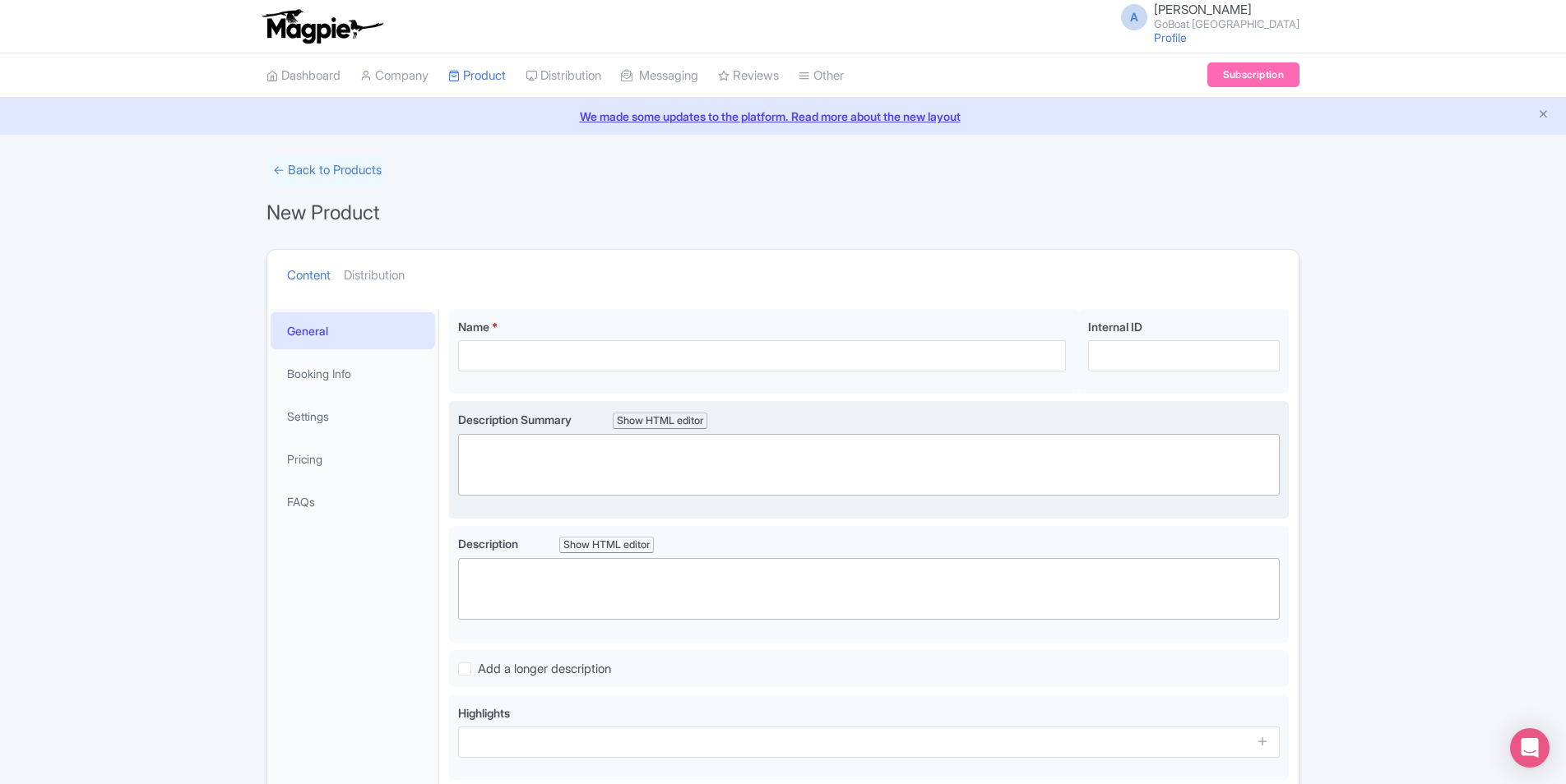
scroll to position [82, 0]
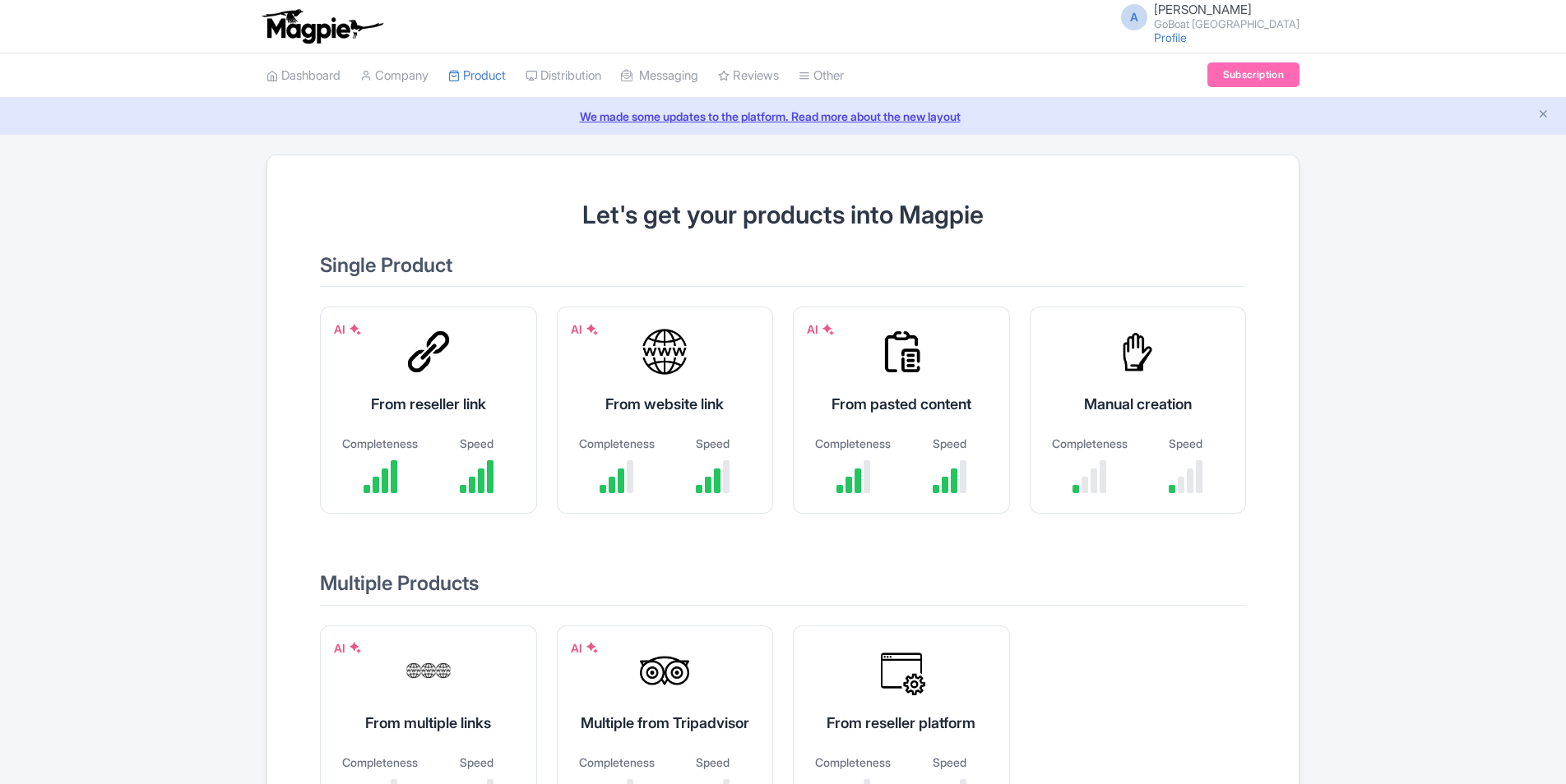
scroll to position [82, 0]
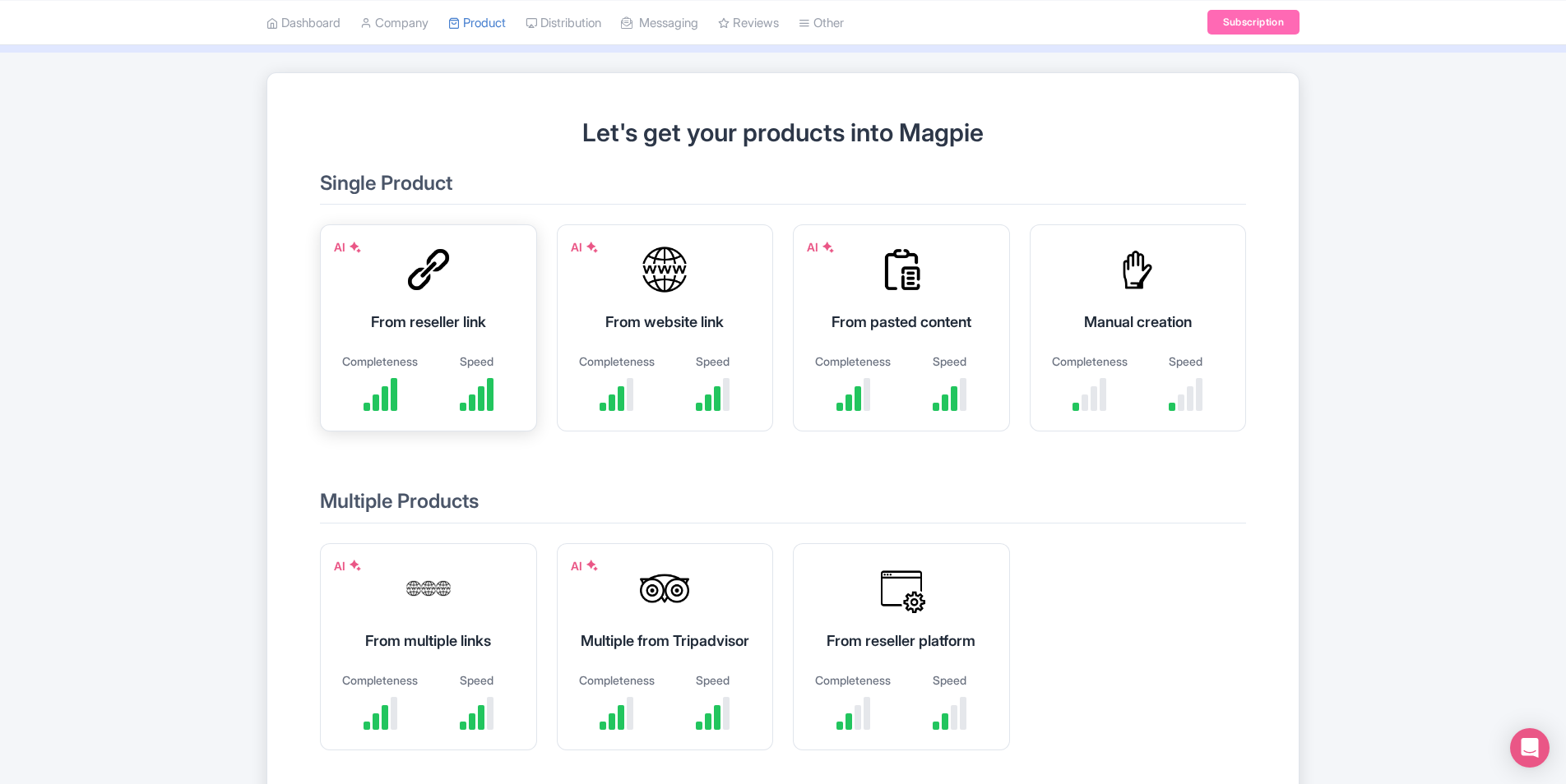
click at [435, 312] on div "From reseller link" at bounding box center [428, 321] width 176 height 22
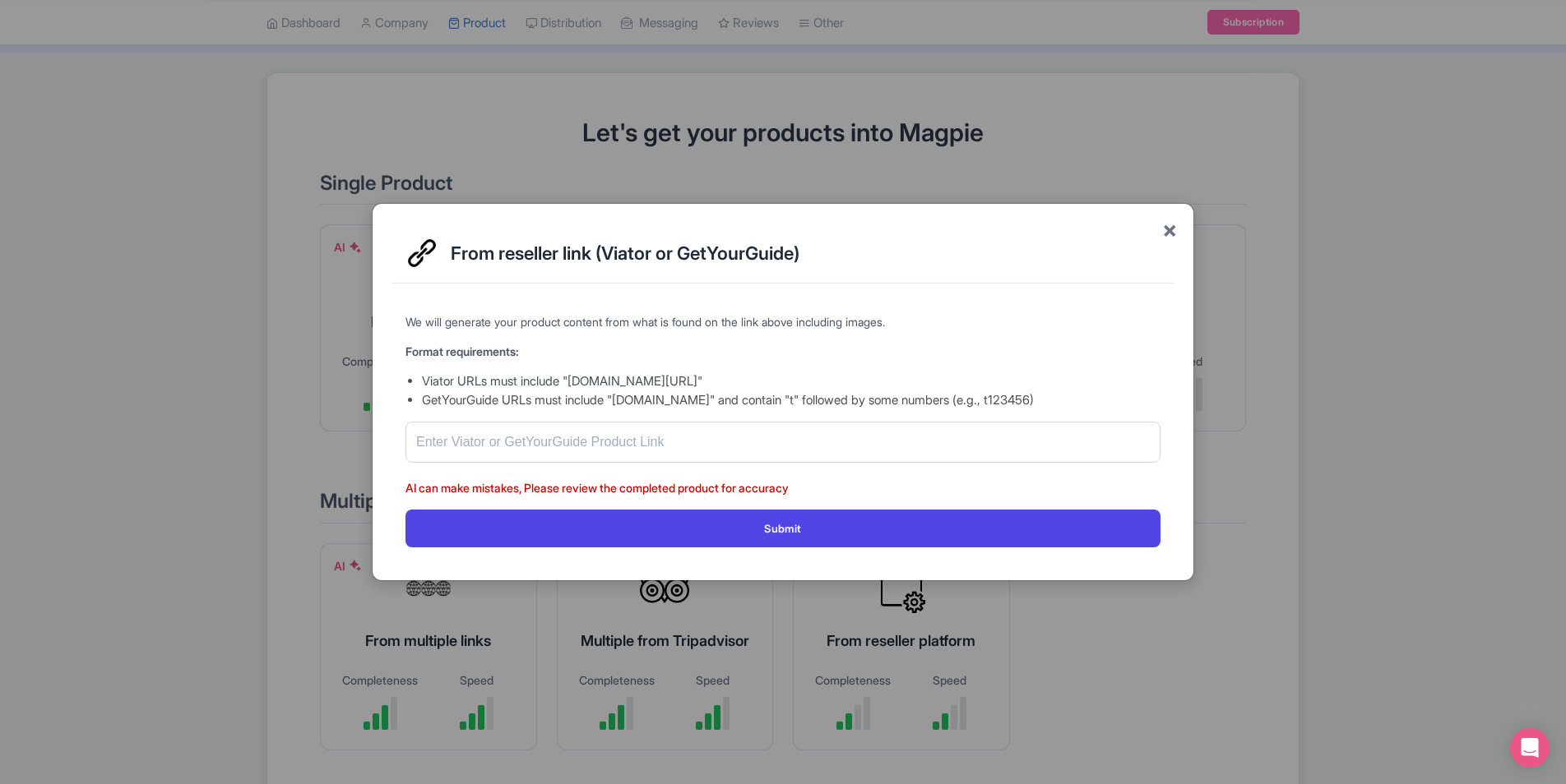
click at [1176, 228] on span "×" at bounding box center [1170, 229] width 15 height 34
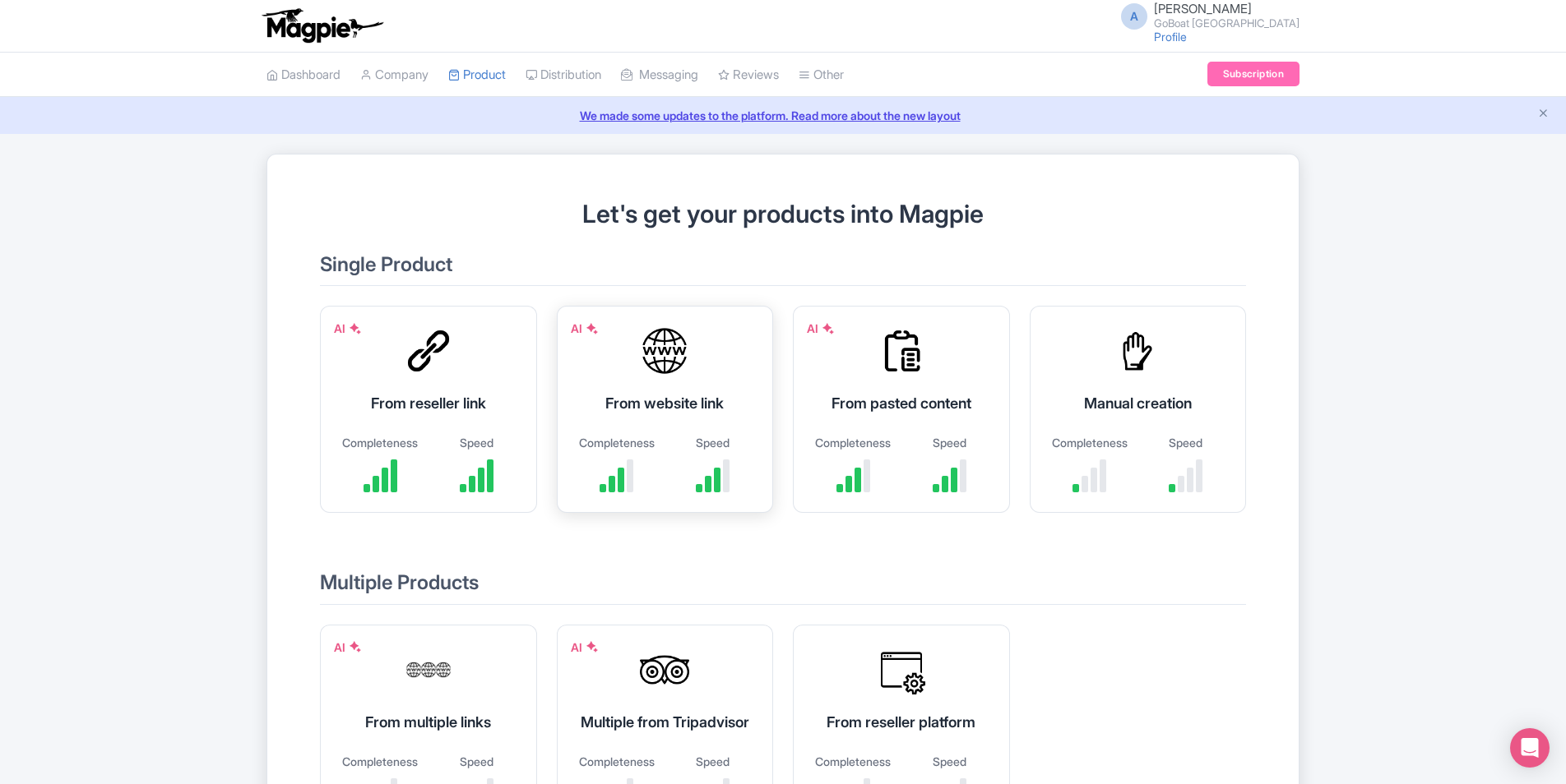
scroll to position [0, 0]
click at [607, 112] on link "Manage Resellers" at bounding box center [604, 117] width 157 height 26
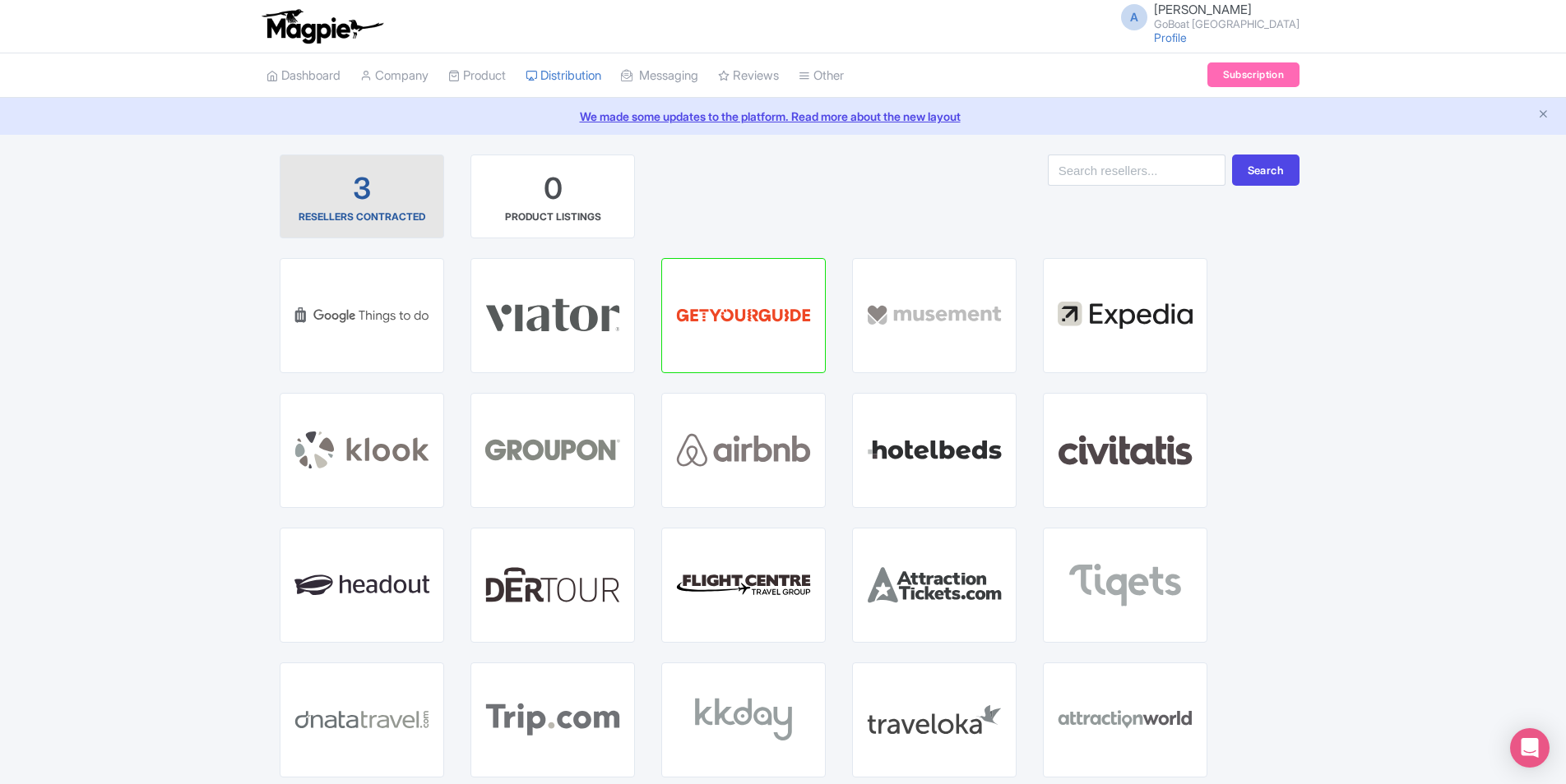
click at [300, 229] on link "3 RESELLERS CONTRACTED" at bounding box center [362, 196] width 165 height 84
click at [366, 177] on div "3" at bounding box center [362, 188] width 18 height 41
click at [1454, 363] on div "3 RESELLERS CONTRACTED 0 PRODUCT LISTINGS Search GET STARTED WITH GOOGLE THINGS…" at bounding box center [783, 611] width 1566 height 912
click at [322, 81] on link "Dashboard" at bounding box center [303, 76] width 74 height 45
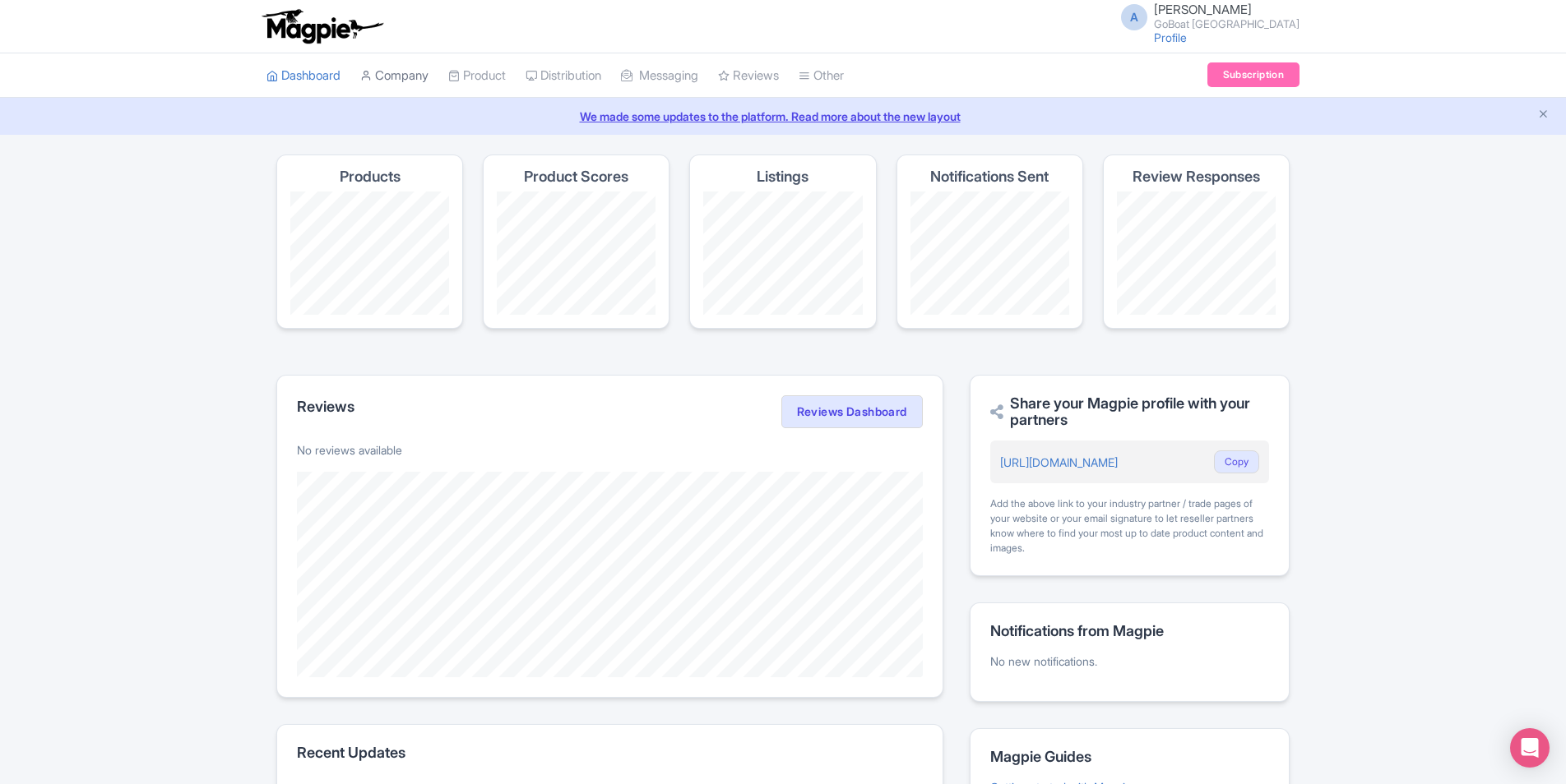
click at [372, 83] on link "Company" at bounding box center [395, 76] width 68 height 45
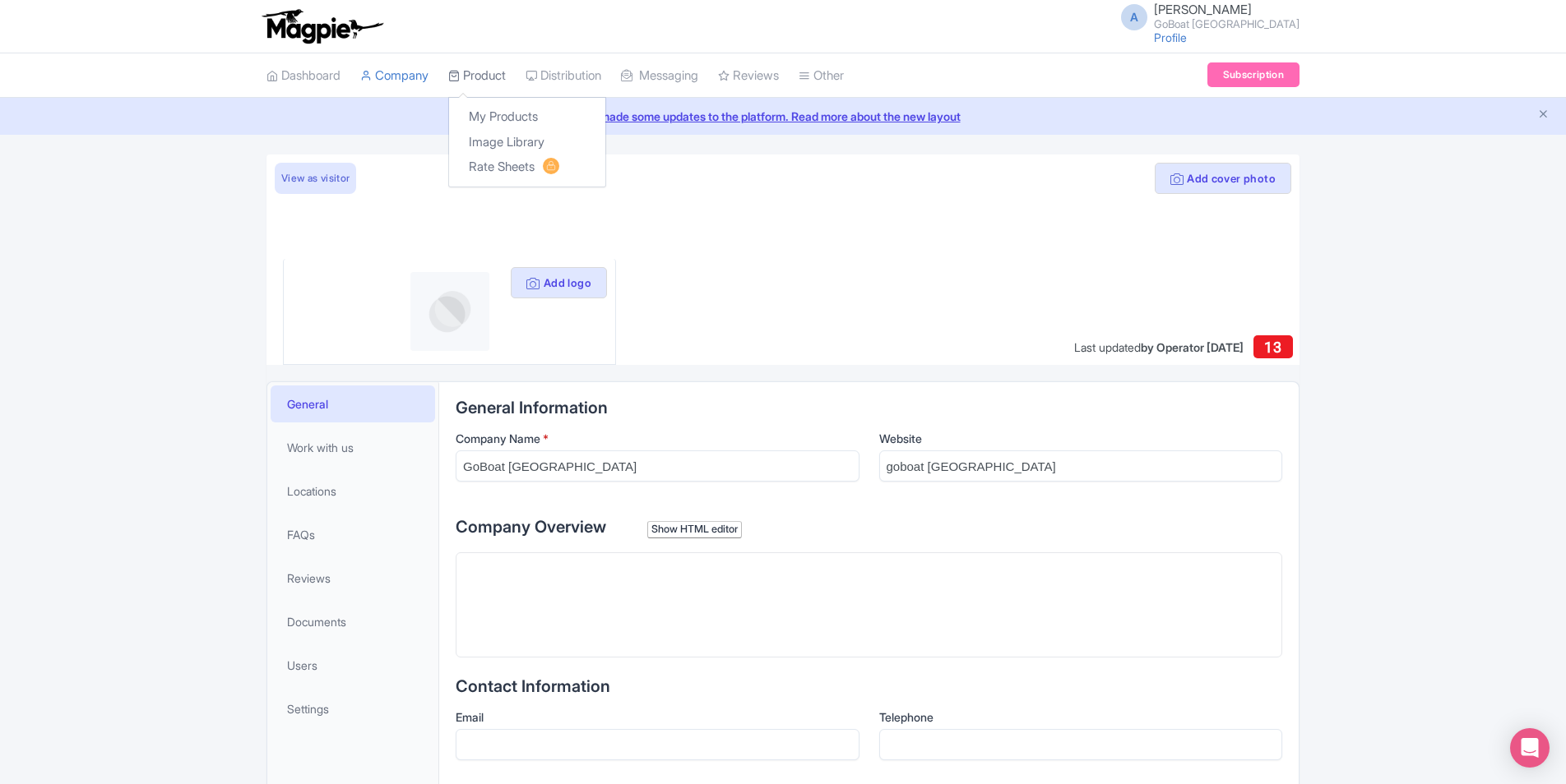
click at [500, 67] on link "Product" at bounding box center [476, 76] width 57 height 45
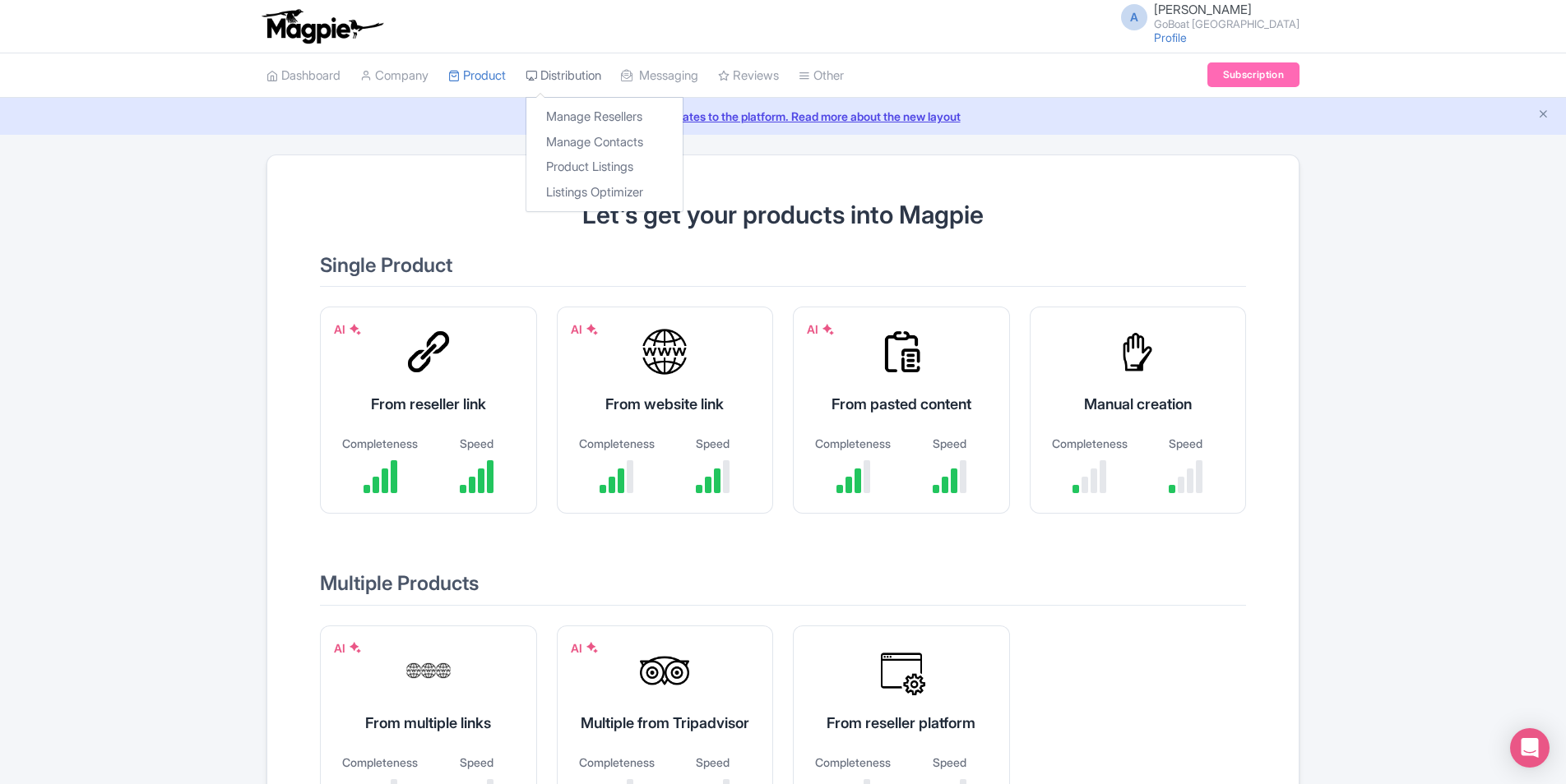
click at [594, 78] on link "Distribution" at bounding box center [563, 76] width 76 height 45
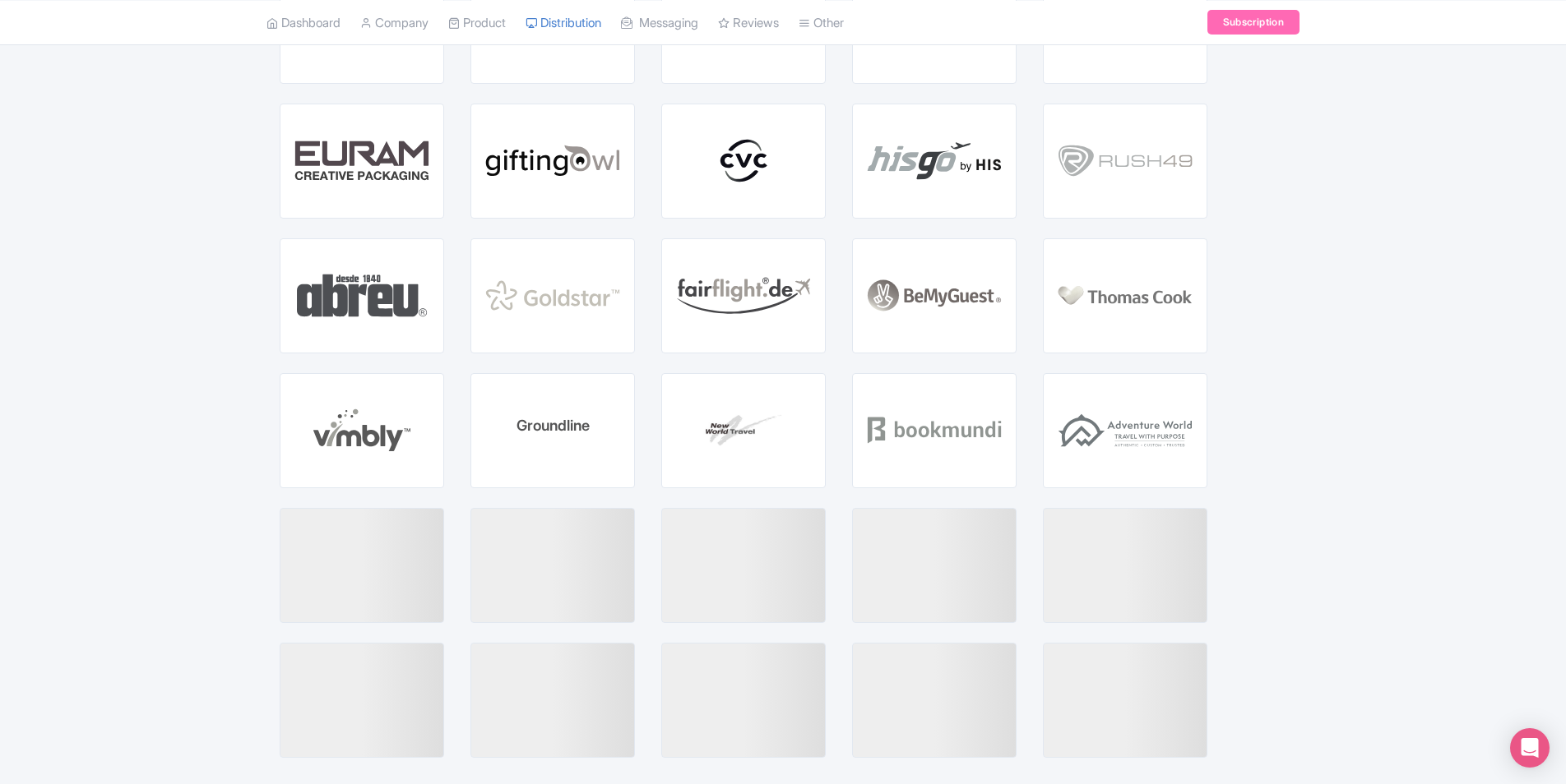
scroll to position [1432, 0]
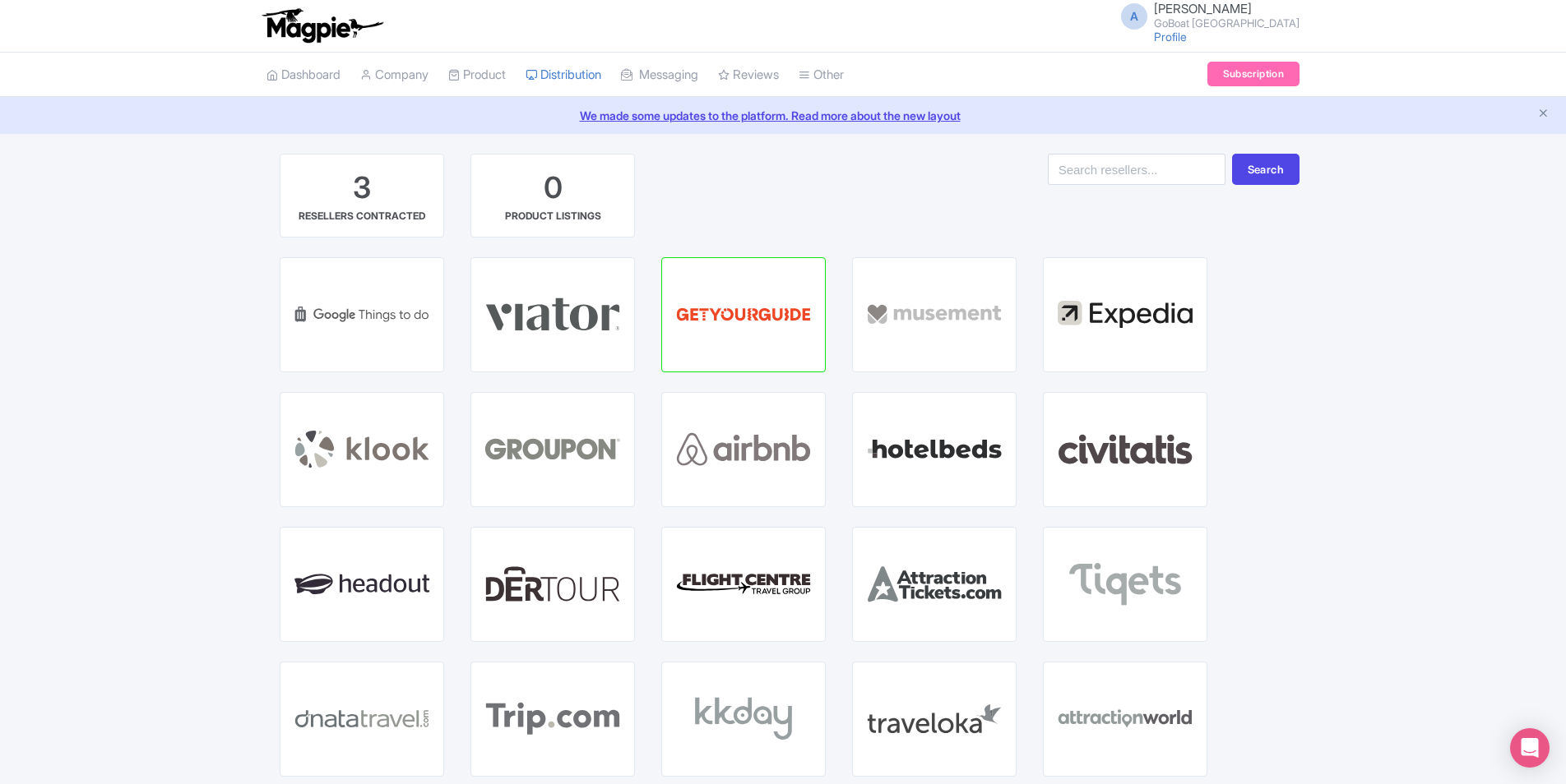
scroll to position [0, 0]
click at [1186, 43] on link "Profile" at bounding box center [1171, 37] width 33 height 14
click at [1220, 9] on span "[PERSON_NAME]" at bounding box center [1203, 9] width 98 height 16
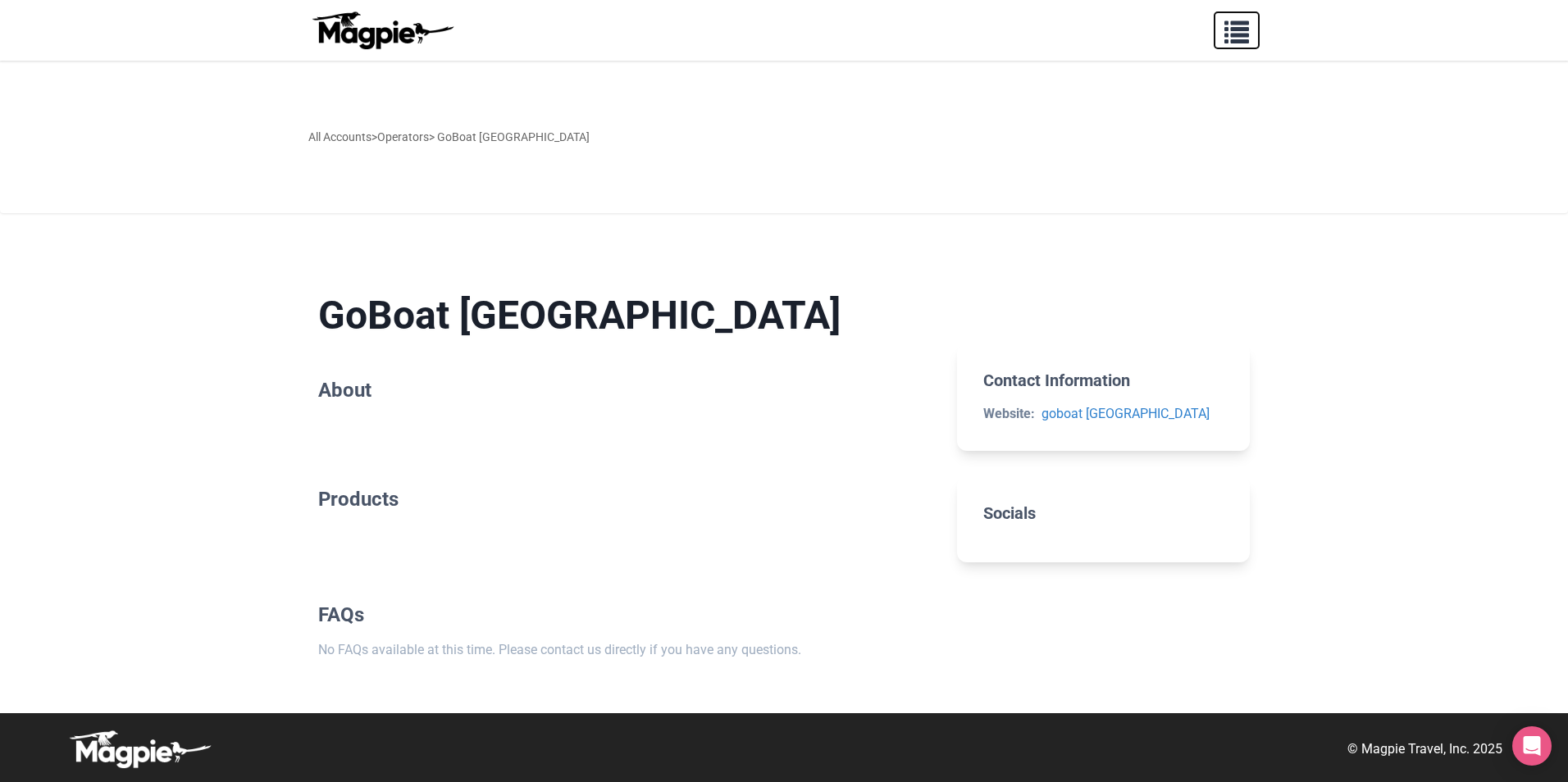
click at [1228, 38] on span "button" at bounding box center [1237, 29] width 25 height 25
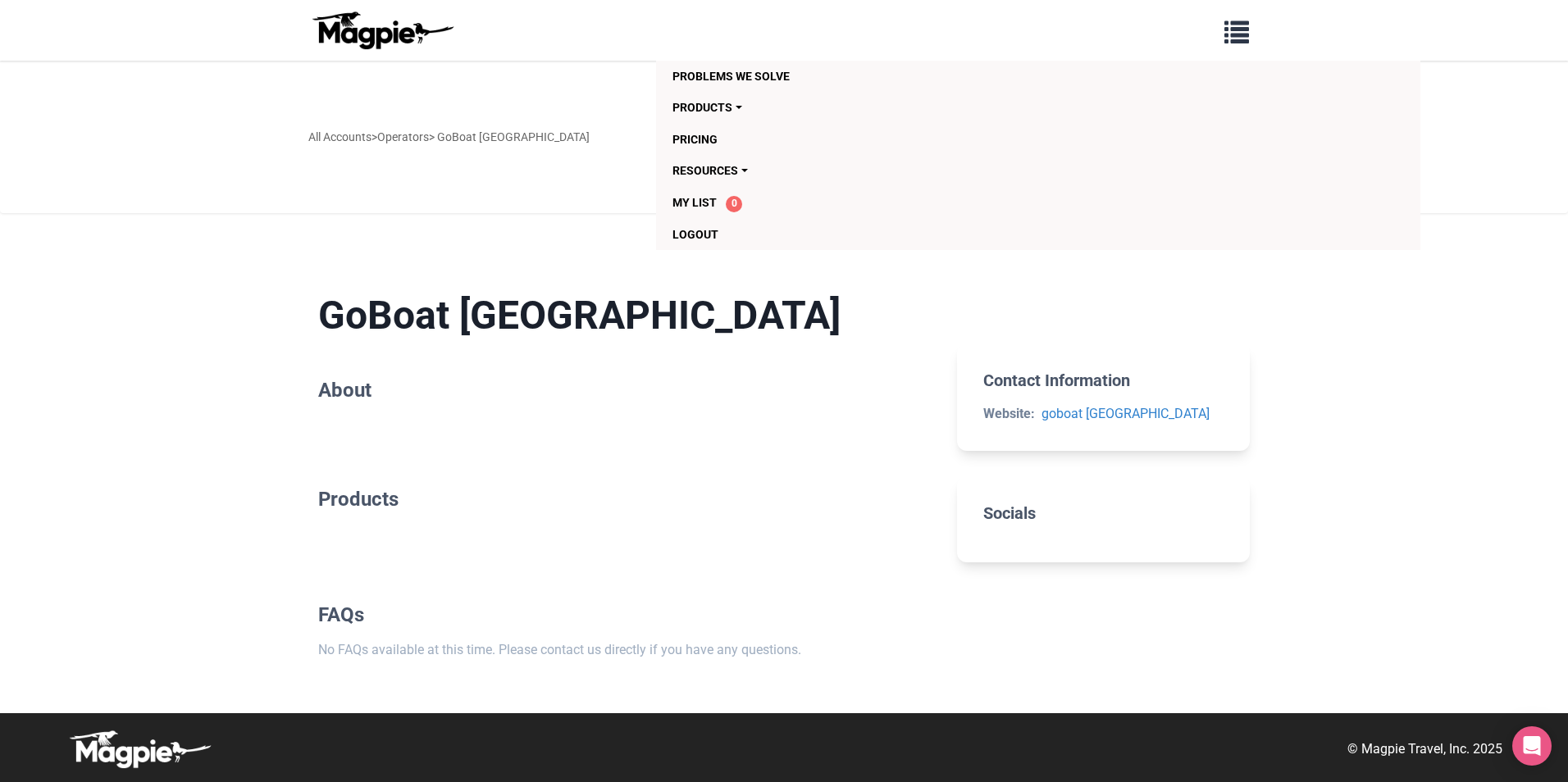
click at [358, 32] on img at bounding box center [382, 30] width 148 height 39
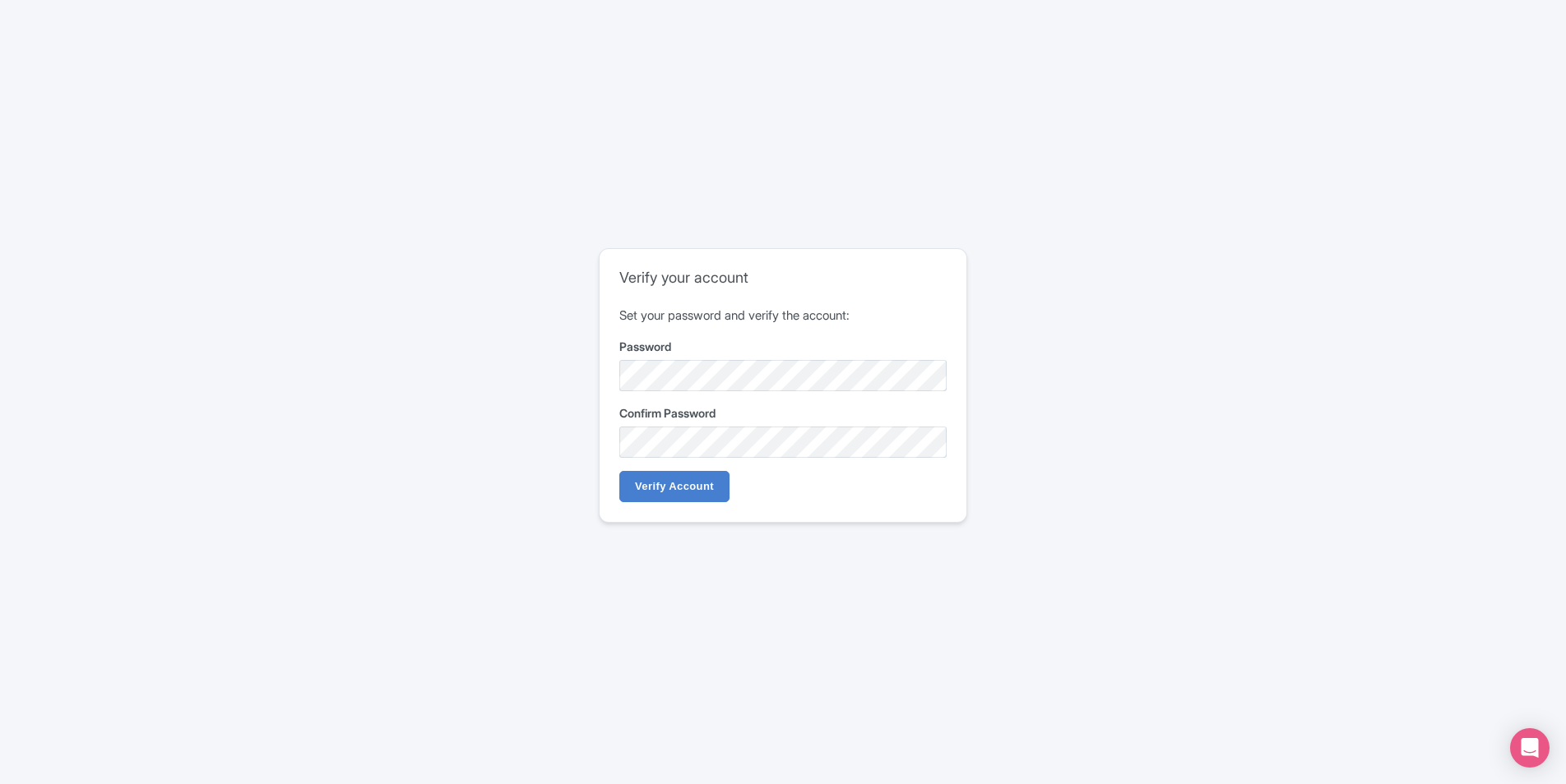
click at [686, 391] on form "Set your password and verify the account: Password Confirm Password Verify Acco…" at bounding box center [783, 404] width 327 height 196
click at [526, 455] on div "Verify your account Set your password and verify the account: Password Confirm …" at bounding box center [783, 391] width 1052 height 300
click at [703, 471] on input "Verify Account" at bounding box center [674, 487] width 110 height 32
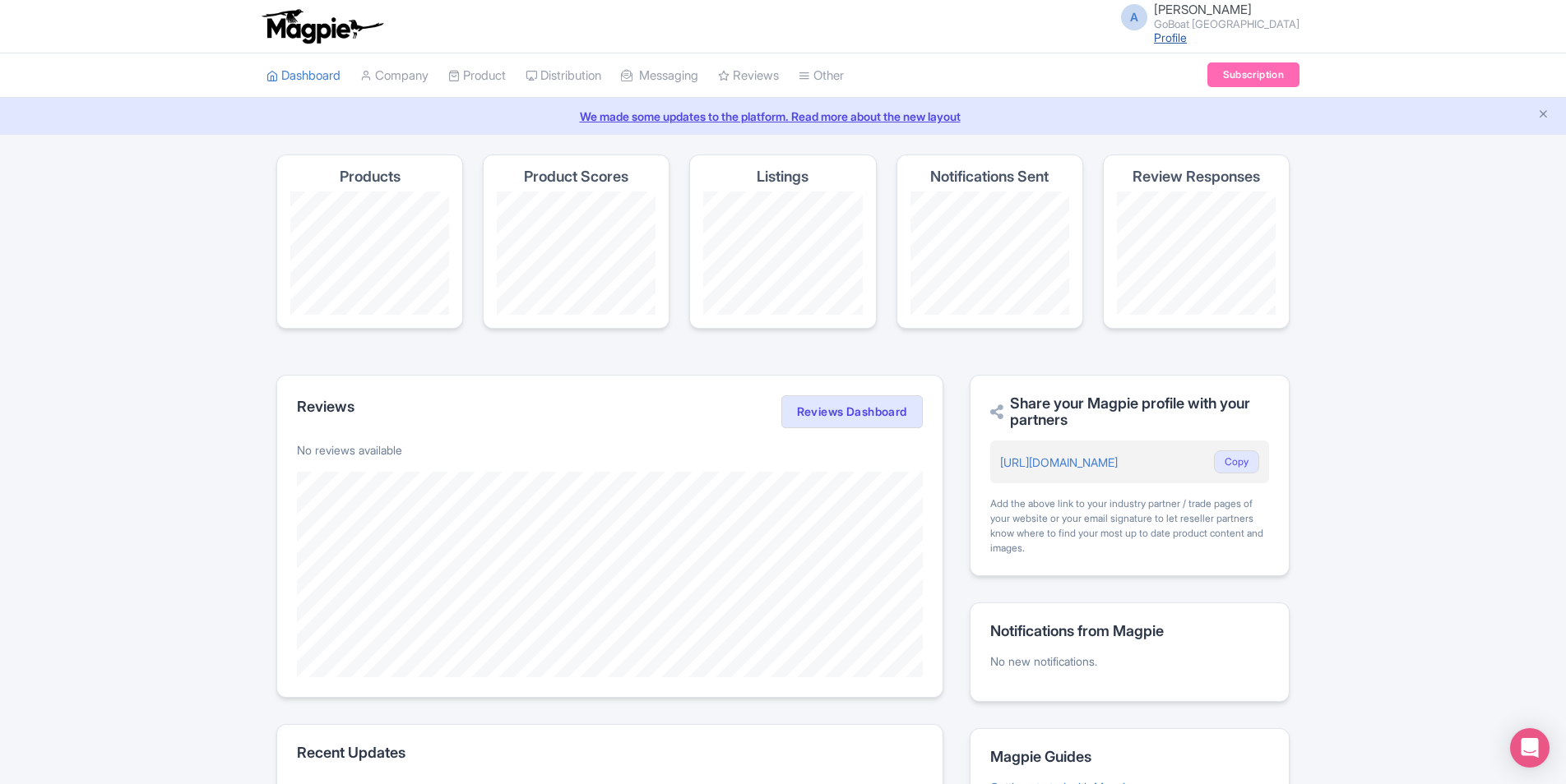
click at [1186, 38] on link "Profile" at bounding box center [1171, 37] width 33 height 14
click at [1186, 32] on link "Profile" at bounding box center [1171, 37] width 33 height 14
click at [1220, 17] on span "[PERSON_NAME]" at bounding box center [1203, 9] width 98 height 16
click at [1191, 109] on link "Settings" at bounding box center [1220, 104] width 157 height 26
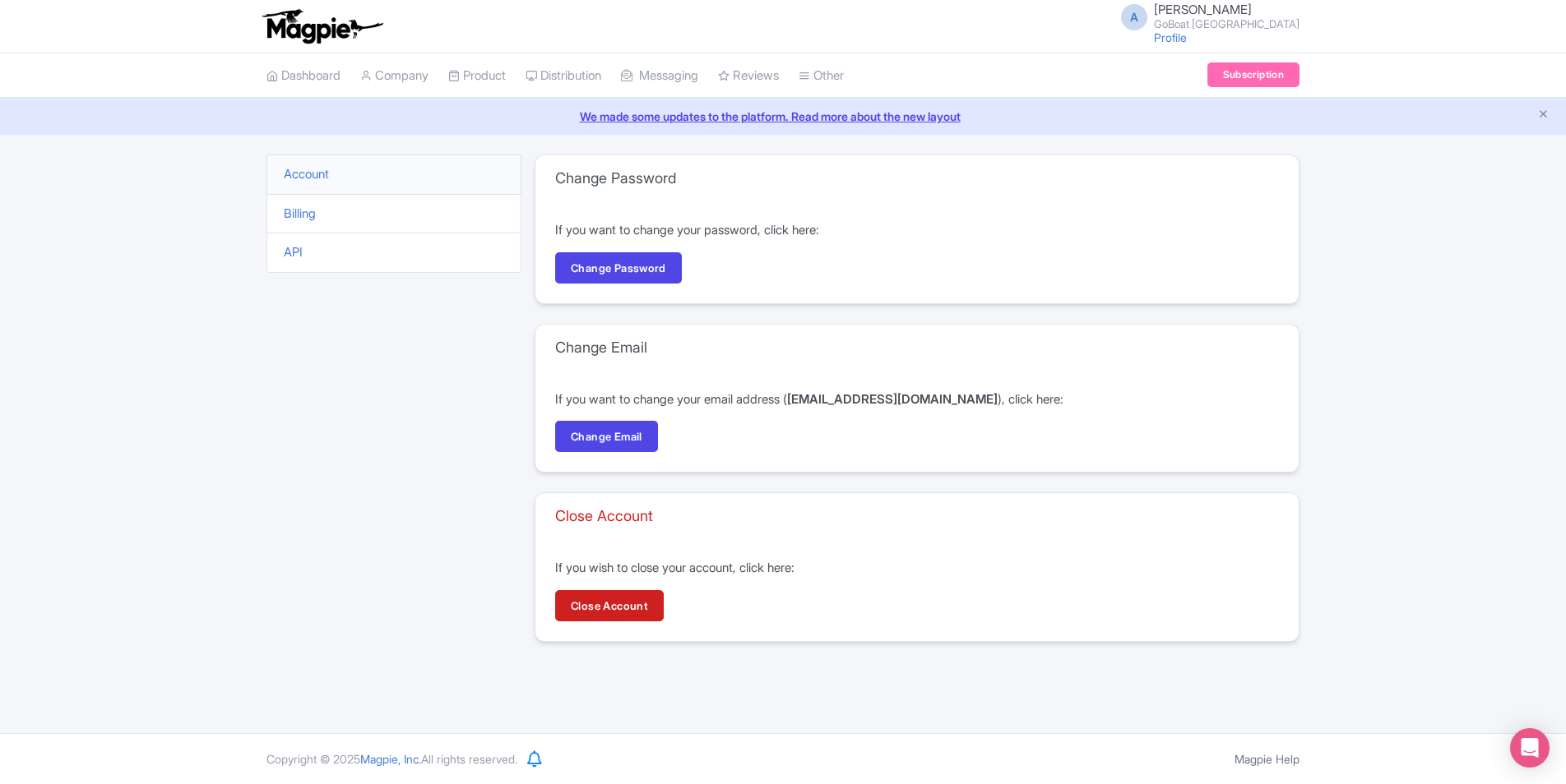
click at [383, 212] on li "Billing" at bounding box center [394, 214] width 255 height 40
click at [296, 223] on li "Billing" at bounding box center [394, 214] width 255 height 40
click at [293, 215] on link "Billing" at bounding box center [300, 213] width 32 height 16
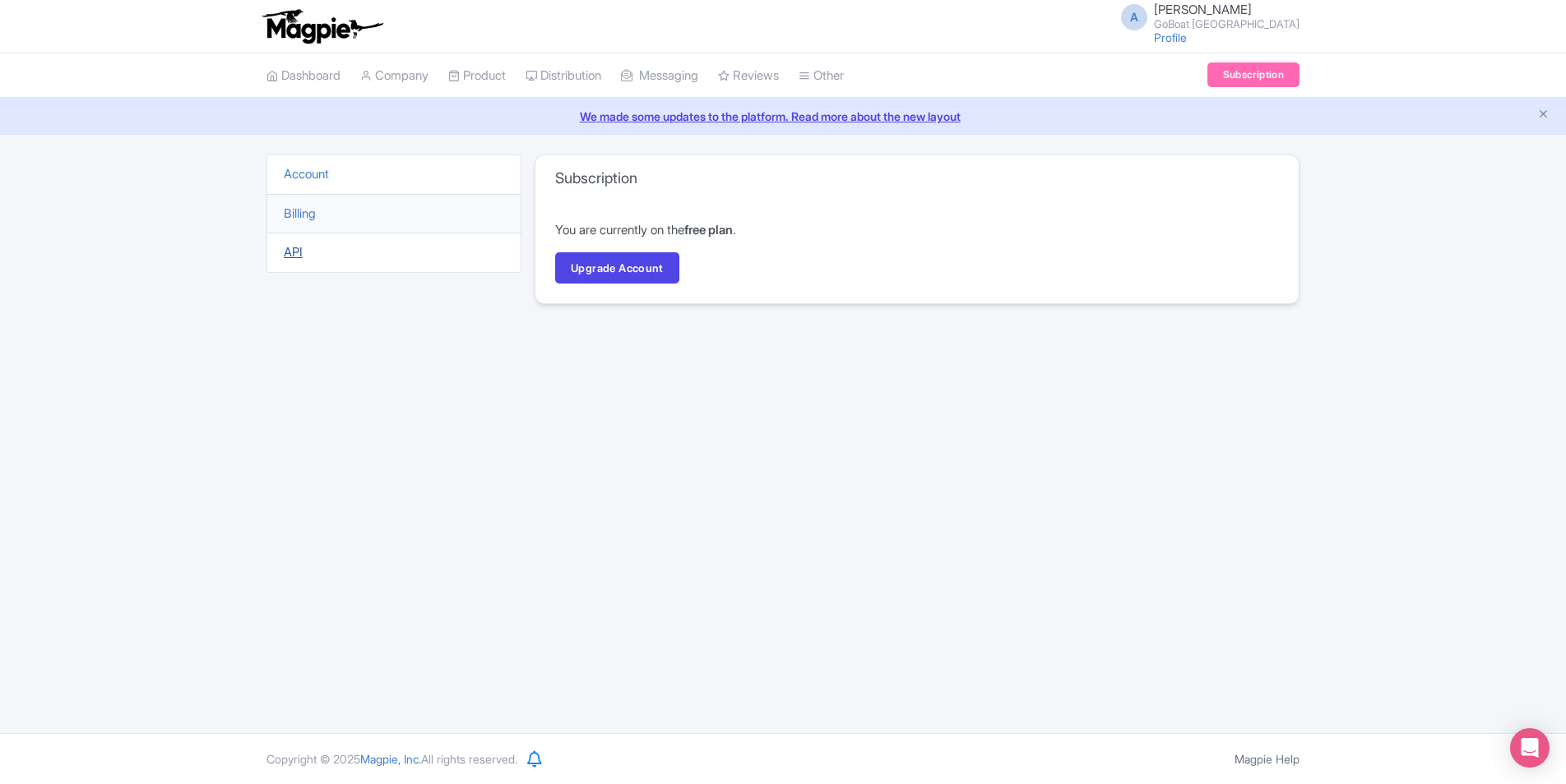
click at [294, 254] on link "API" at bounding box center [293, 251] width 19 height 16
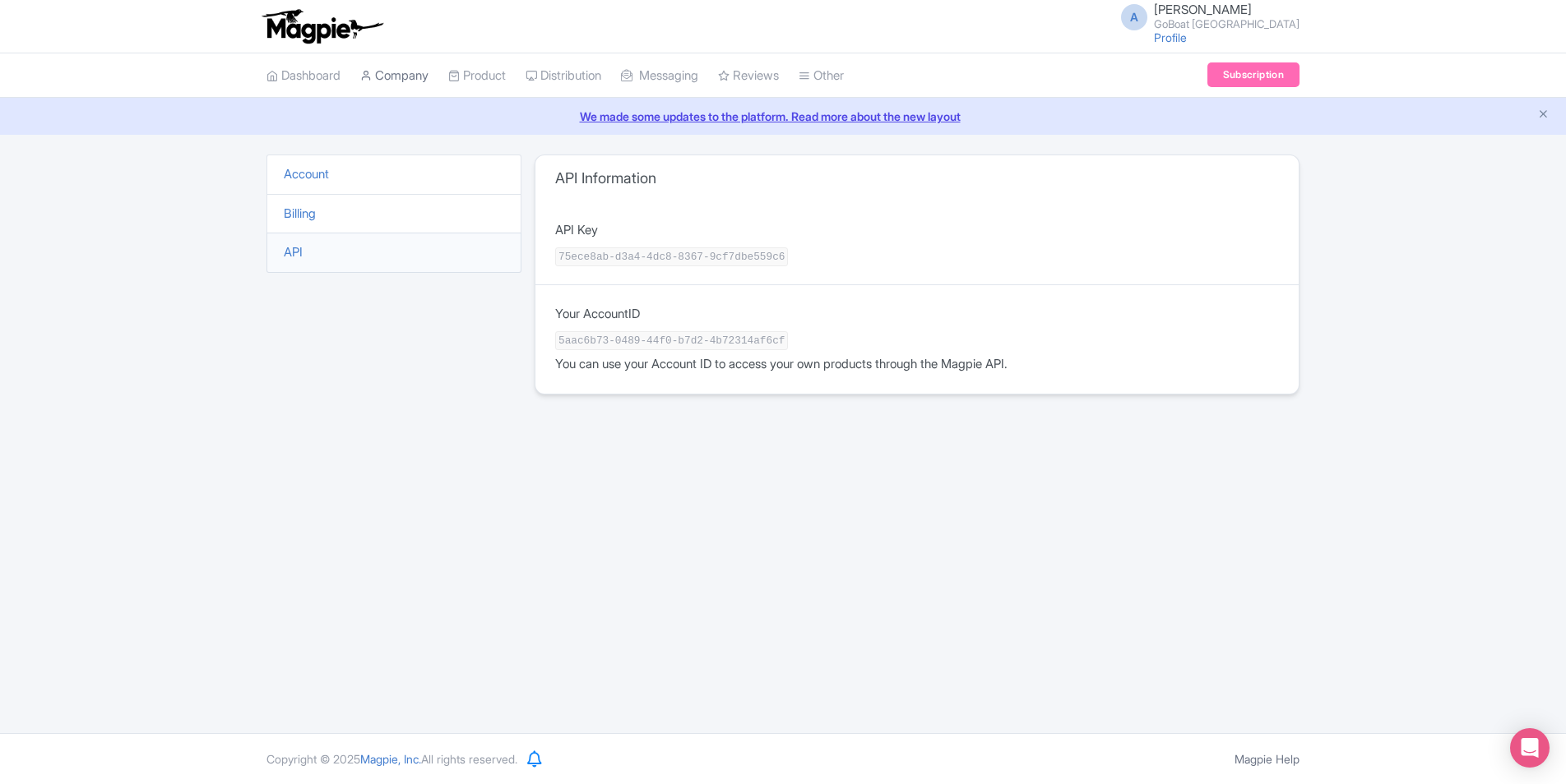
click at [385, 82] on link "Company" at bounding box center [395, 76] width 68 height 45
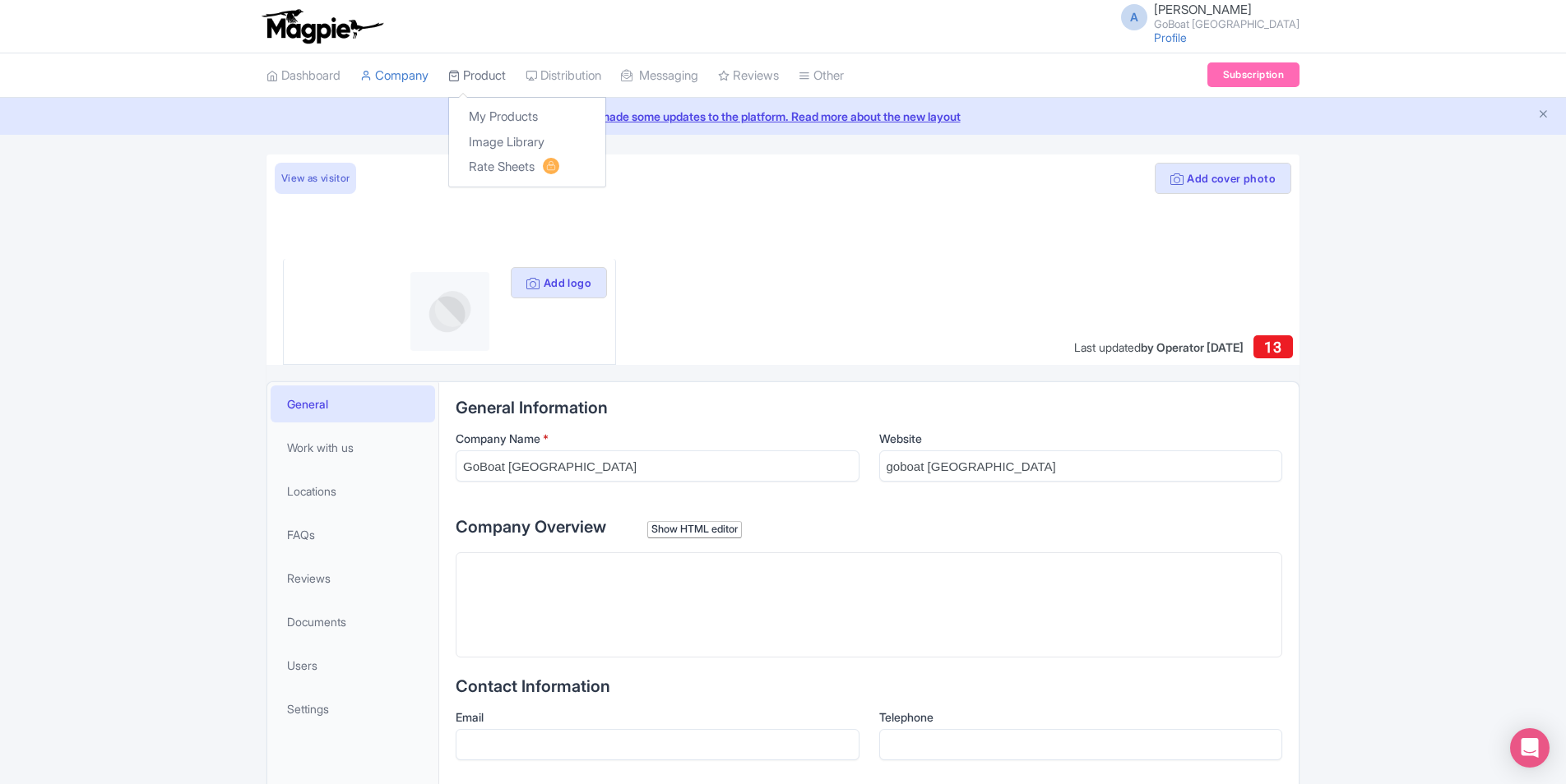
click at [482, 74] on link "Product" at bounding box center [476, 76] width 57 height 45
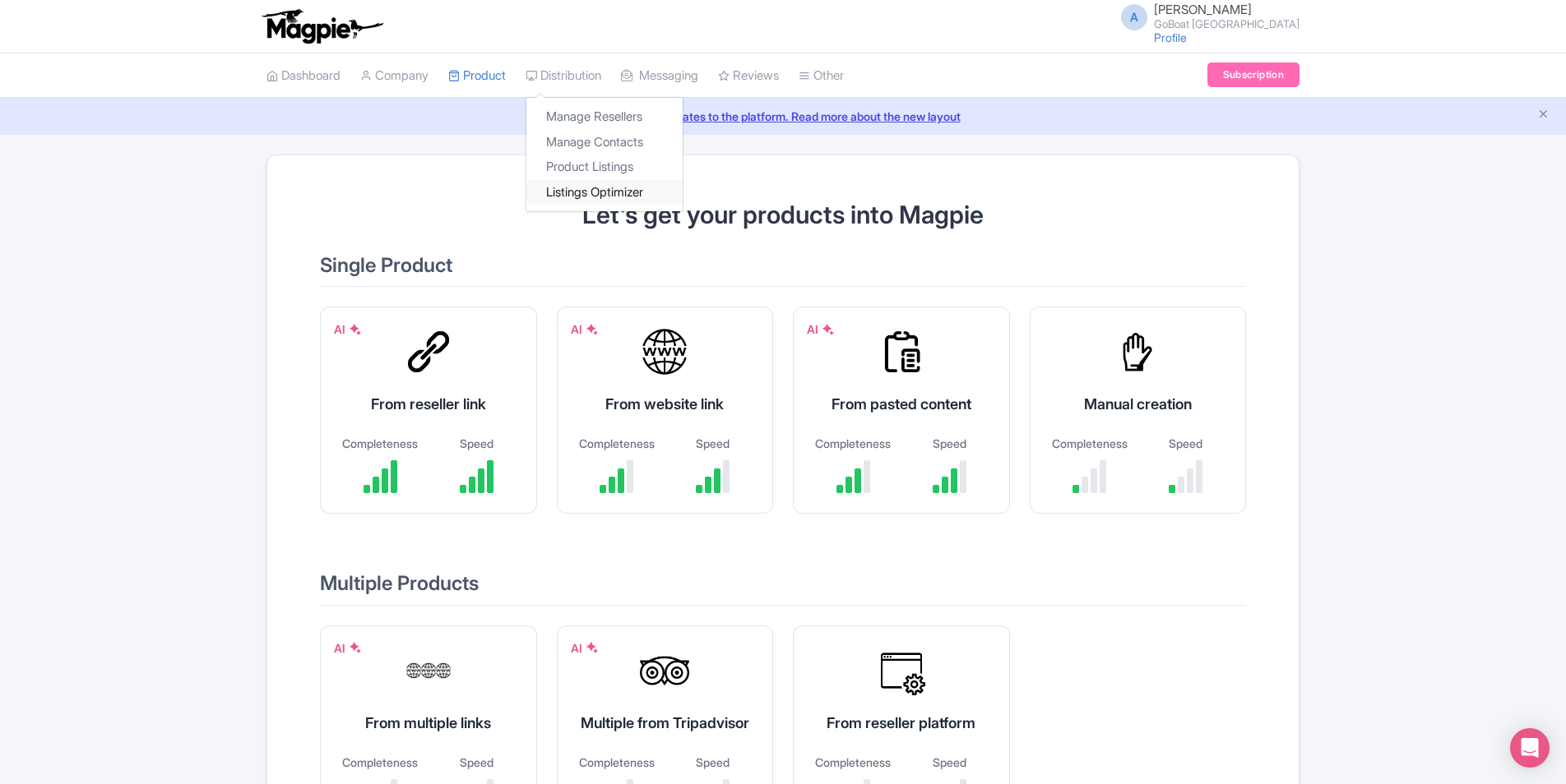
click at [631, 193] on link "Listings Optimizer" at bounding box center [604, 192] width 157 height 26
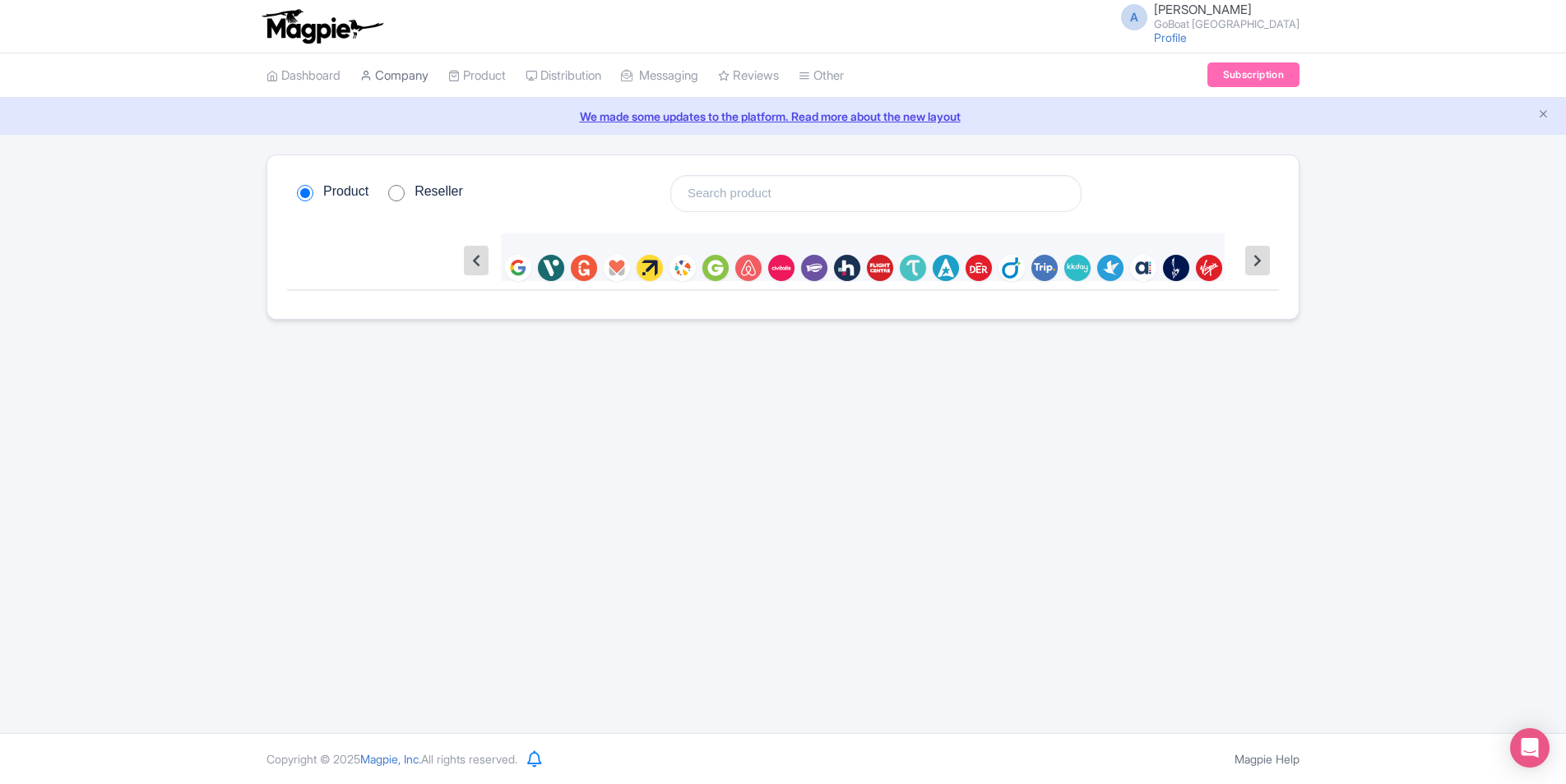
click at [370, 83] on link "Company" at bounding box center [395, 76] width 68 height 45
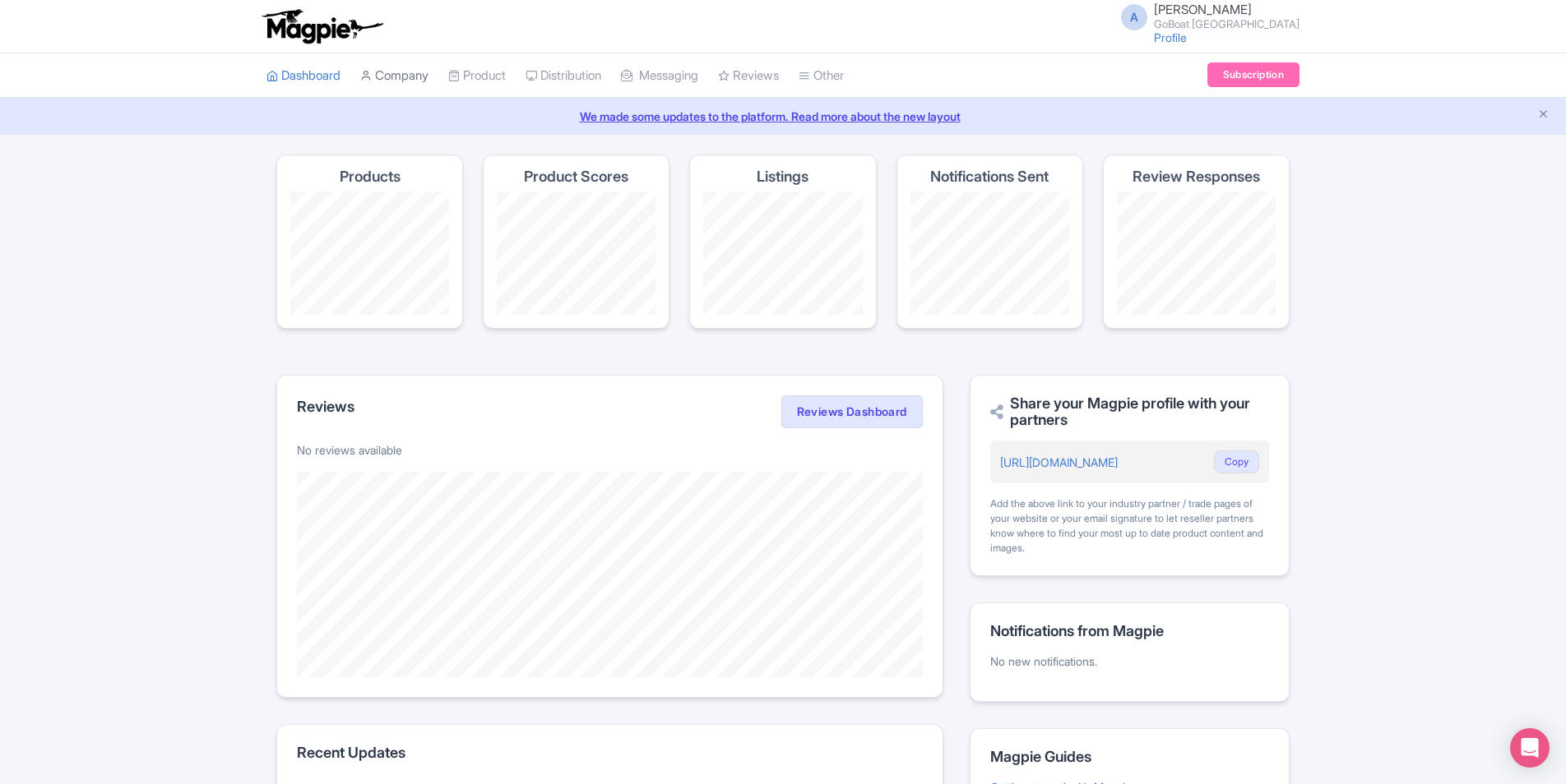
click at [409, 80] on link "Company" at bounding box center [395, 76] width 68 height 45
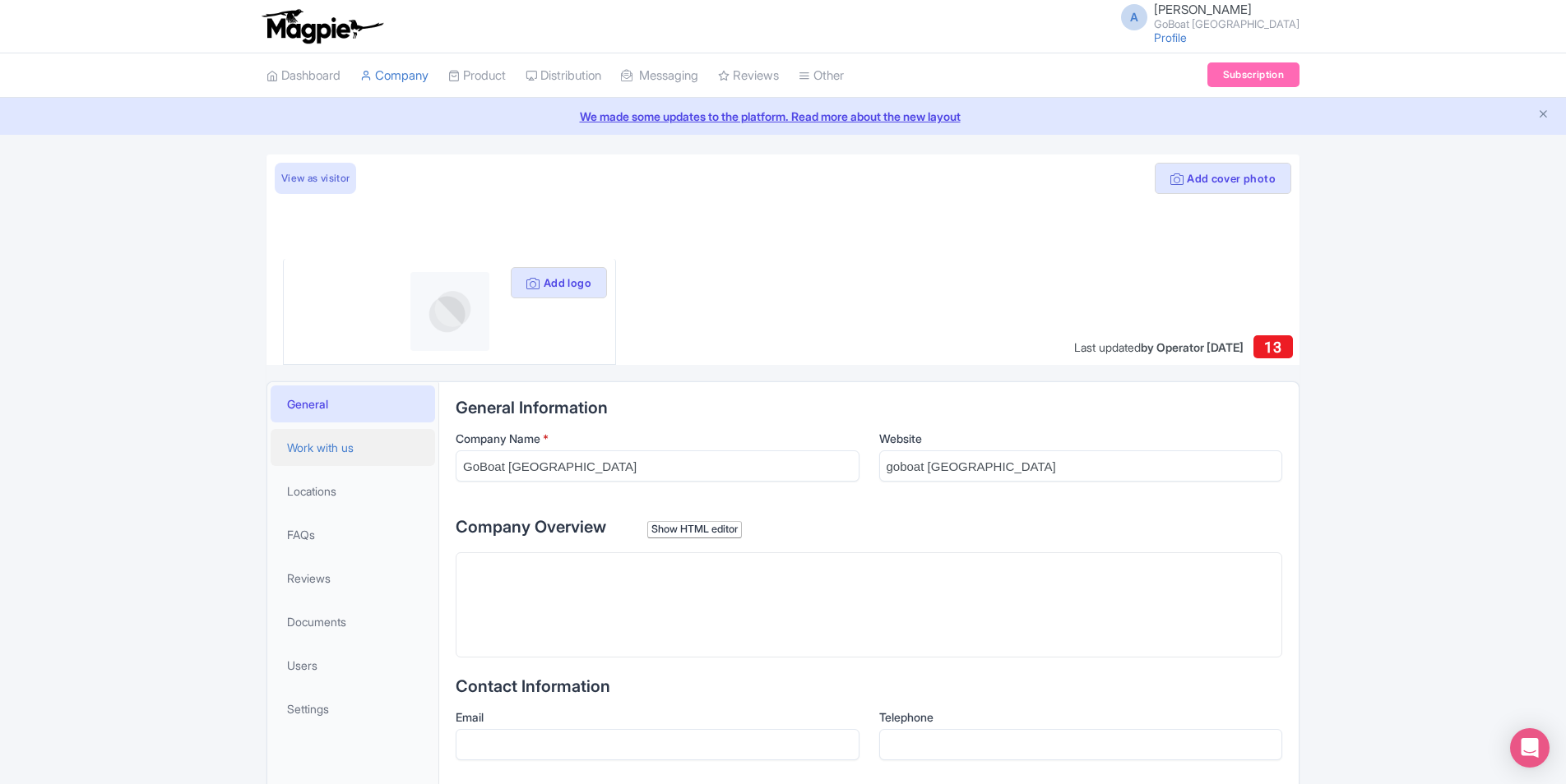
click at [330, 434] on link "Work with us" at bounding box center [353, 448] width 165 height 37
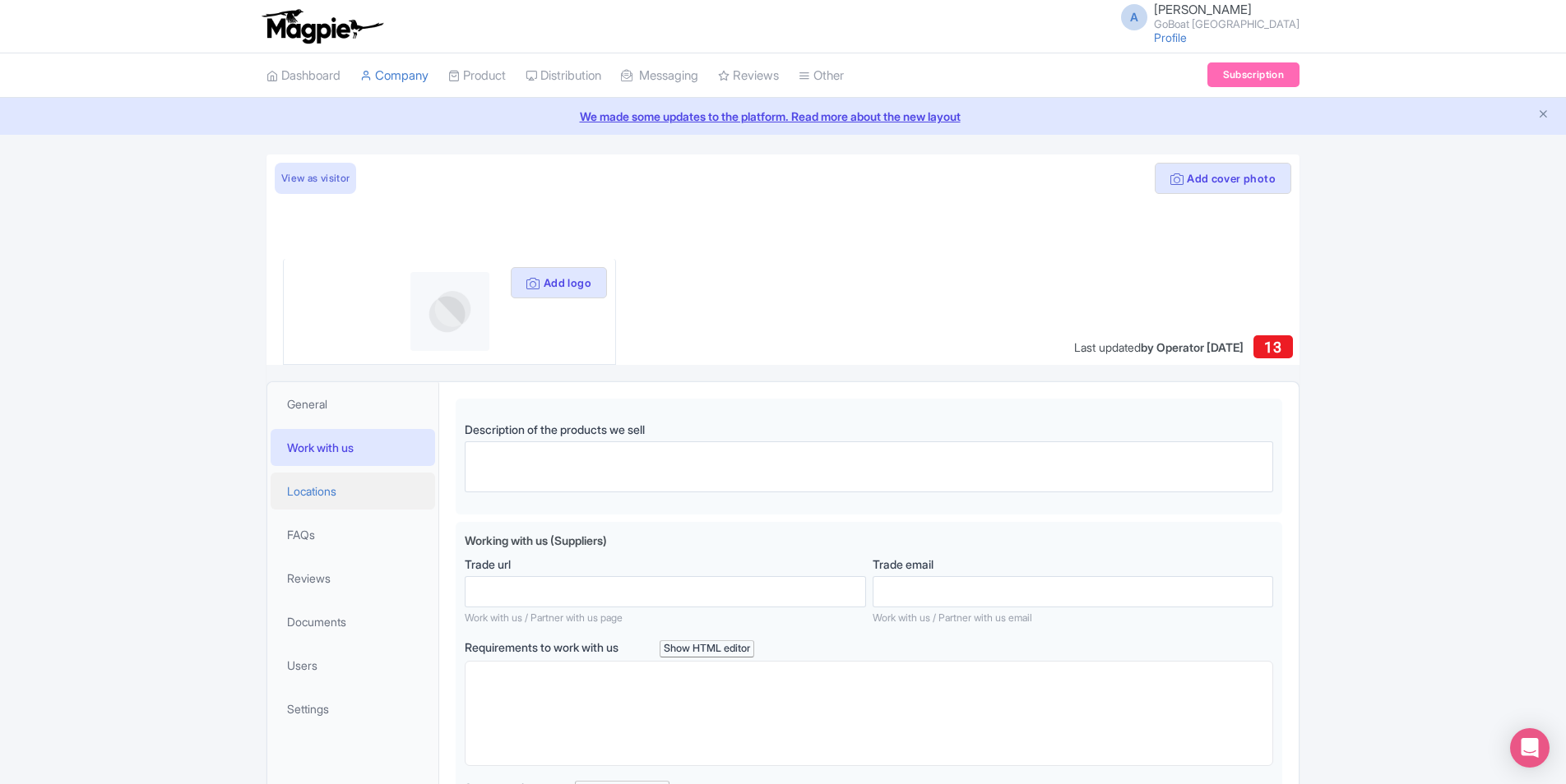
click at [343, 497] on link "Locations" at bounding box center [353, 491] width 165 height 37
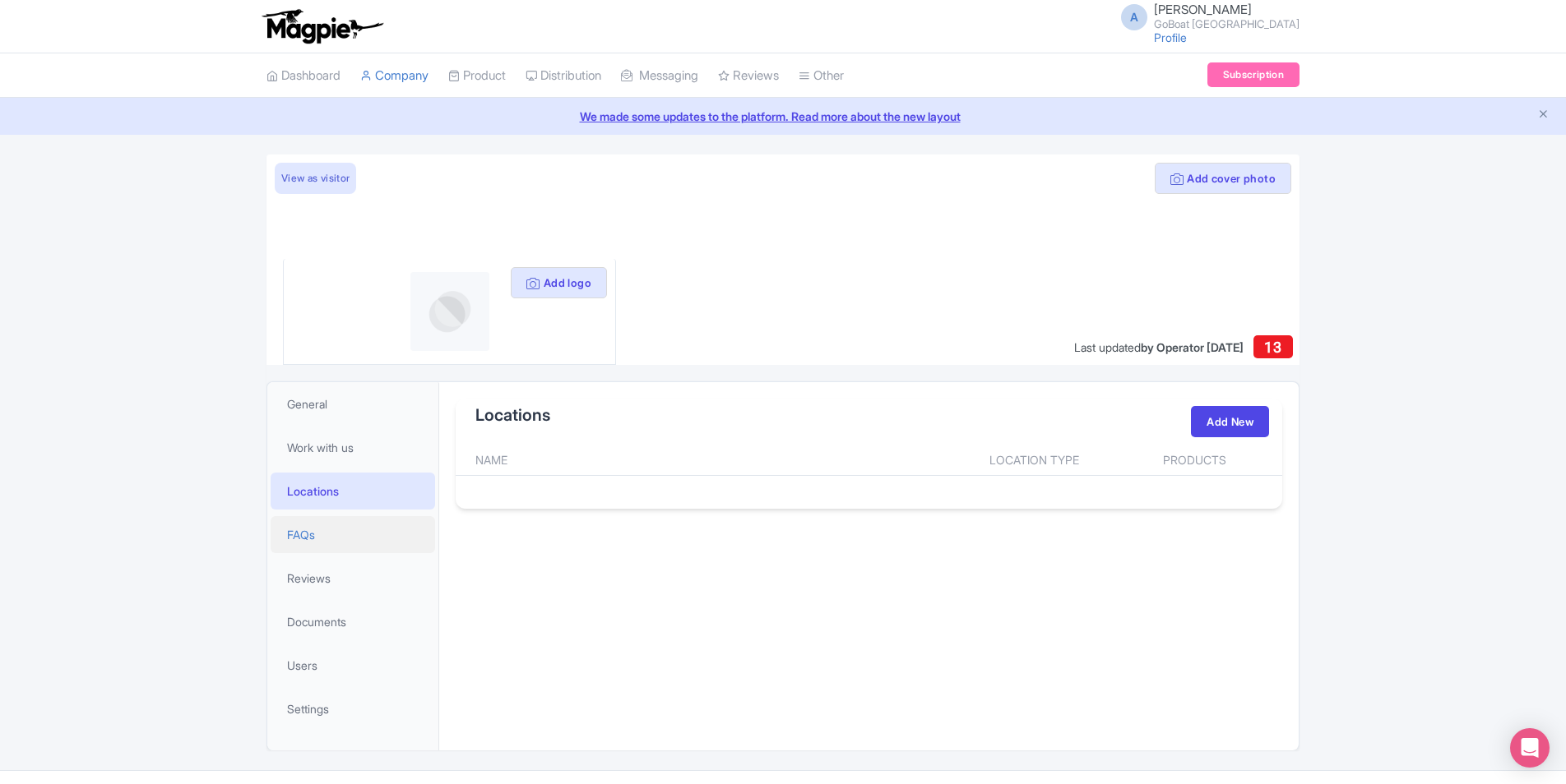
click at [316, 544] on link "FAQs" at bounding box center [353, 534] width 165 height 37
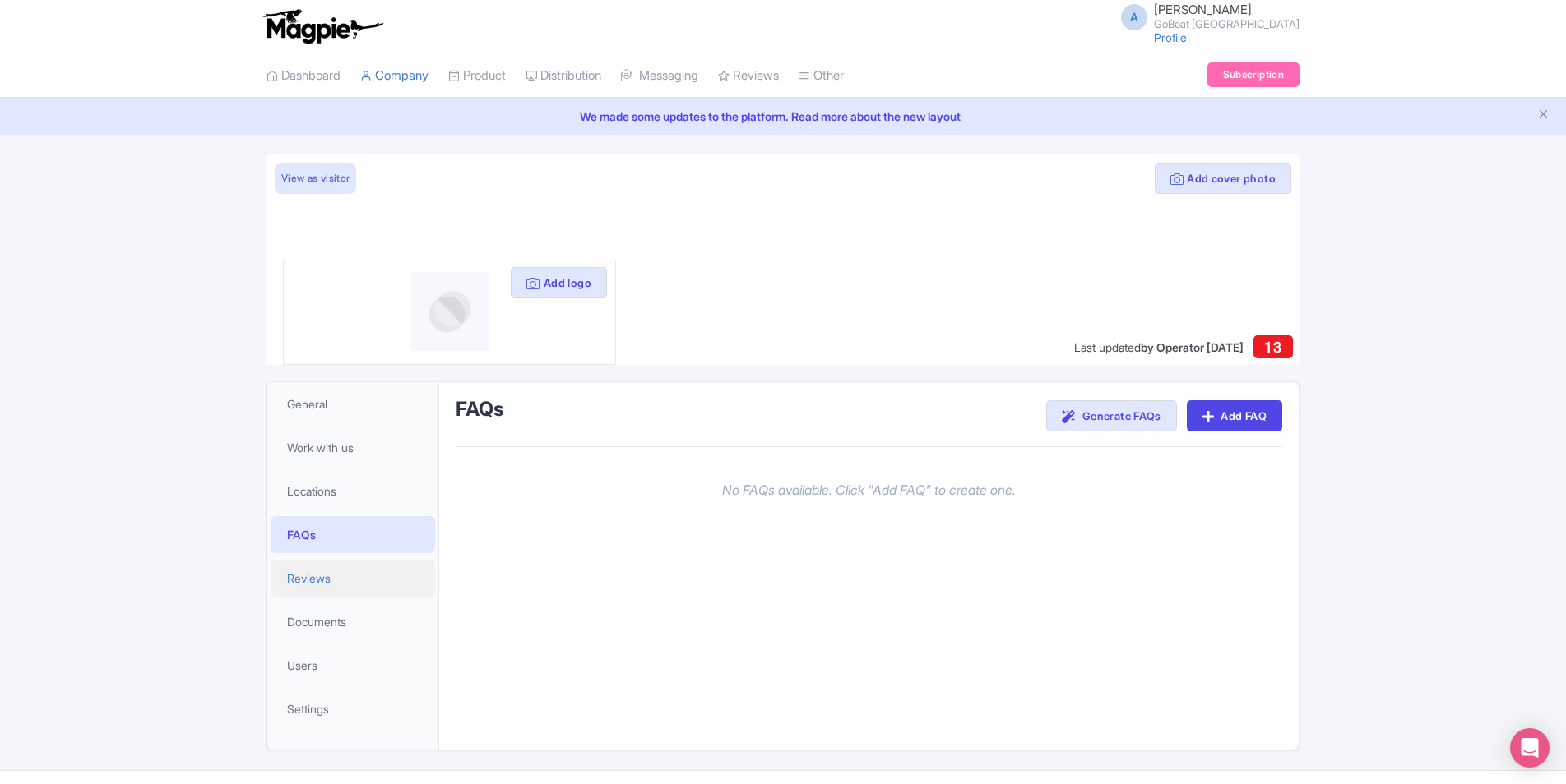
click at [321, 582] on span "Reviews" at bounding box center [309, 578] width 43 height 17
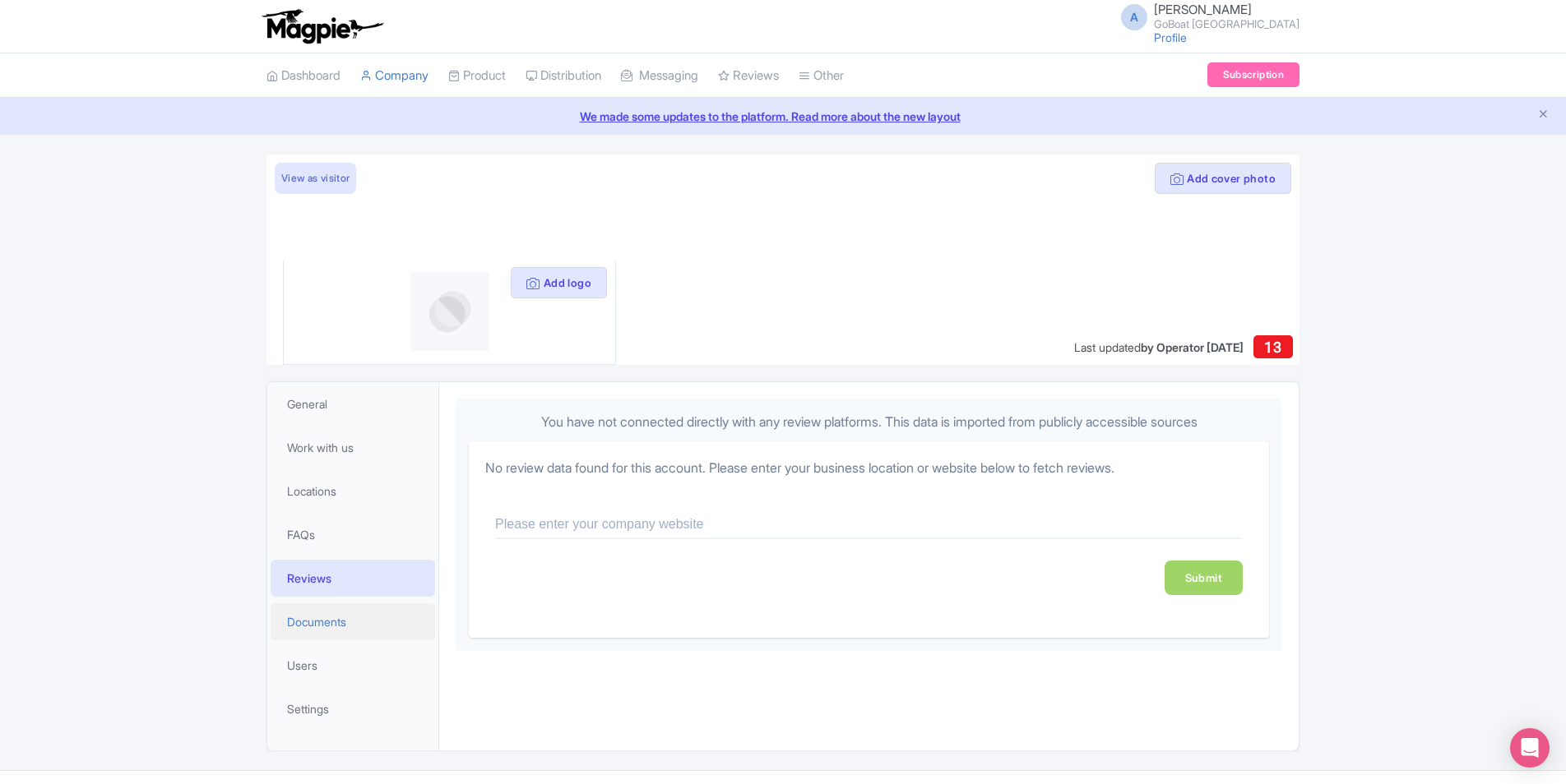
click at [358, 616] on link "Documents" at bounding box center [353, 622] width 165 height 37
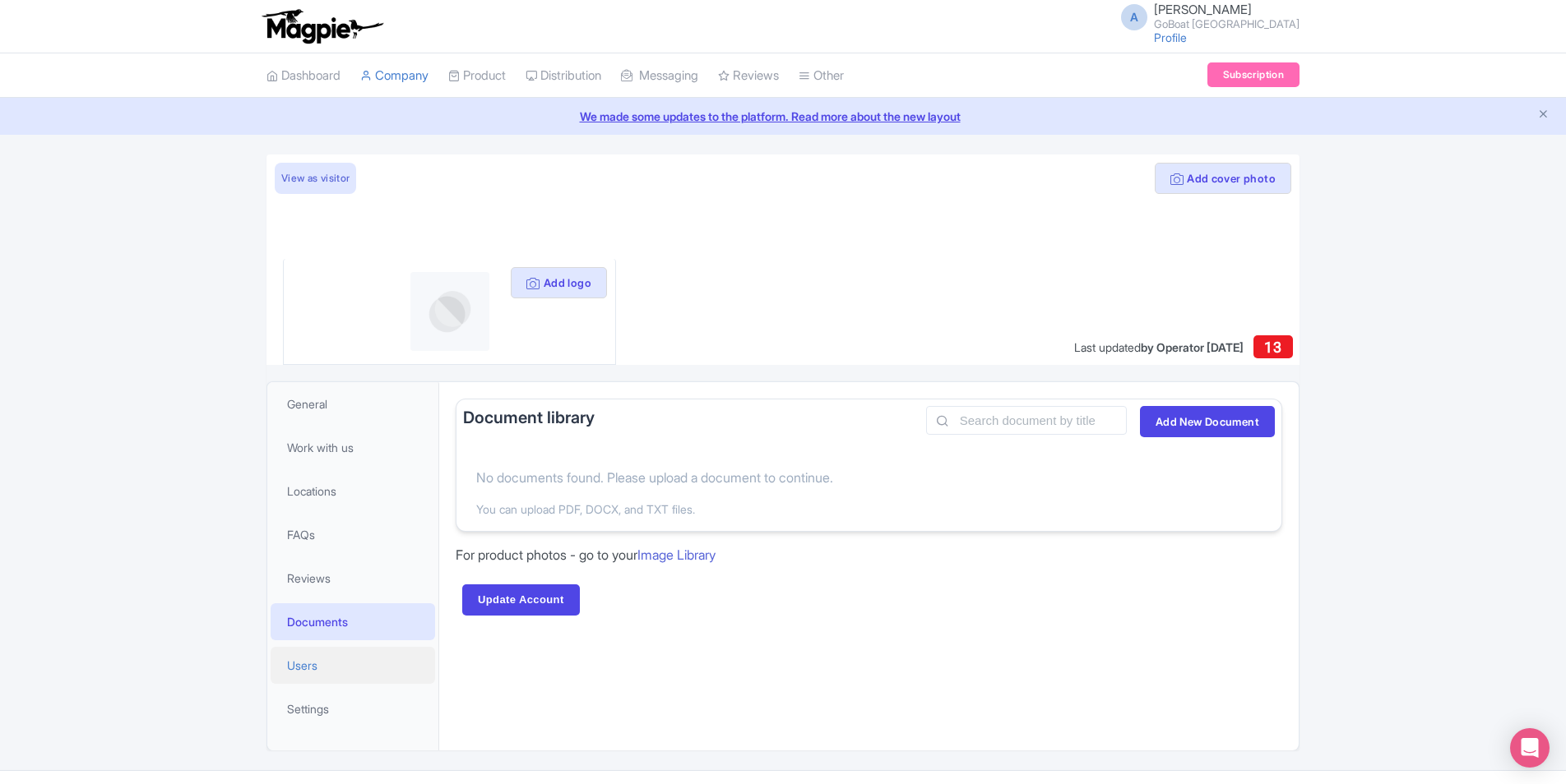
click at [319, 657] on link "Users" at bounding box center [353, 665] width 165 height 37
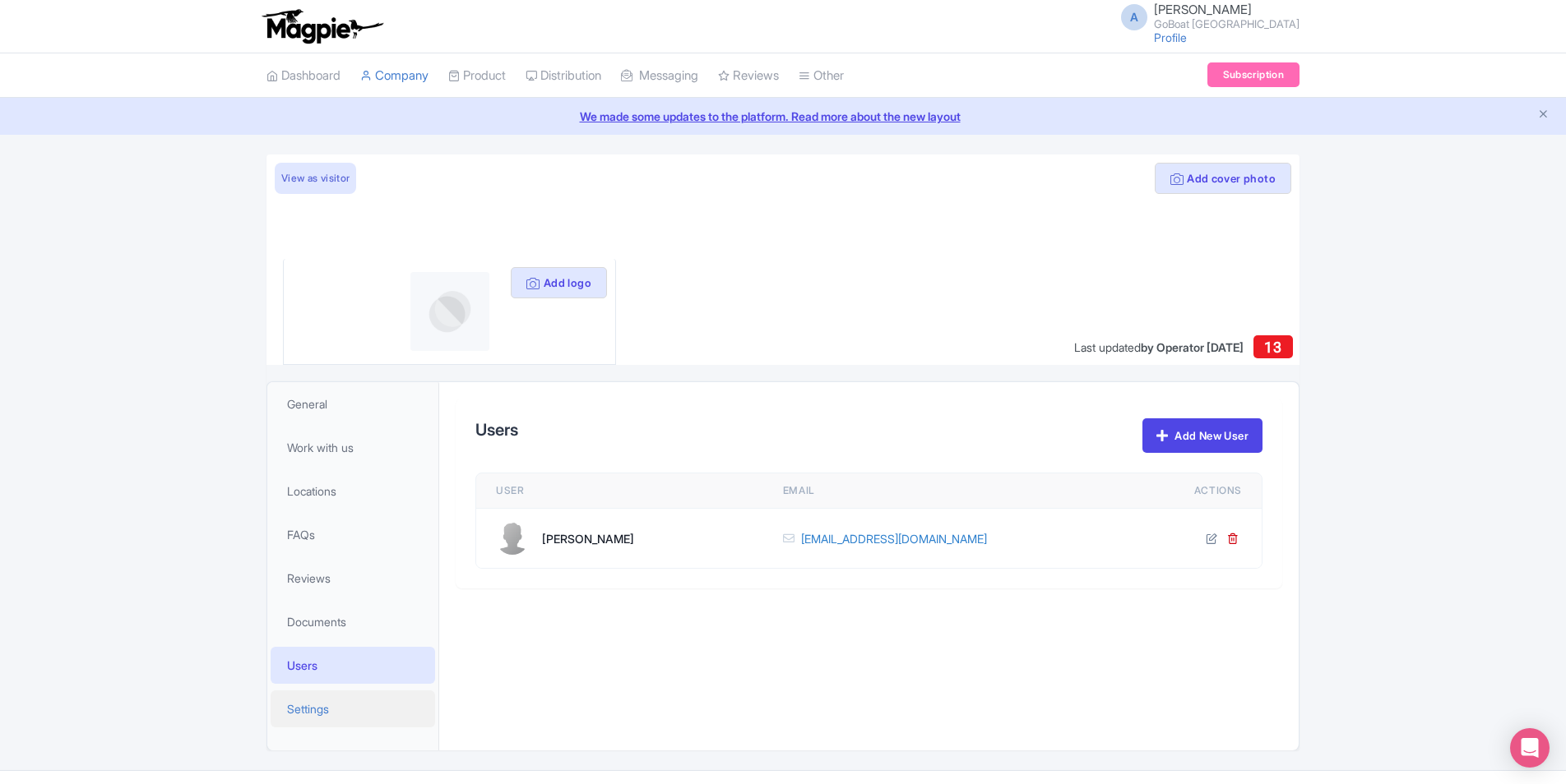
click at [333, 712] on link "Settings" at bounding box center [353, 709] width 165 height 37
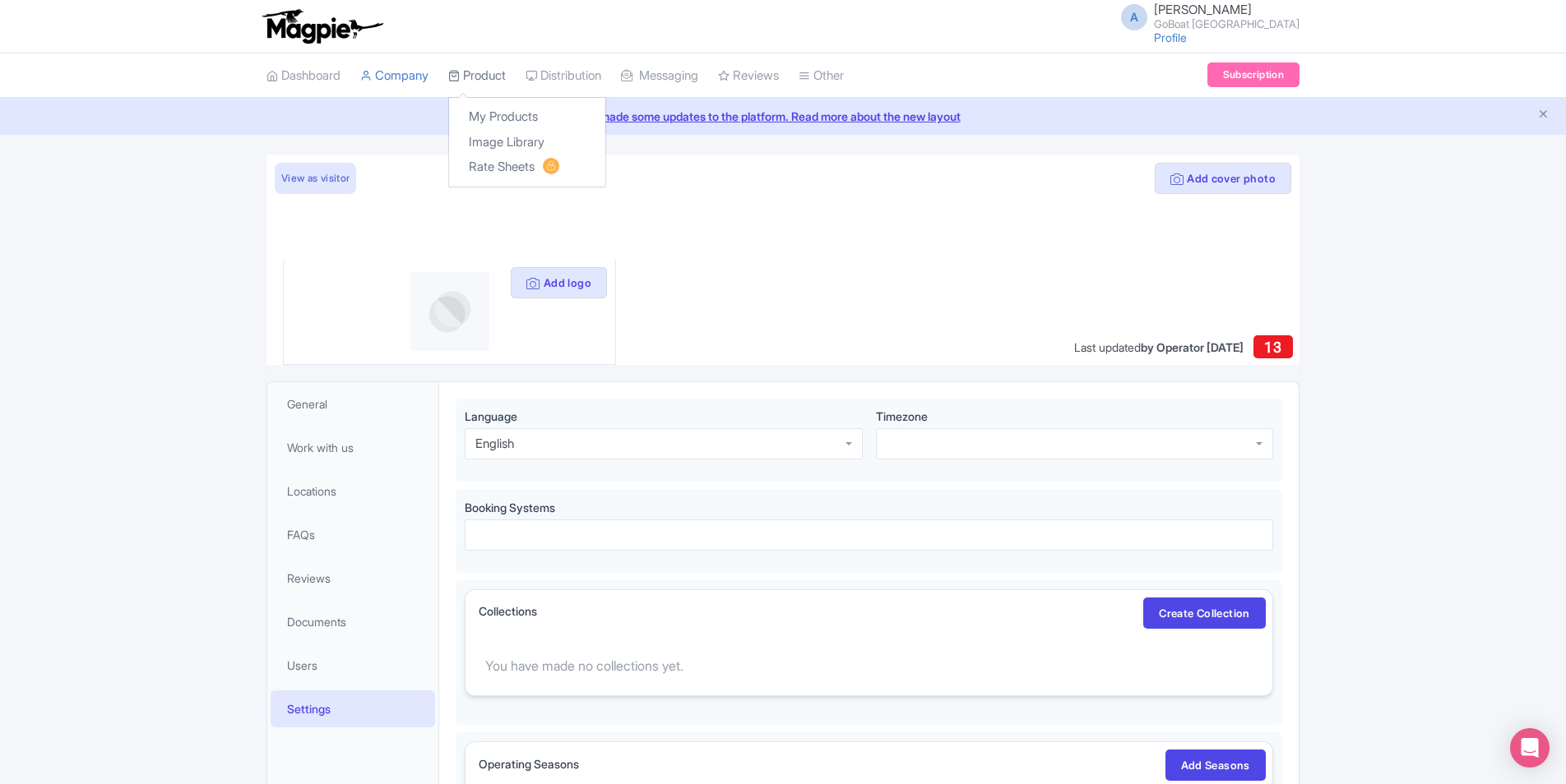
click at [484, 81] on link "Product" at bounding box center [476, 76] width 57 height 45
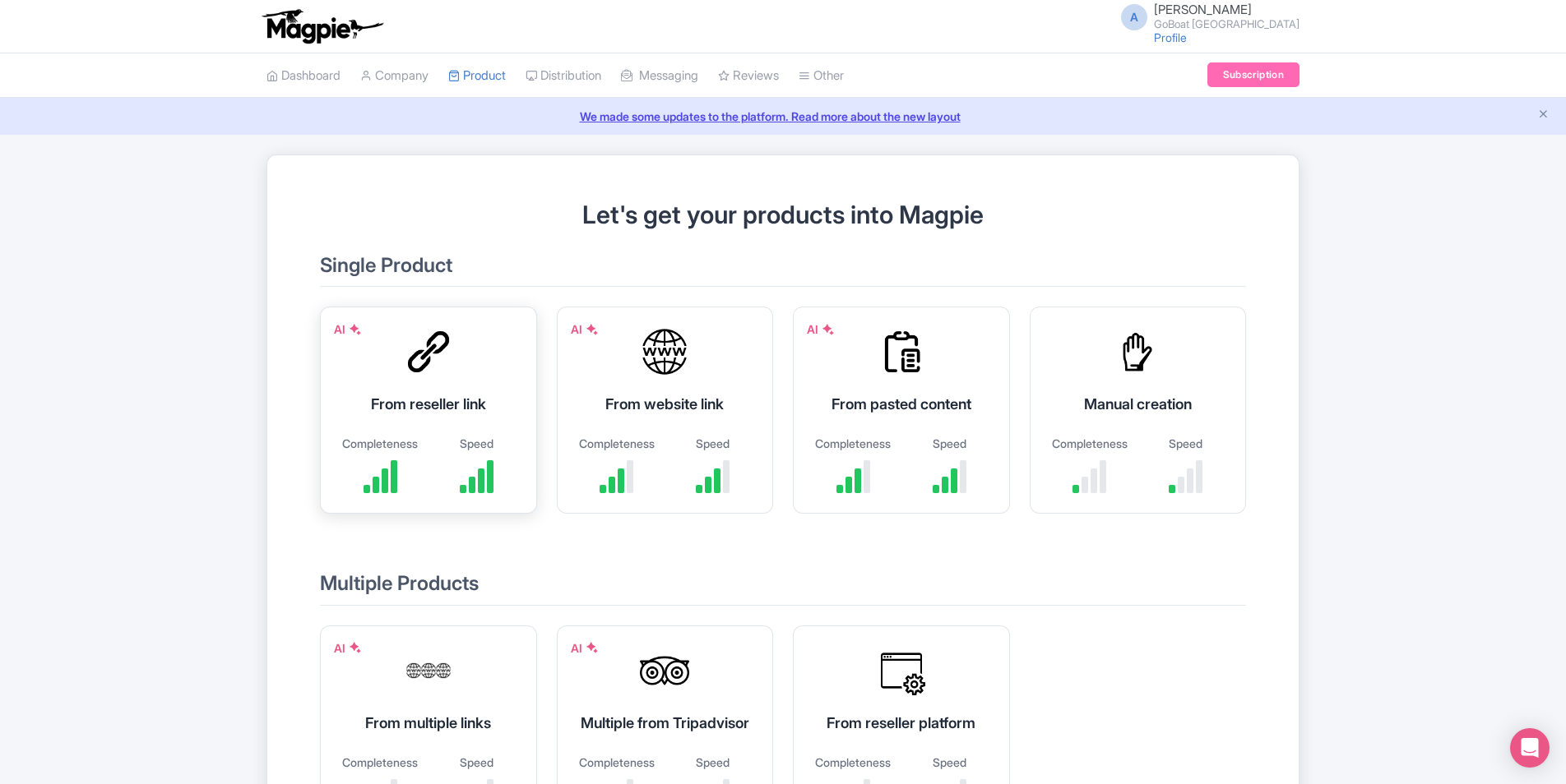
click at [417, 365] on div at bounding box center [428, 351] width 49 height 49
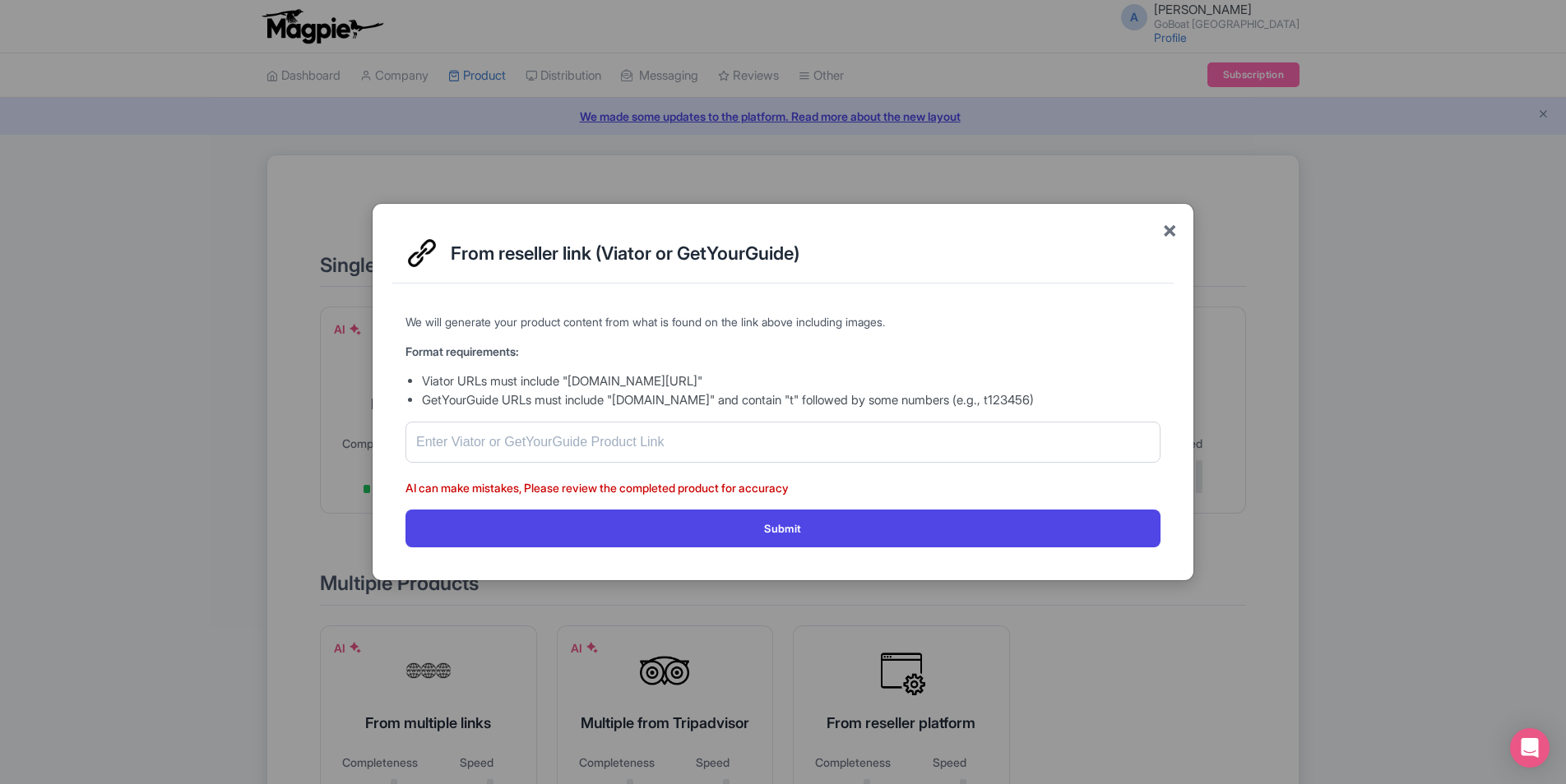
click at [1172, 221] on span "×" at bounding box center [1170, 229] width 15 height 34
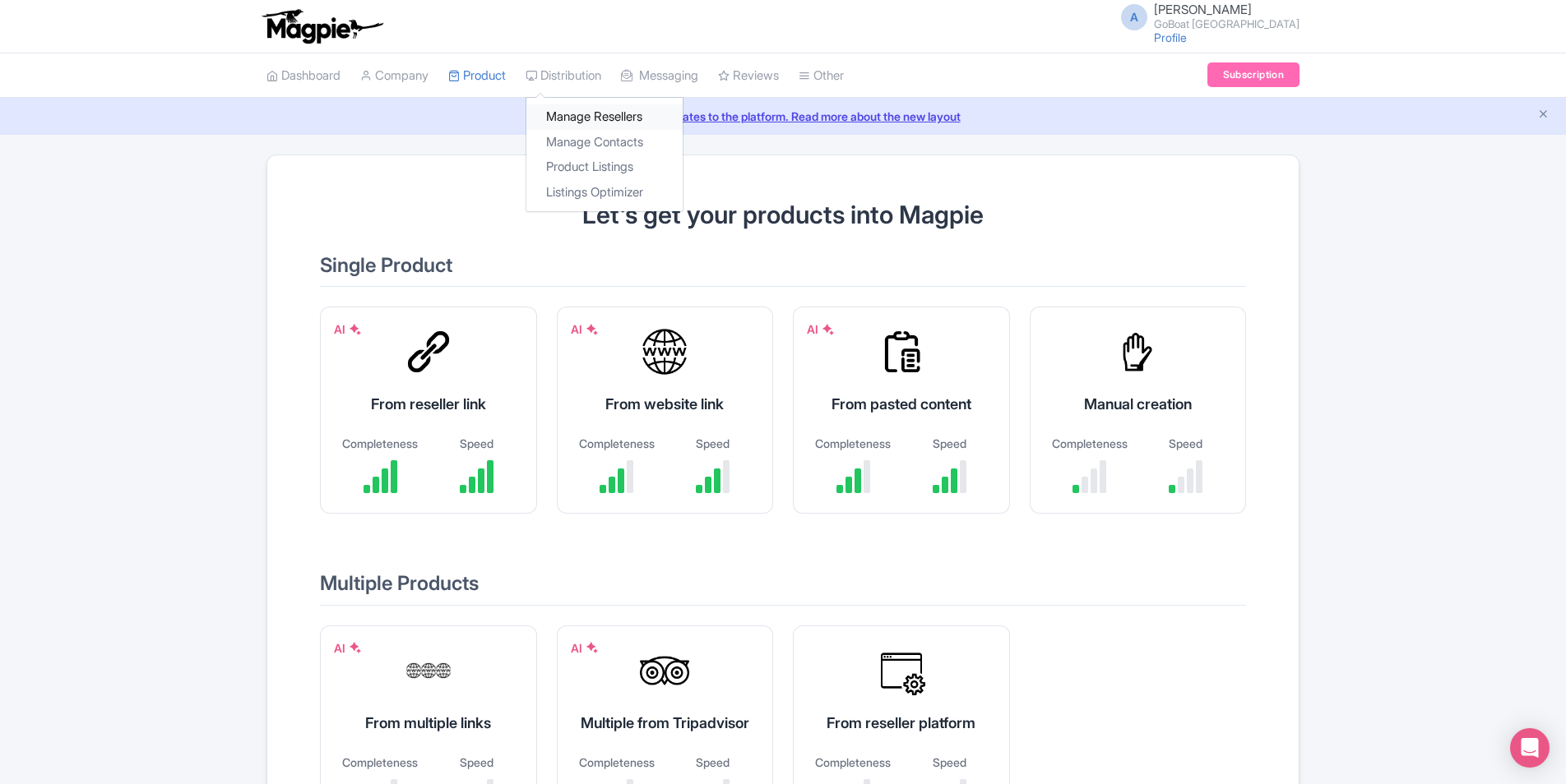
click at [576, 113] on link "Manage Resellers" at bounding box center [604, 117] width 157 height 26
